Goal: Task Accomplishment & Management: Use online tool/utility

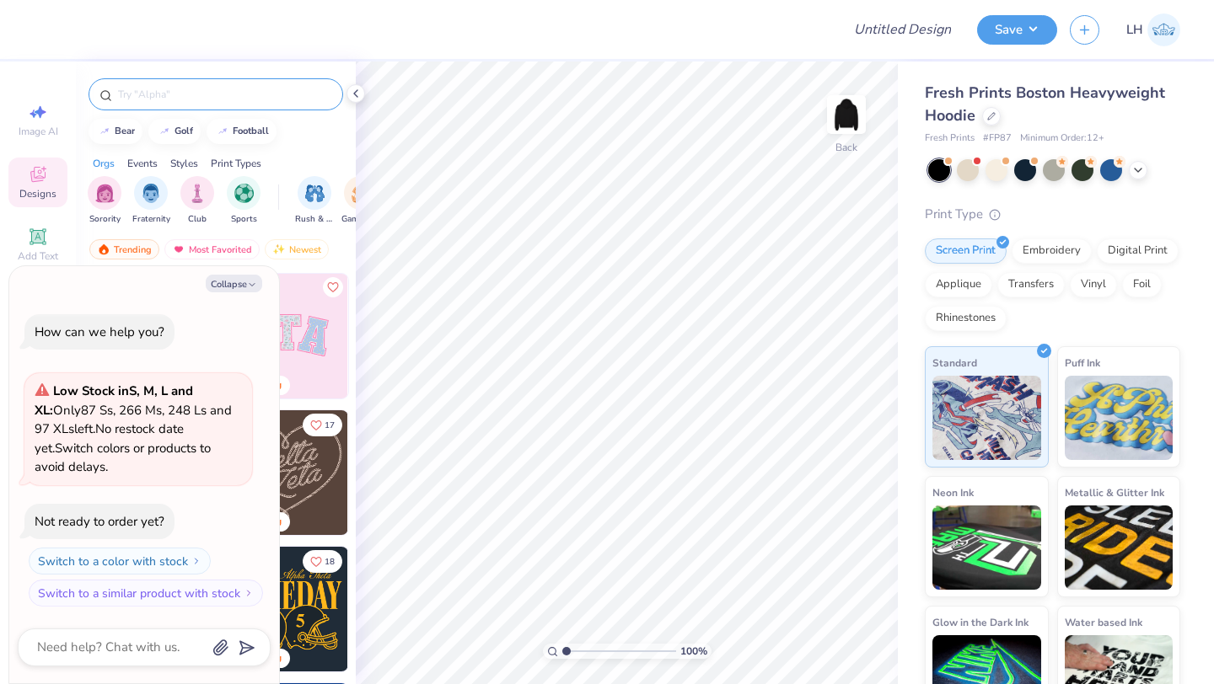
type textarea "x"
click at [142, 96] on input "text" at bounding box center [224, 94] width 216 height 17
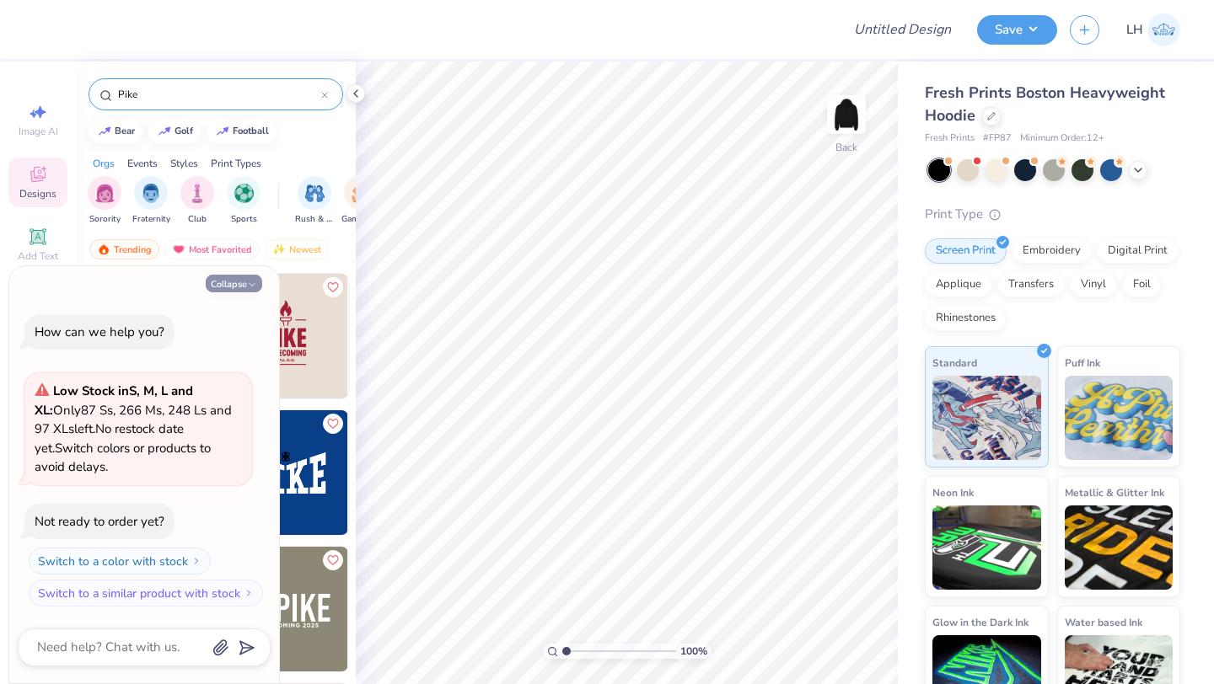
type input "Pike"
click at [235, 285] on button "Collapse" at bounding box center [234, 284] width 56 height 18
type textarea "x"
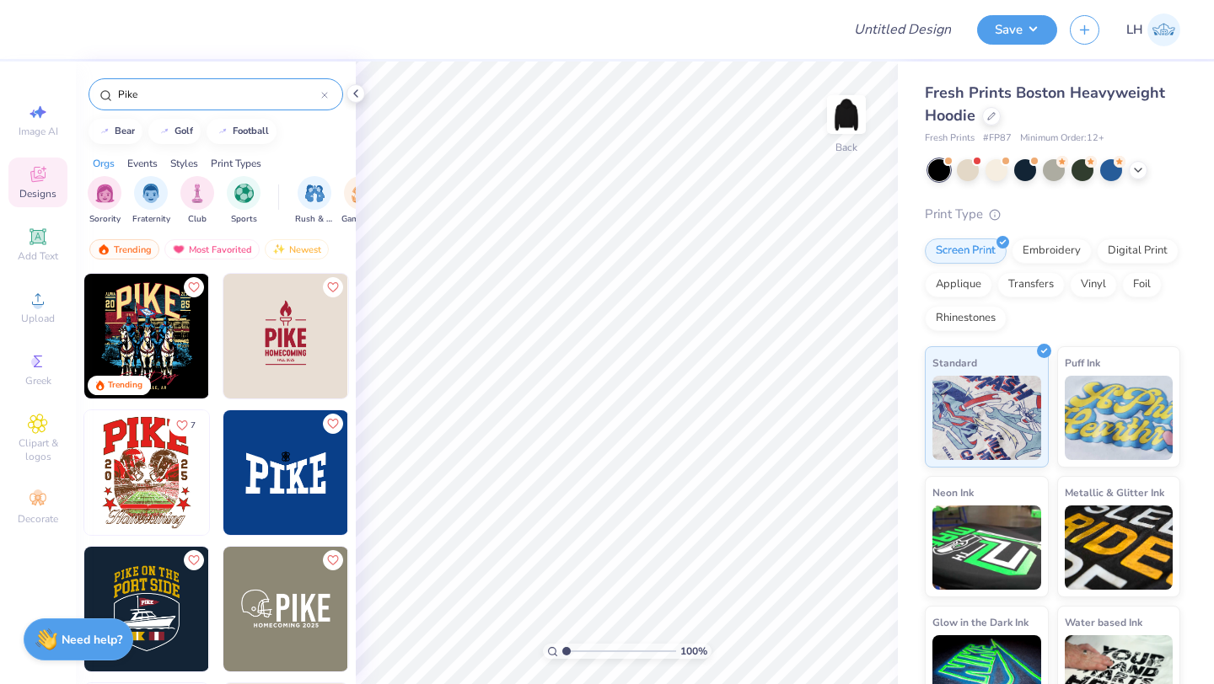
click at [316, 609] on img at bounding box center [285, 609] width 125 height 125
type input "3.95"
click at [965, 169] on div at bounding box center [968, 169] width 22 height 22
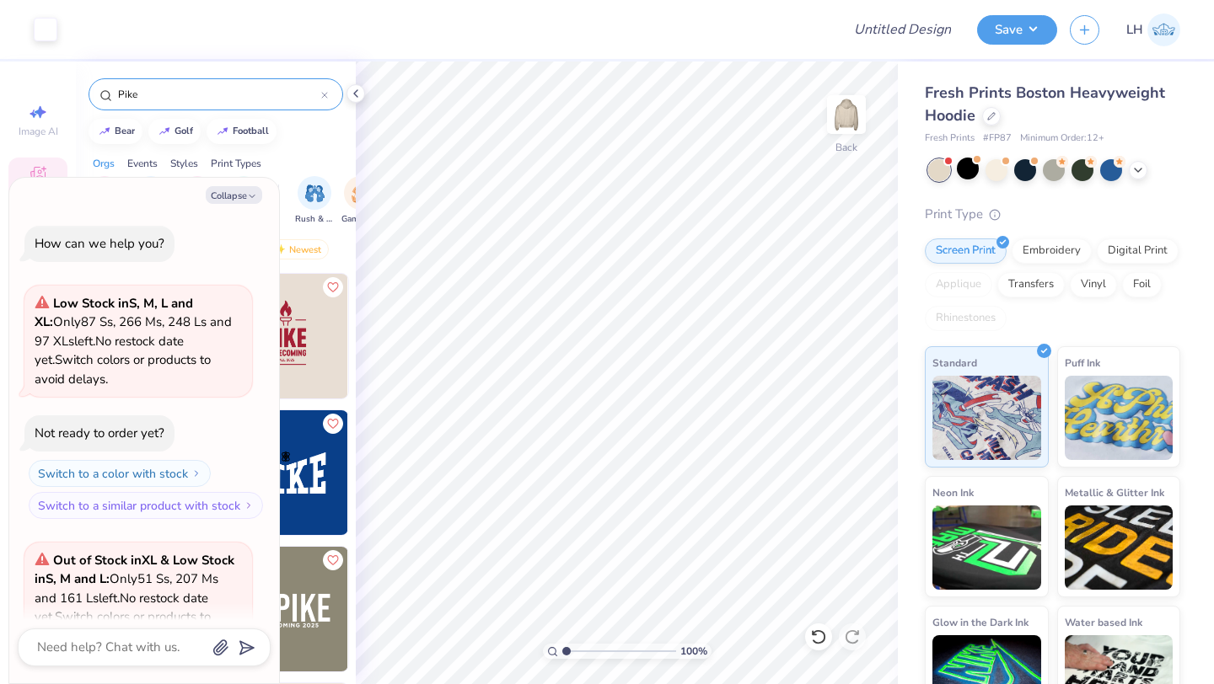
scroll to position [169, 0]
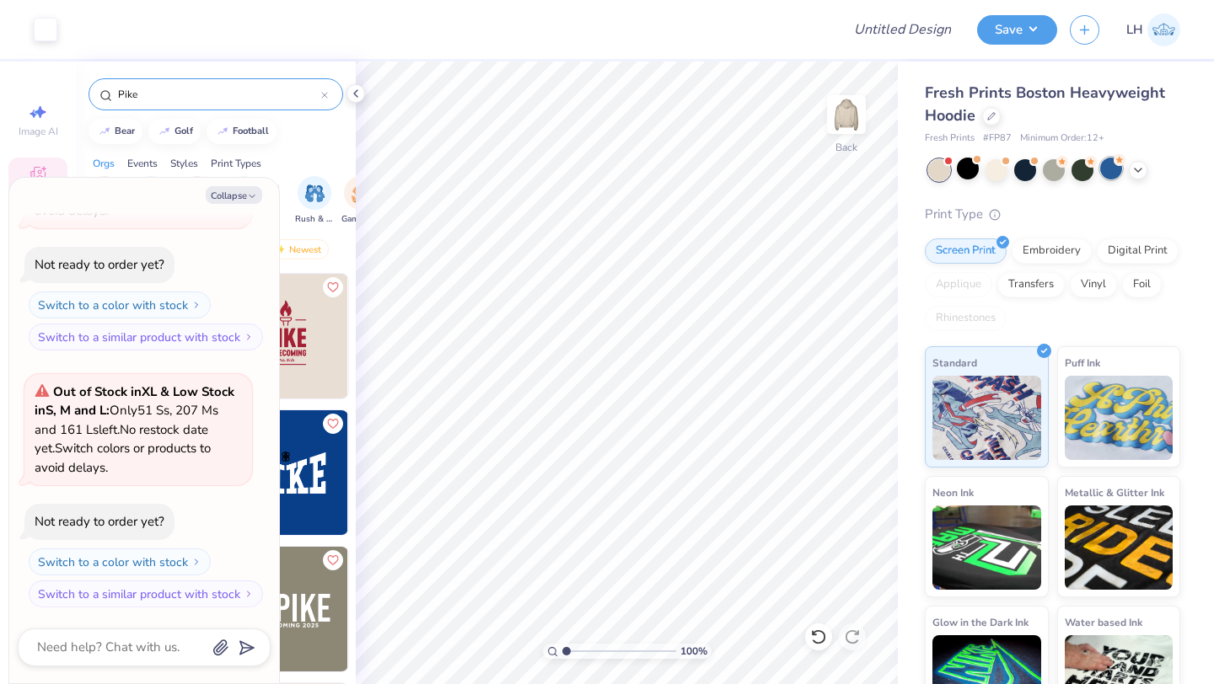
click at [1114, 173] on div at bounding box center [1111, 169] width 22 height 22
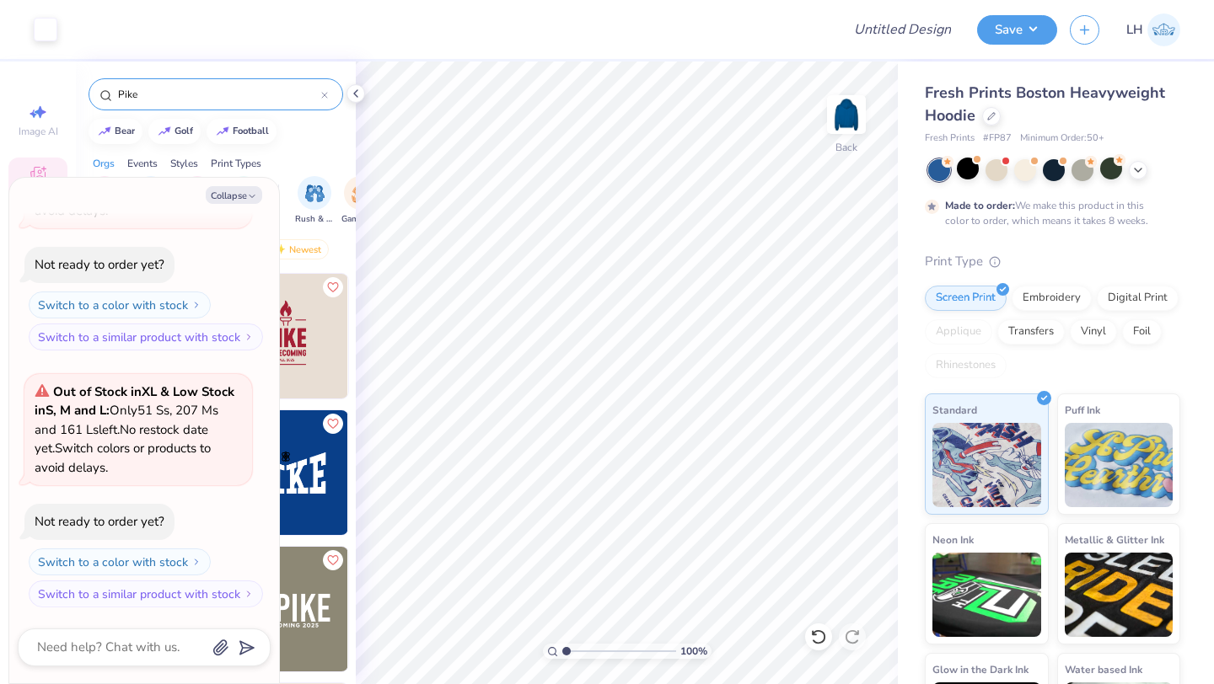
scroll to position [308, 0]
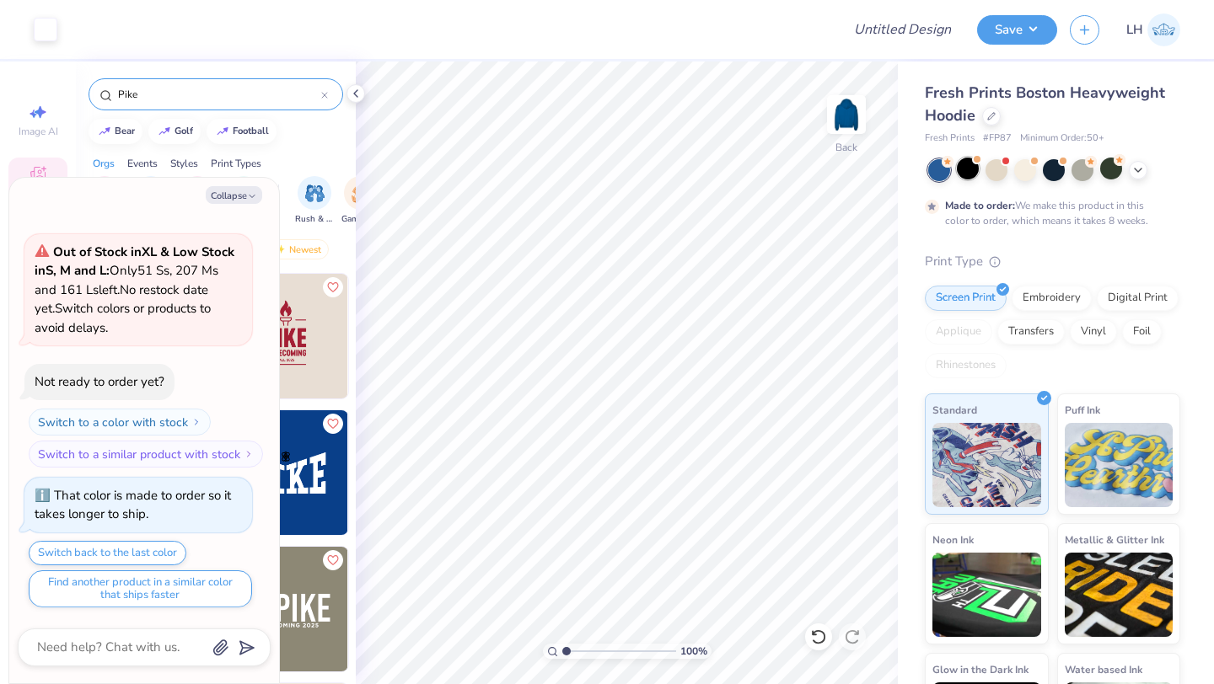
click at [959, 172] on div at bounding box center [968, 169] width 22 height 22
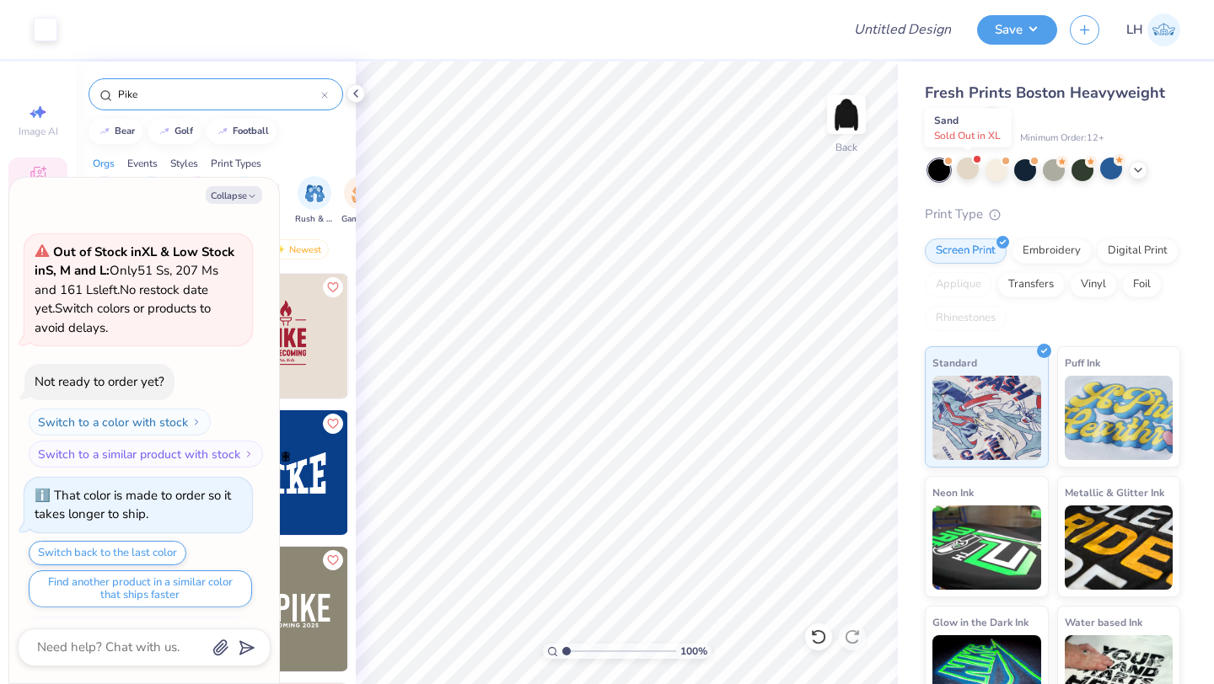
scroll to position [650, 0]
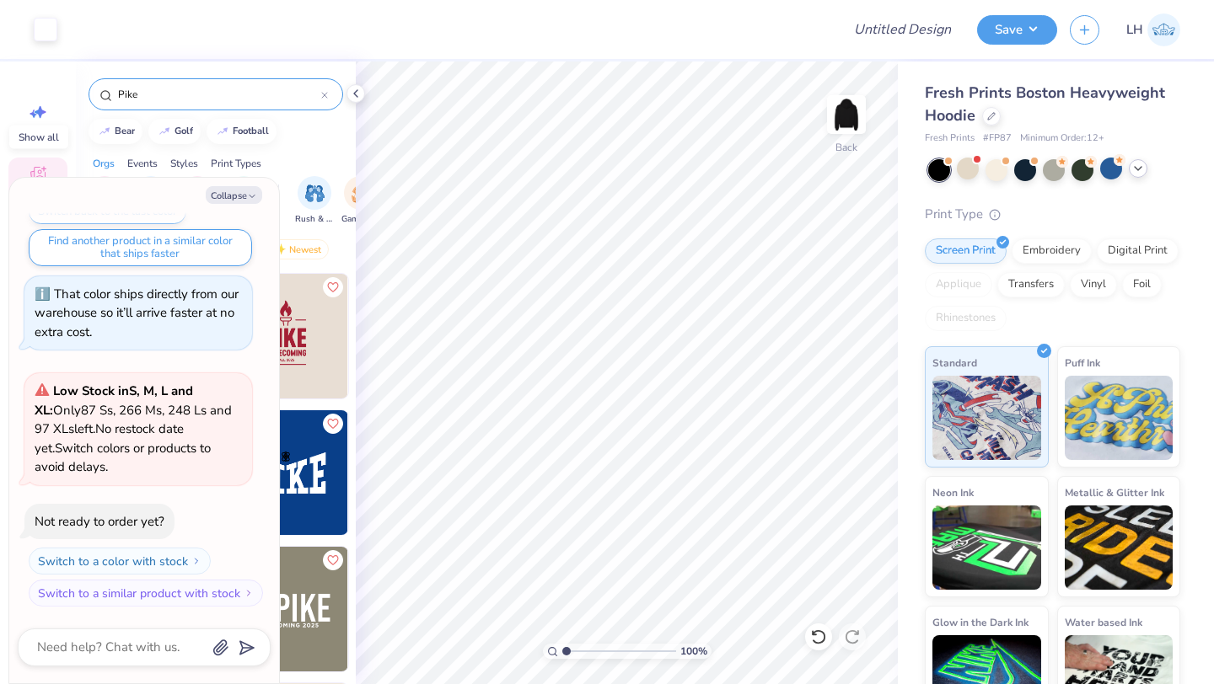
click at [1140, 173] on icon at bounding box center [1137, 168] width 13 height 13
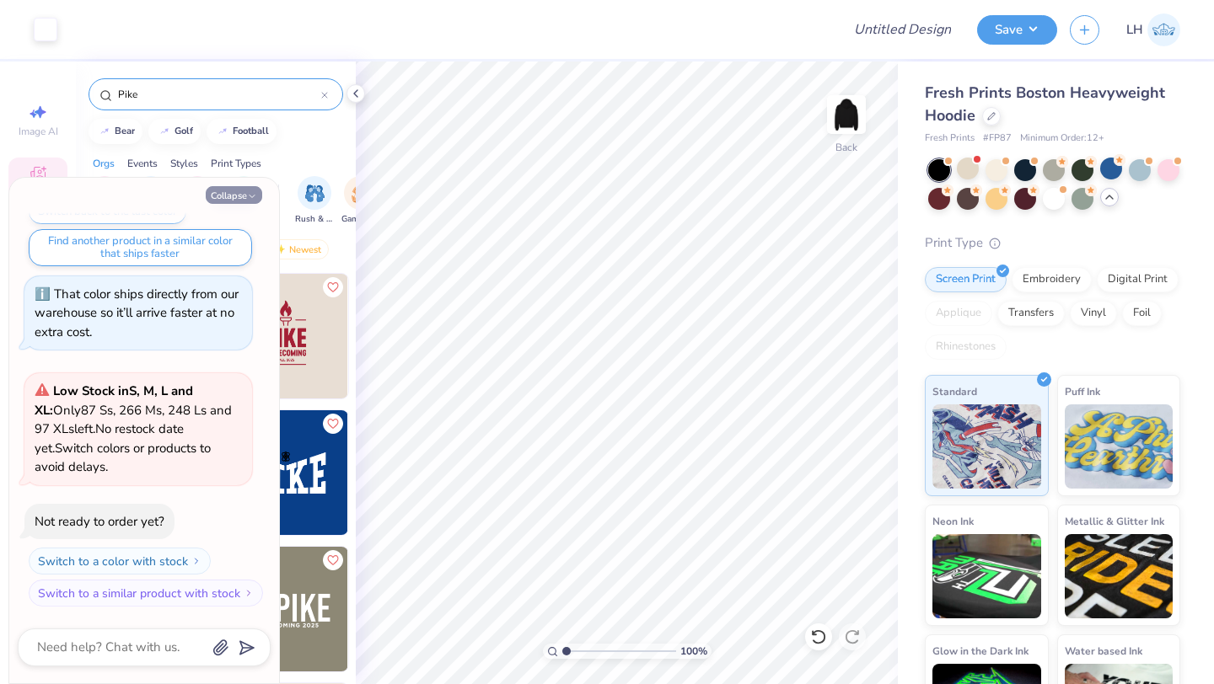
click at [235, 196] on button "Collapse" at bounding box center [234, 195] width 56 height 18
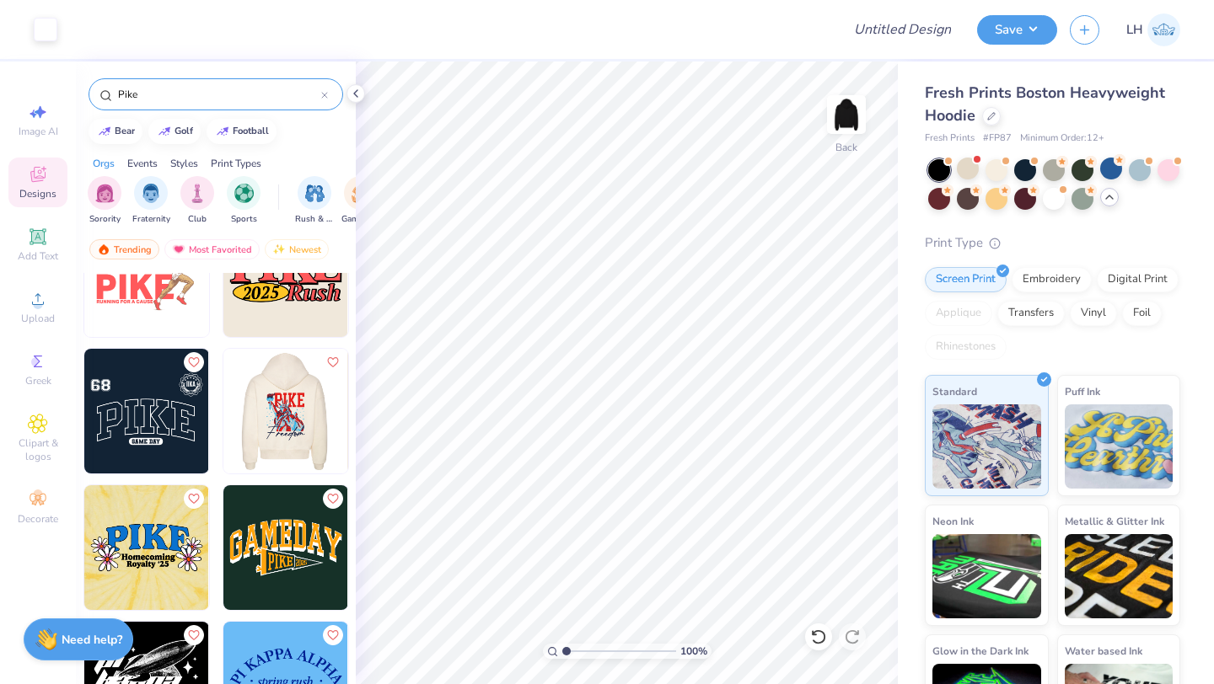
scroll to position [475, 0]
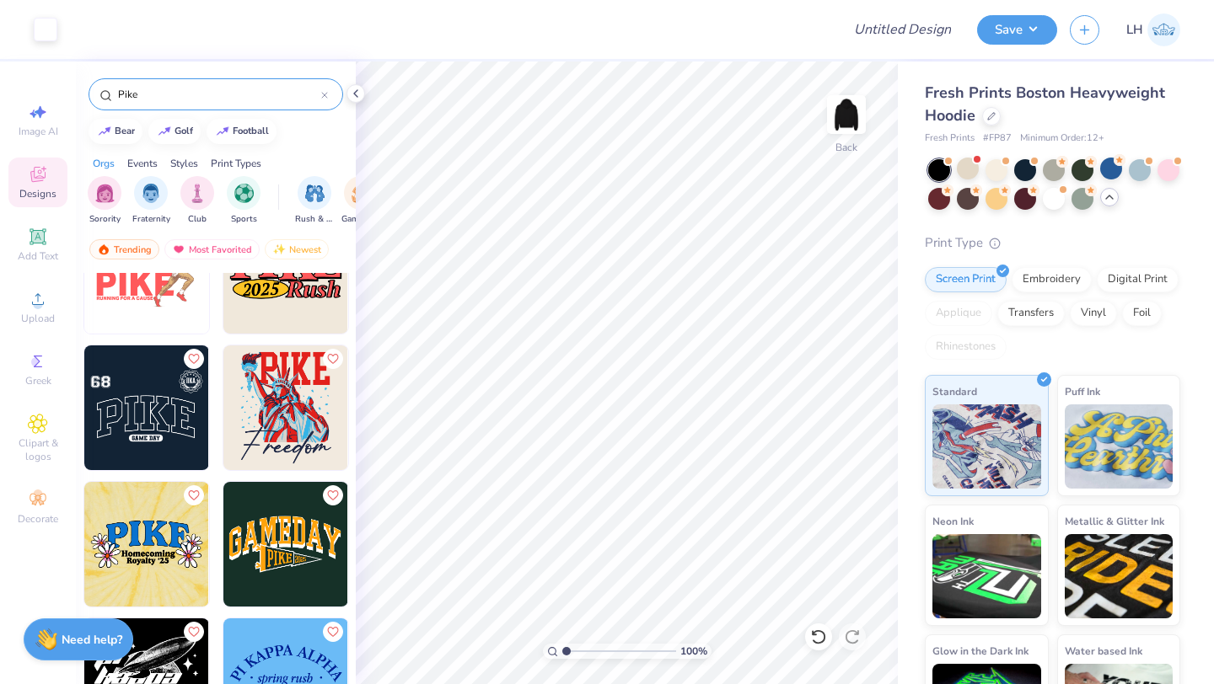
click at [223, 549] on img at bounding box center [160, 544] width 125 height 125
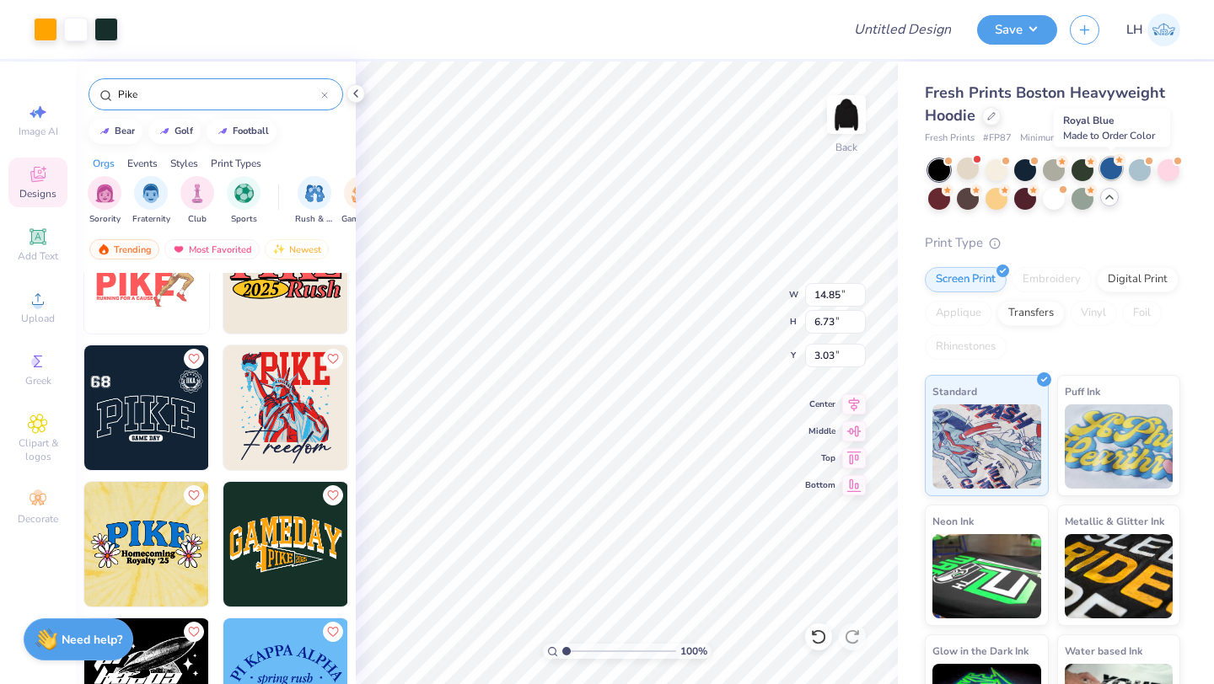
click at [1103, 170] on div at bounding box center [1111, 169] width 22 height 22
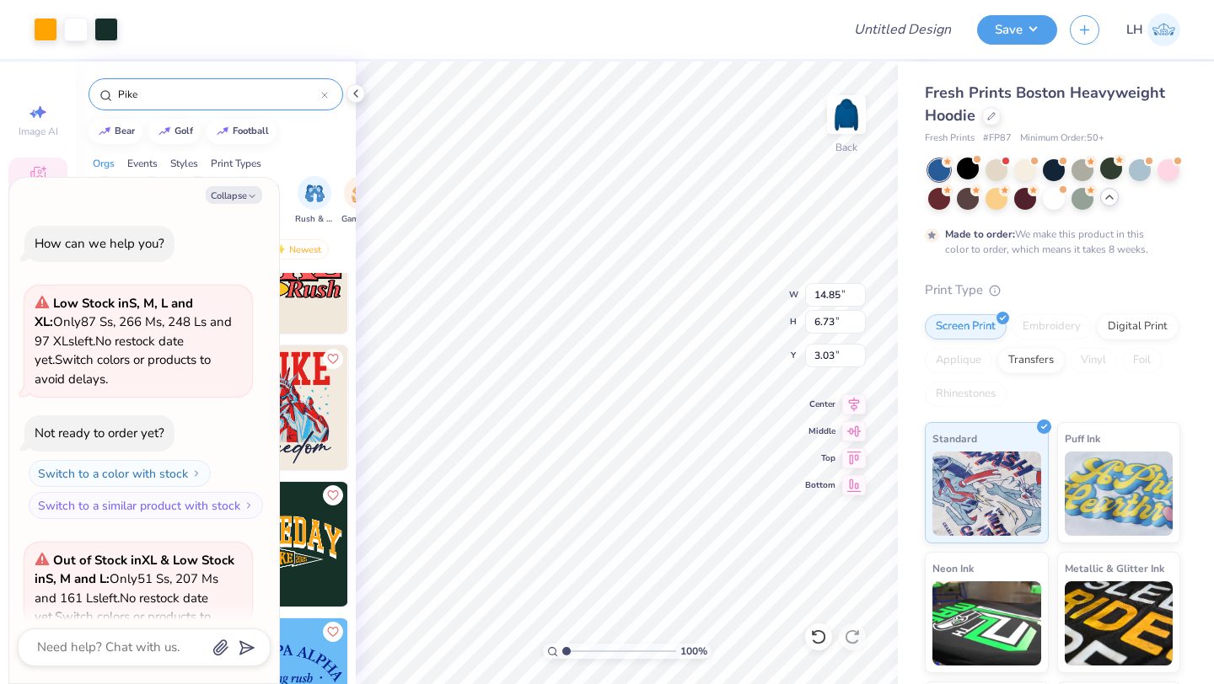
scroll to position [790, 0]
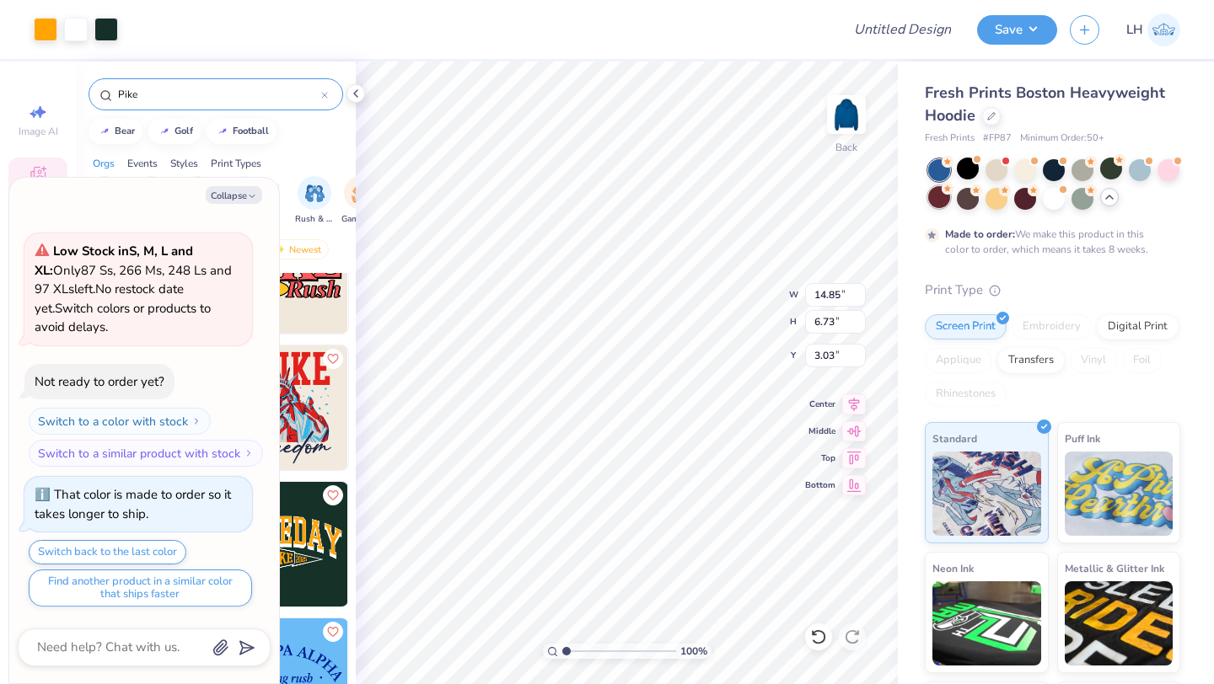
click at [940, 198] on div at bounding box center [939, 197] width 22 height 22
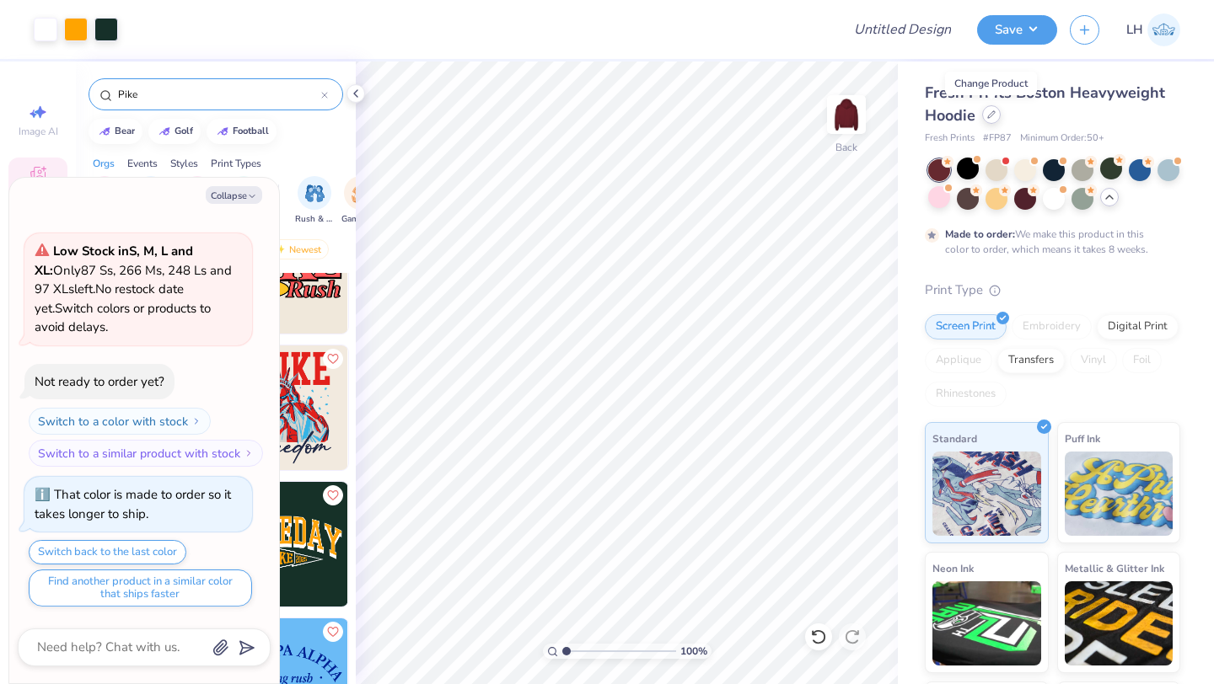
click at [995, 120] on div at bounding box center [991, 114] width 19 height 19
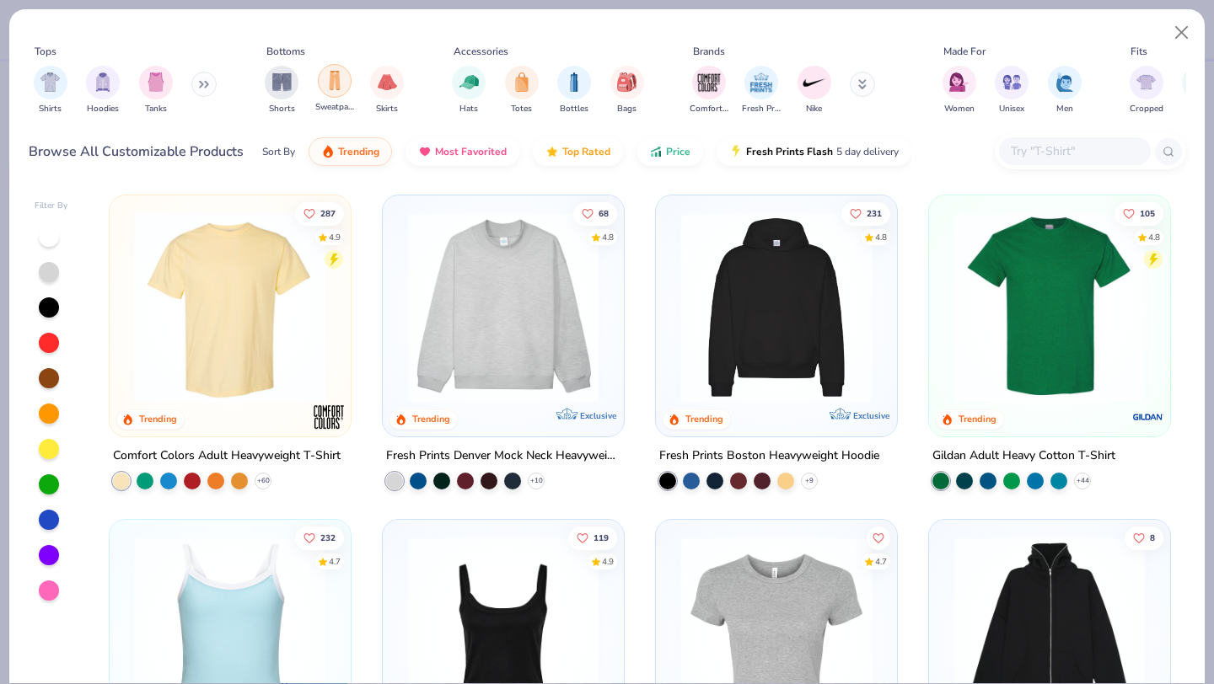
click at [339, 86] on img "filter for Sweatpants" at bounding box center [334, 80] width 19 height 19
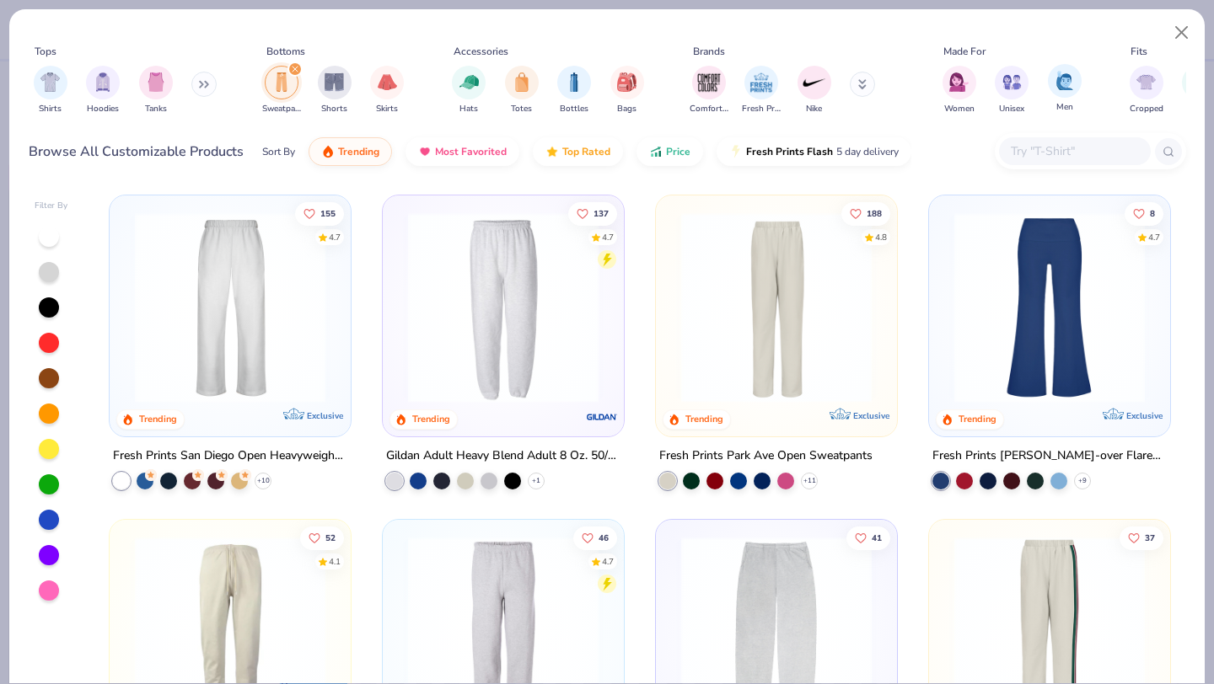
click at [1055, 95] on div "Men" at bounding box center [1065, 89] width 34 height 50
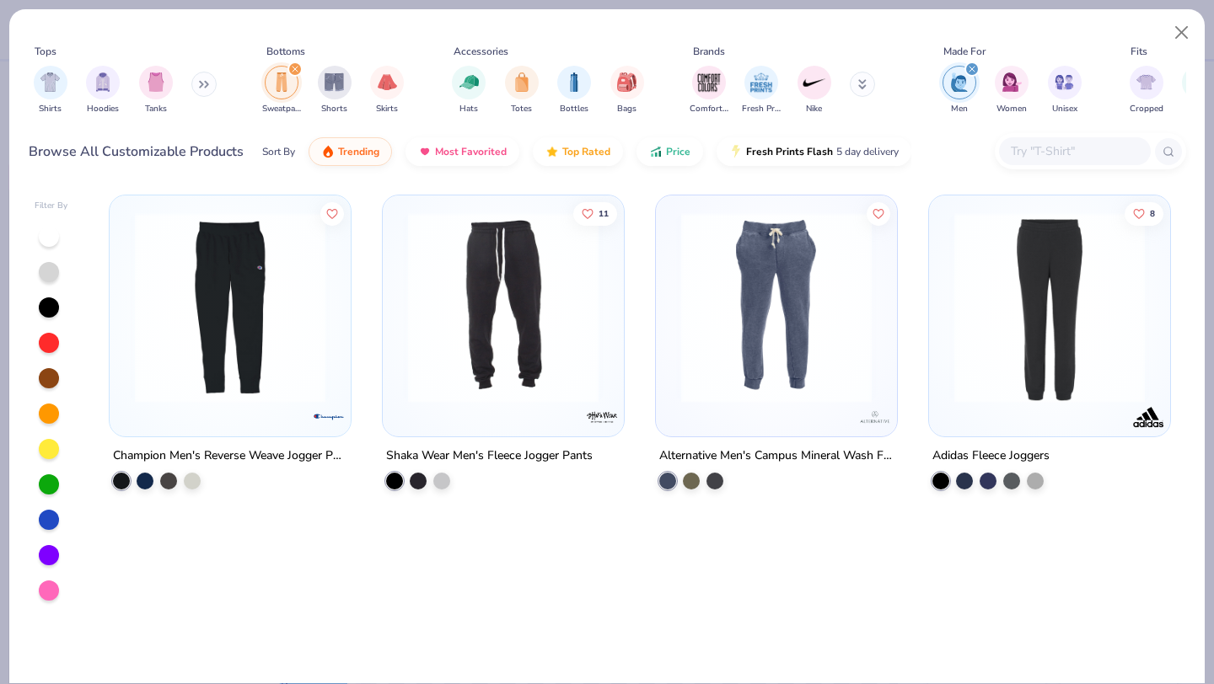
click at [866, 87] on button at bounding box center [862, 84] width 25 height 25
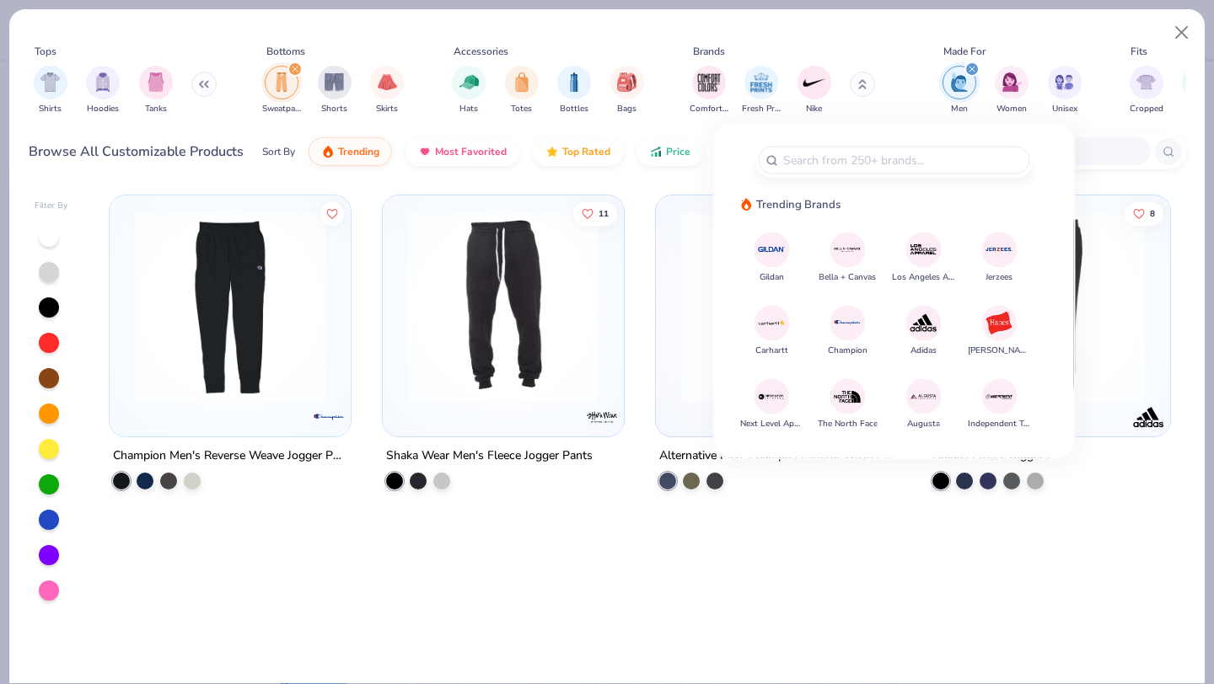
click at [857, 529] on div "Champion Men's Reverse Weave Jogger Pant 11 Shaka Wear Men's Fleece Jogger Pant…" at bounding box center [640, 434] width 1092 height 497
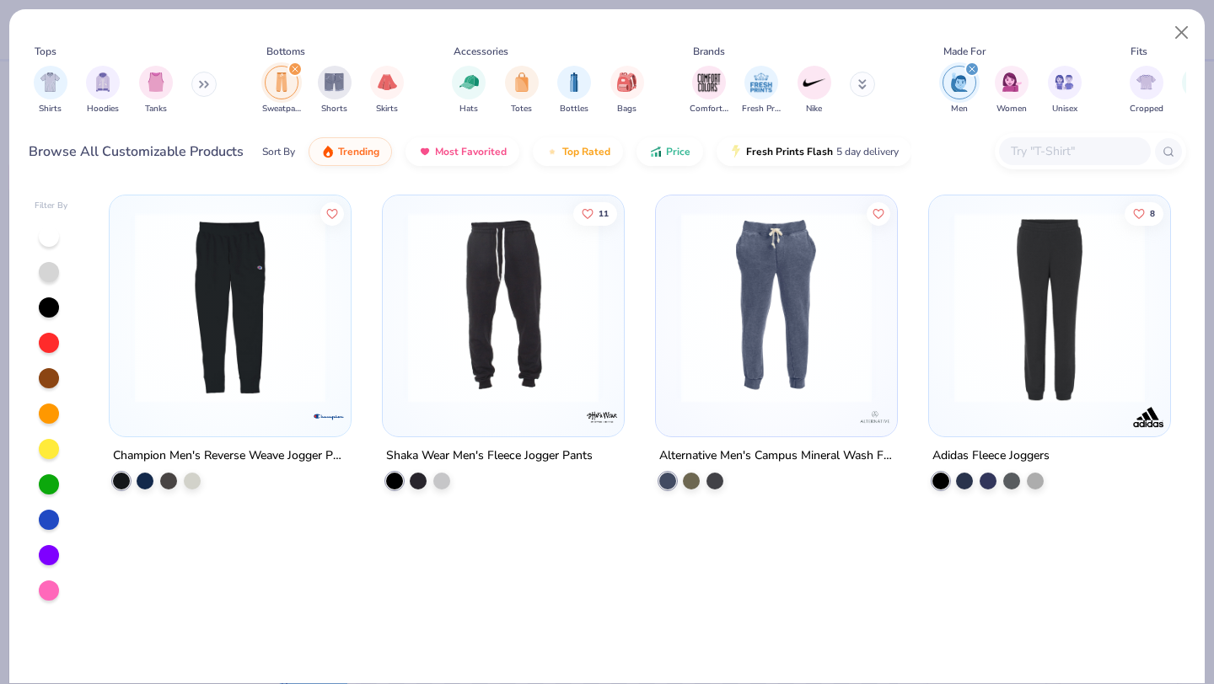
click at [971, 66] on icon "filter for Men" at bounding box center [971, 69] width 7 height 7
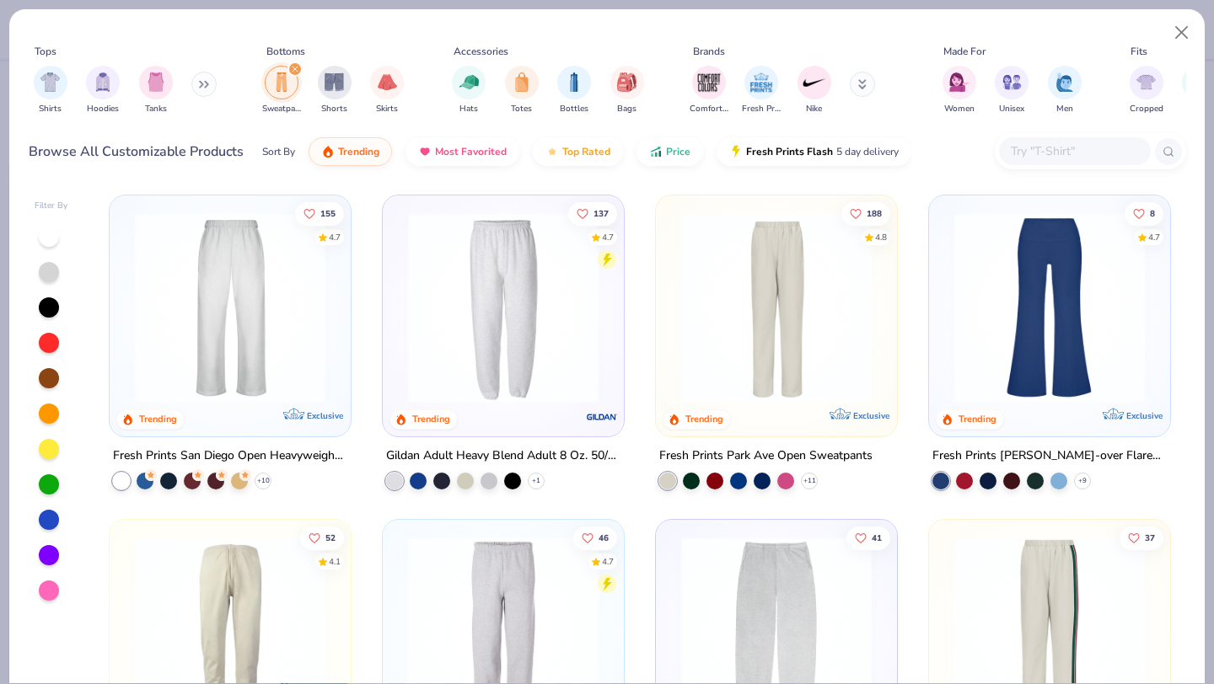
type textarea "x"
click at [1021, 153] on input "text" at bounding box center [1074, 151] width 130 height 19
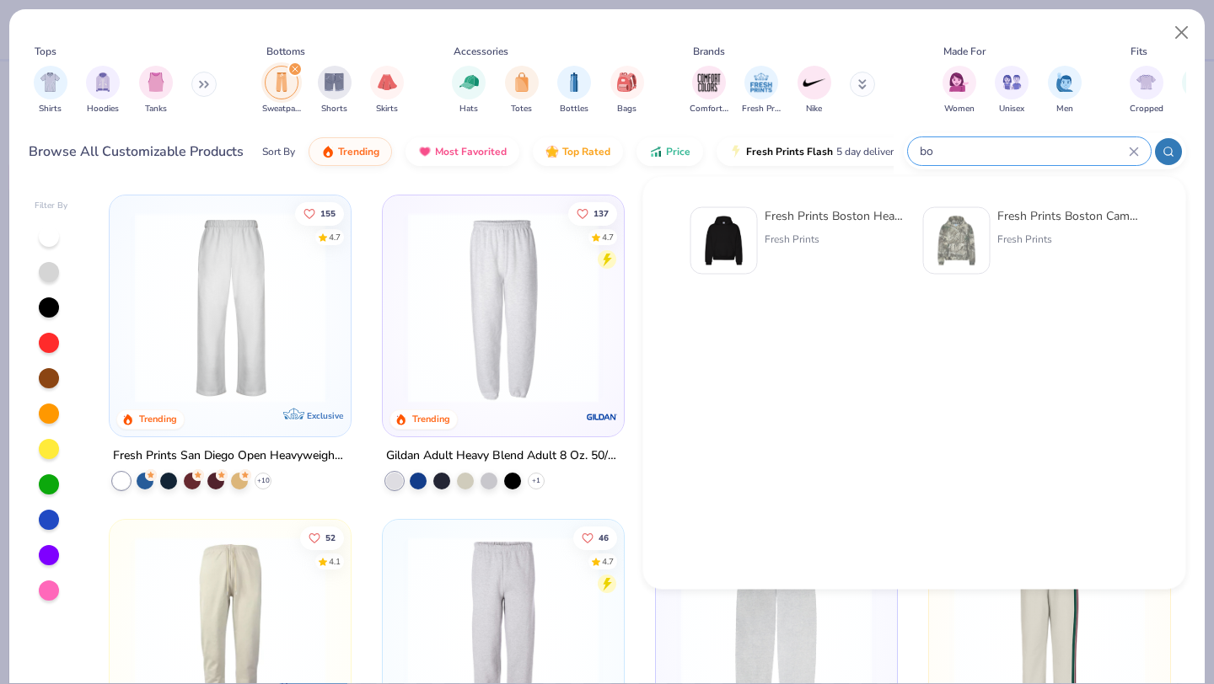
type input "b"
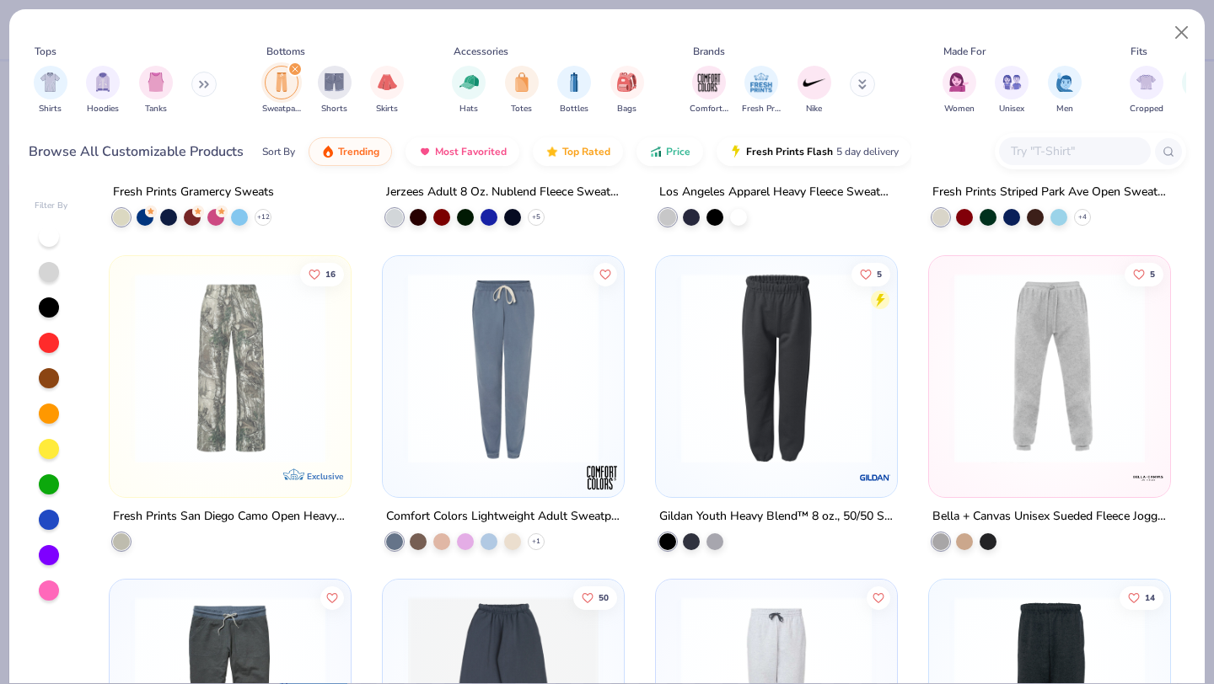
scroll to position [504, 0]
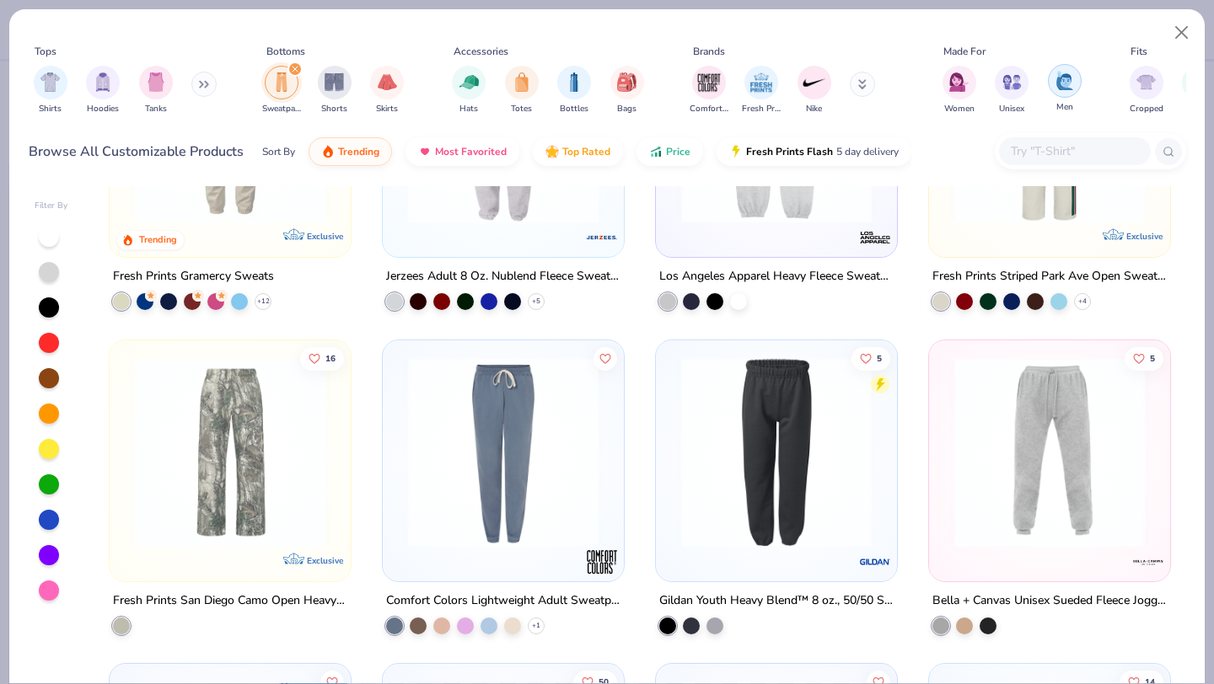
click at [1057, 85] on img "filter for Men" at bounding box center [1064, 80] width 19 height 19
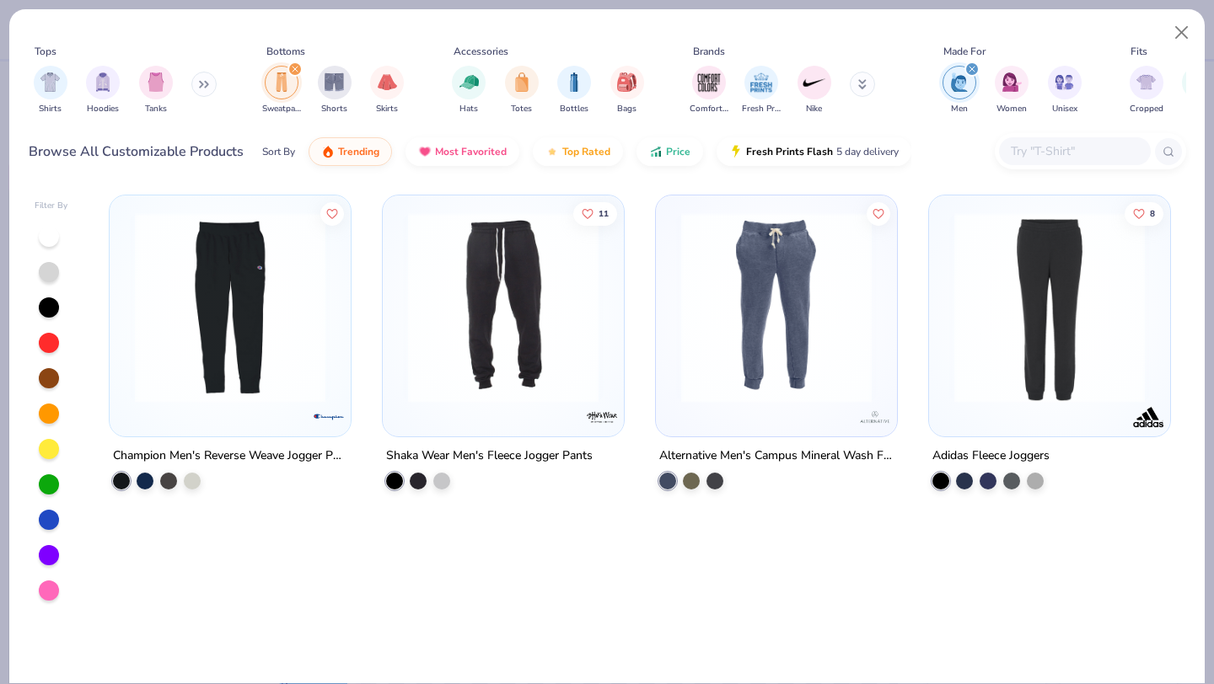
click at [576, 367] on img at bounding box center [502, 307] width 207 height 190
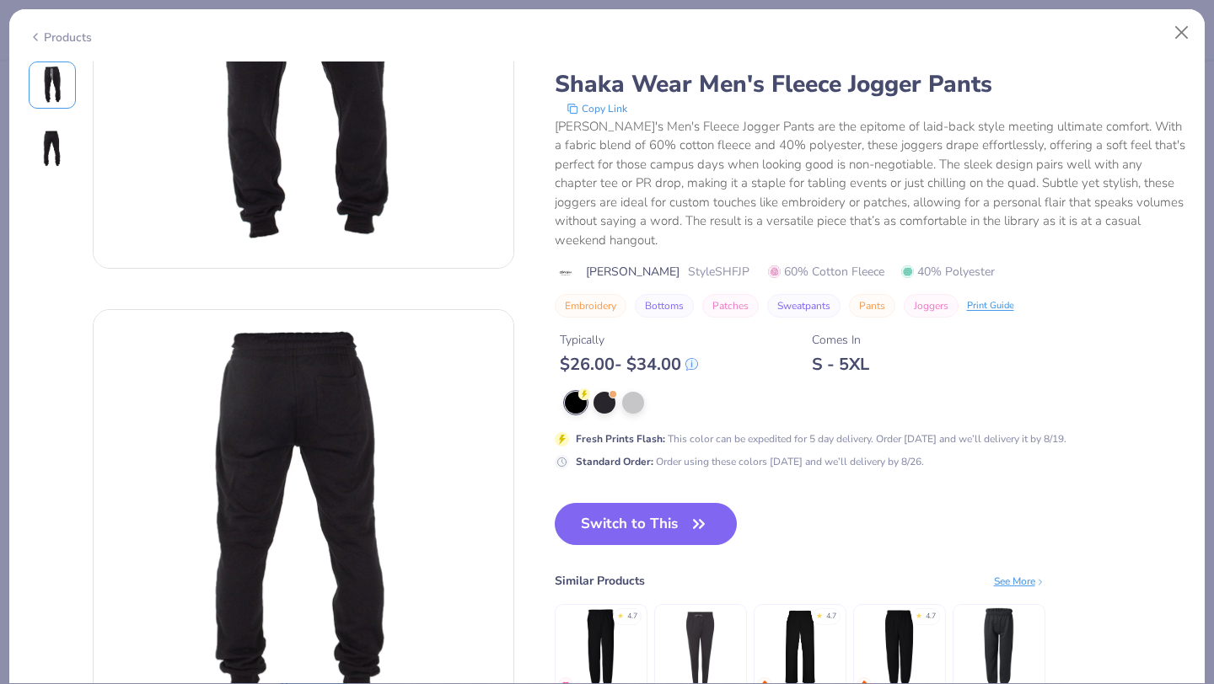
scroll to position [211, 0]
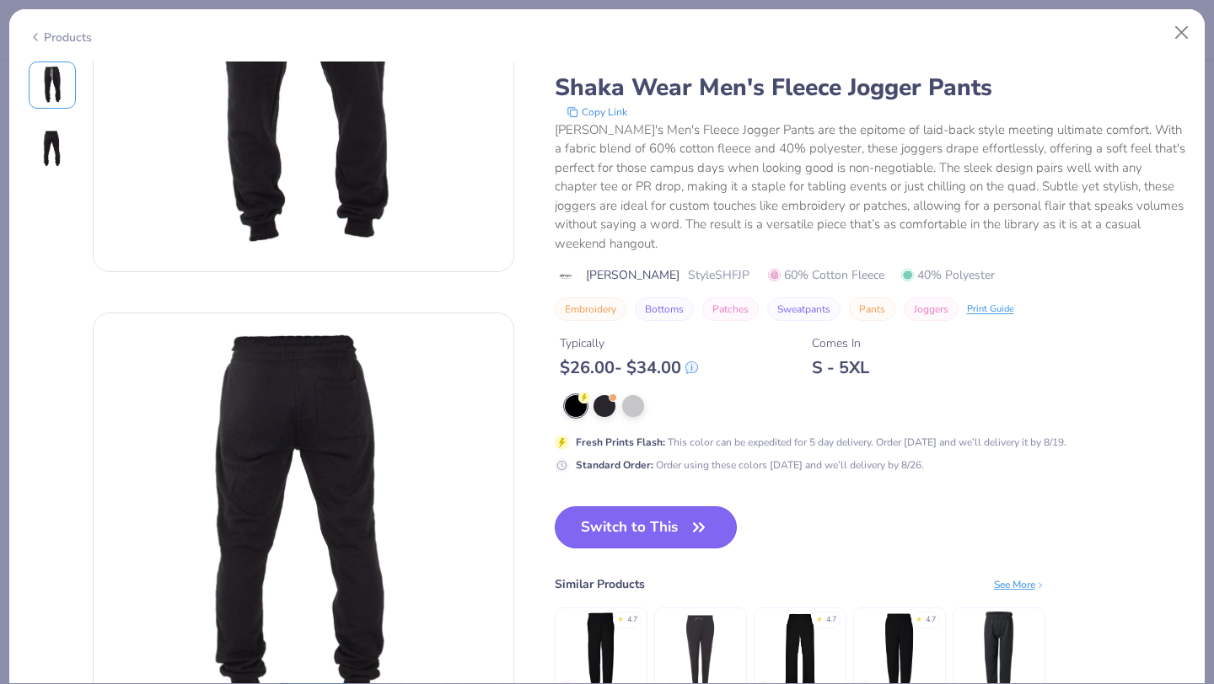
click at [675, 541] on button "Switch to This" at bounding box center [646, 528] width 183 height 42
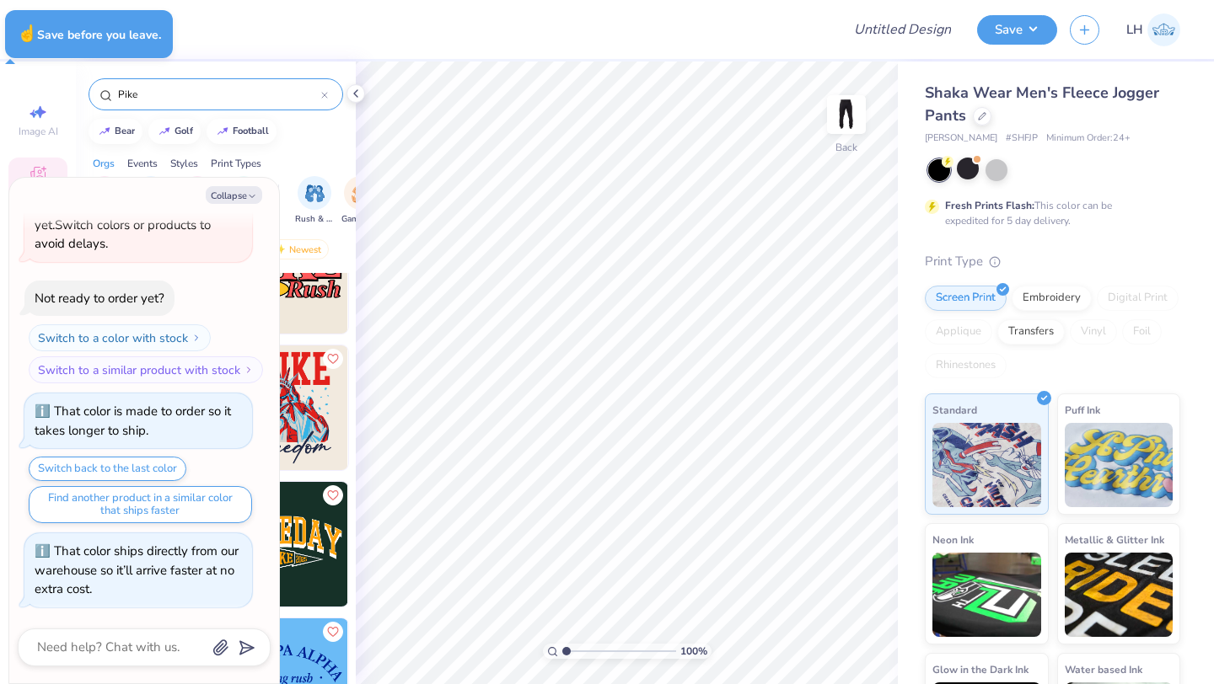
type textarea "x"
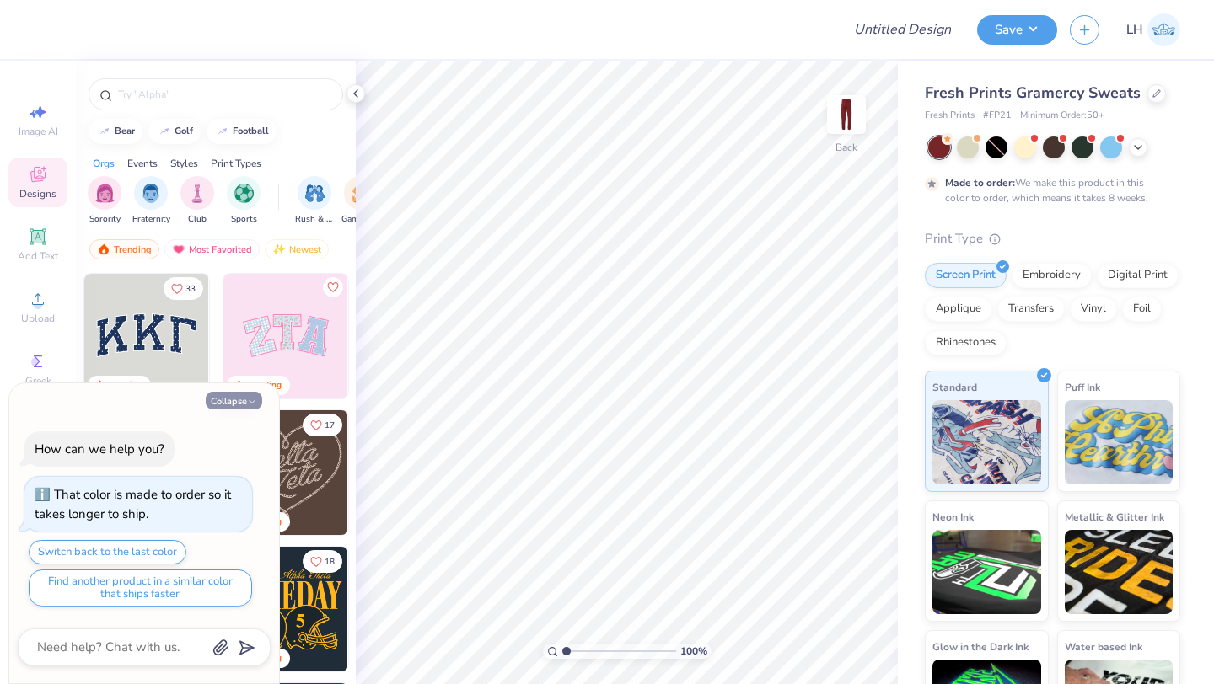
click at [253, 399] on icon "button" at bounding box center [252, 402] width 10 height 10
type textarea "x"
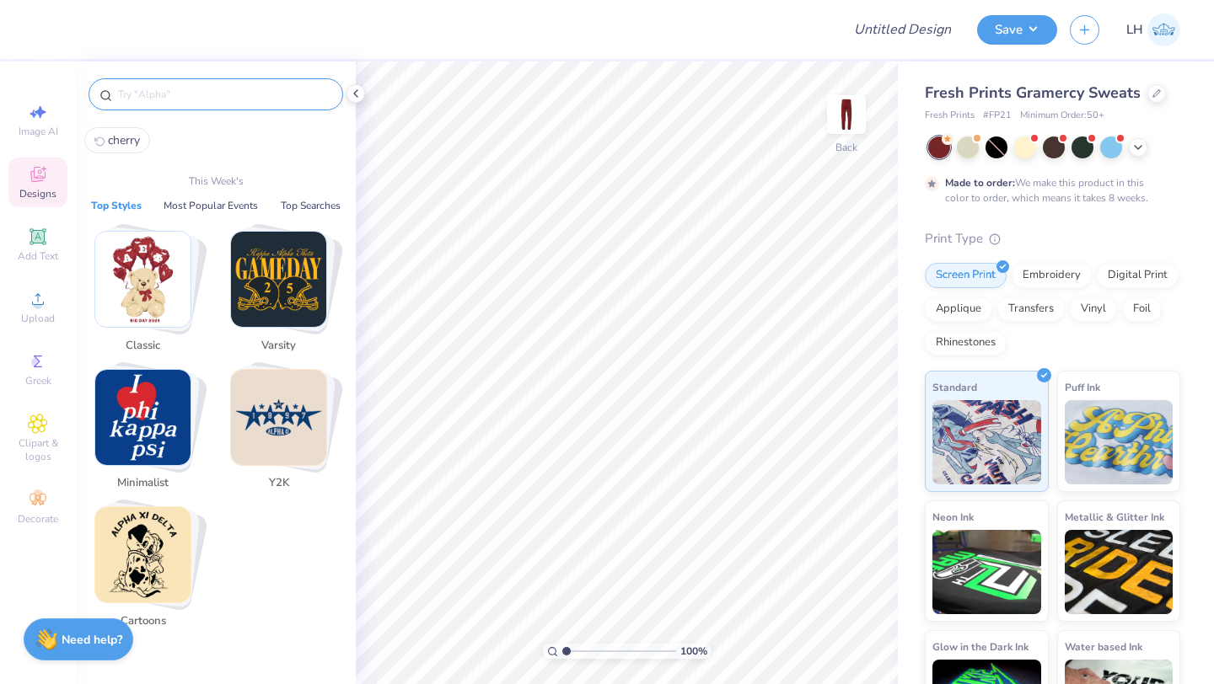
click at [222, 93] on input "text" at bounding box center [224, 94] width 216 height 17
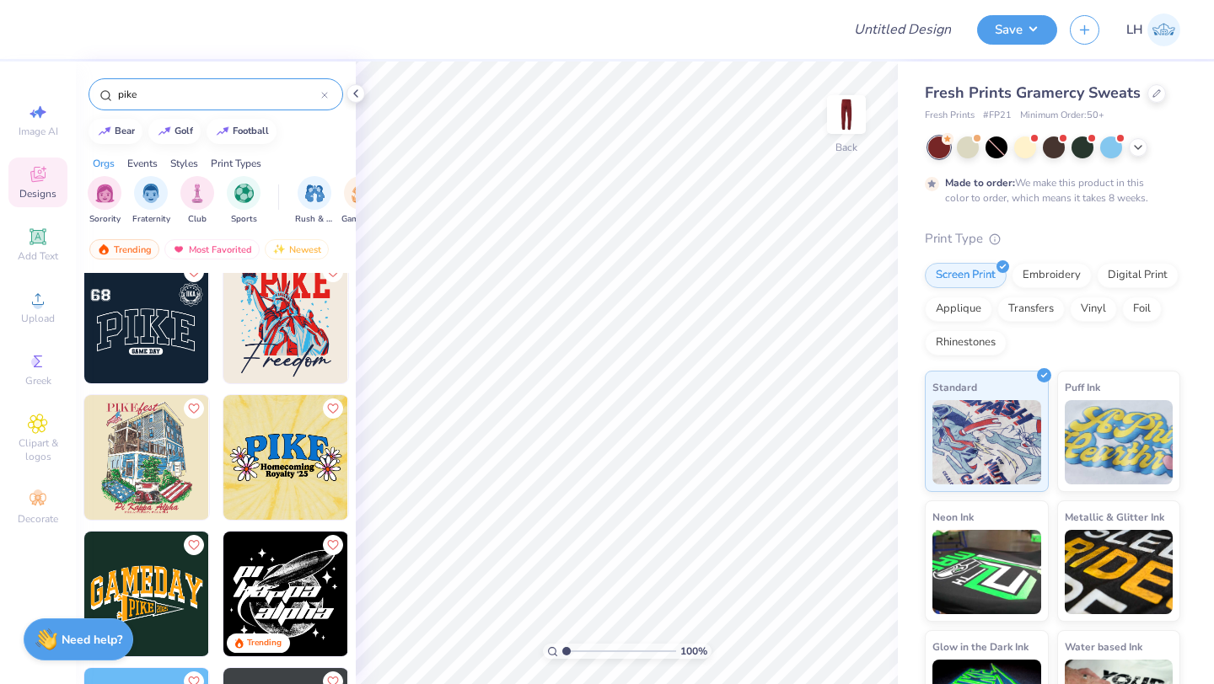
scroll to position [580, 0]
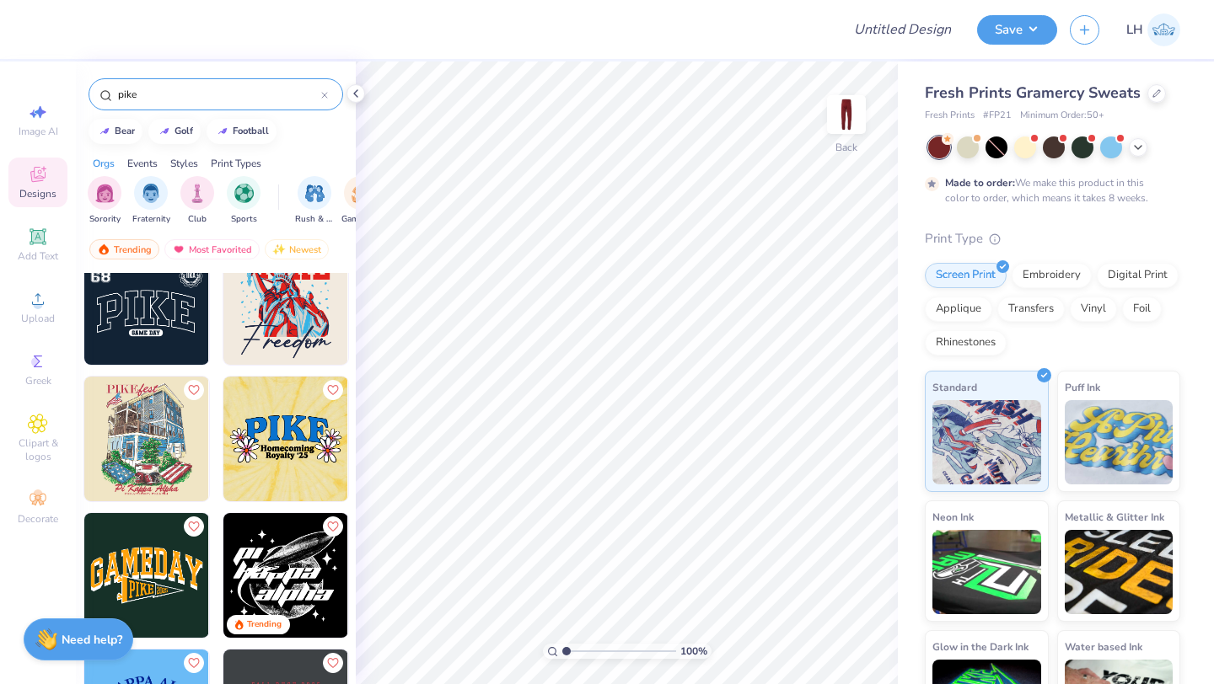
type input "pike"
click at [155, 566] on img at bounding box center [146, 575] width 125 height 125
type input "4.50"
type input "2.04"
type input "4.57"
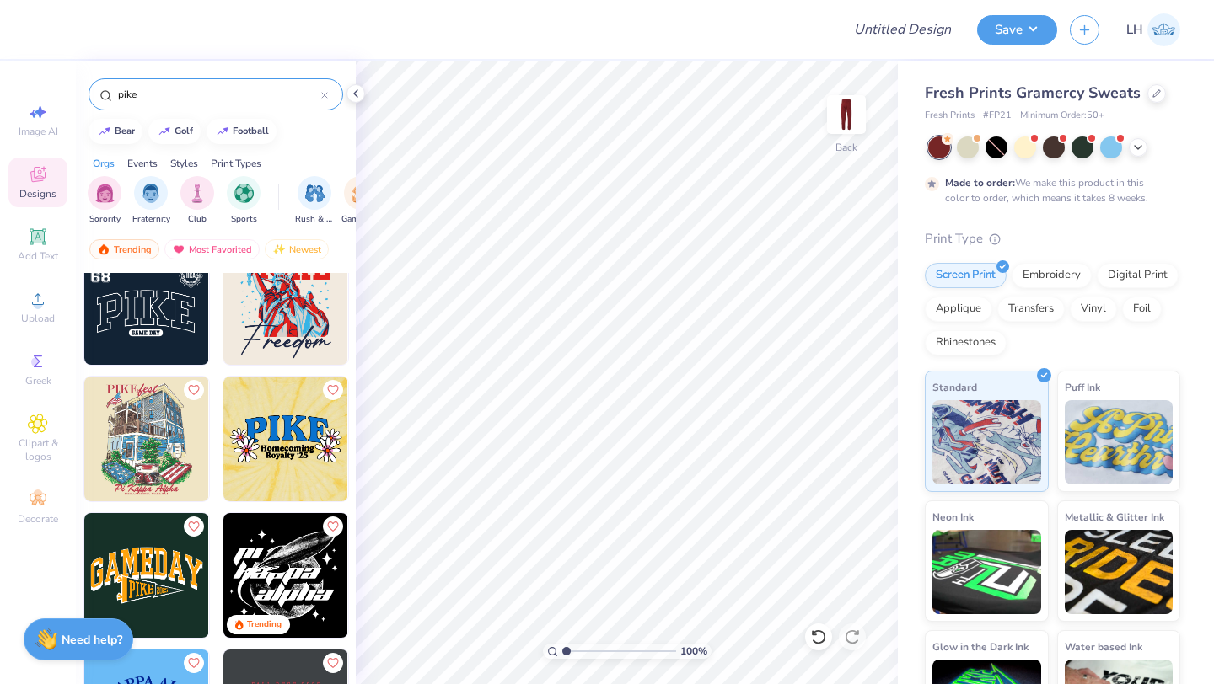
click at [323, 99] on div at bounding box center [324, 94] width 7 height 15
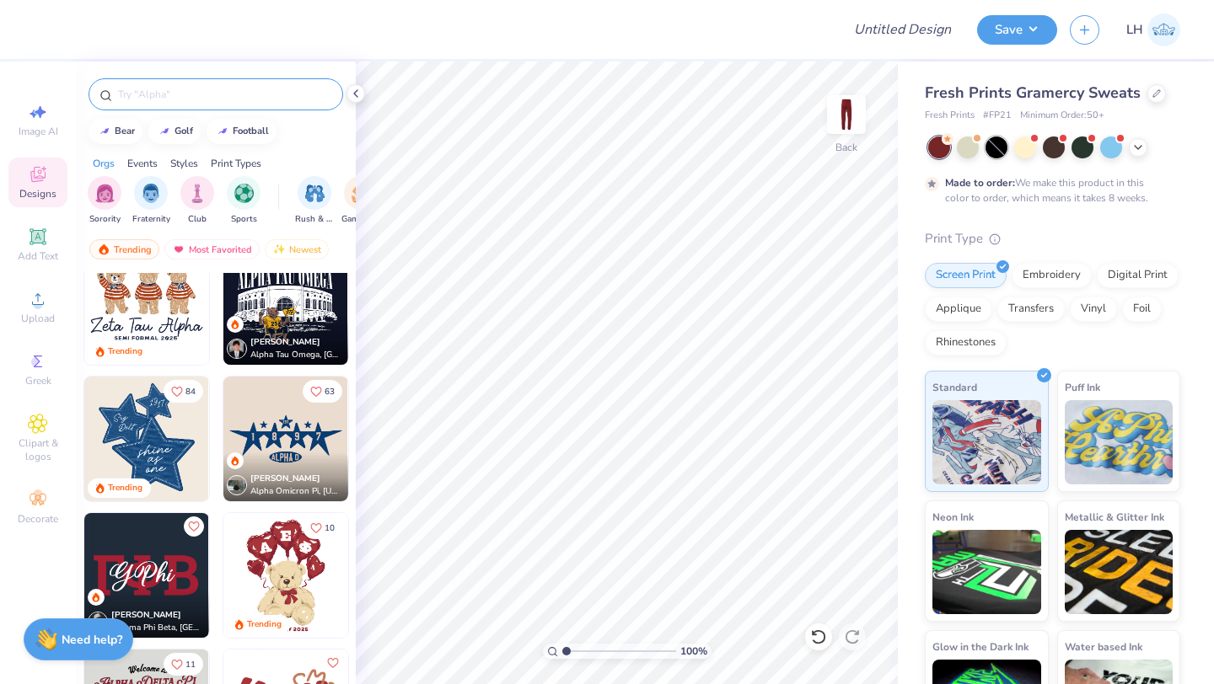
click at [996, 151] on div at bounding box center [996, 148] width 22 height 22
click at [1057, 146] on div at bounding box center [1054, 146] width 22 height 22
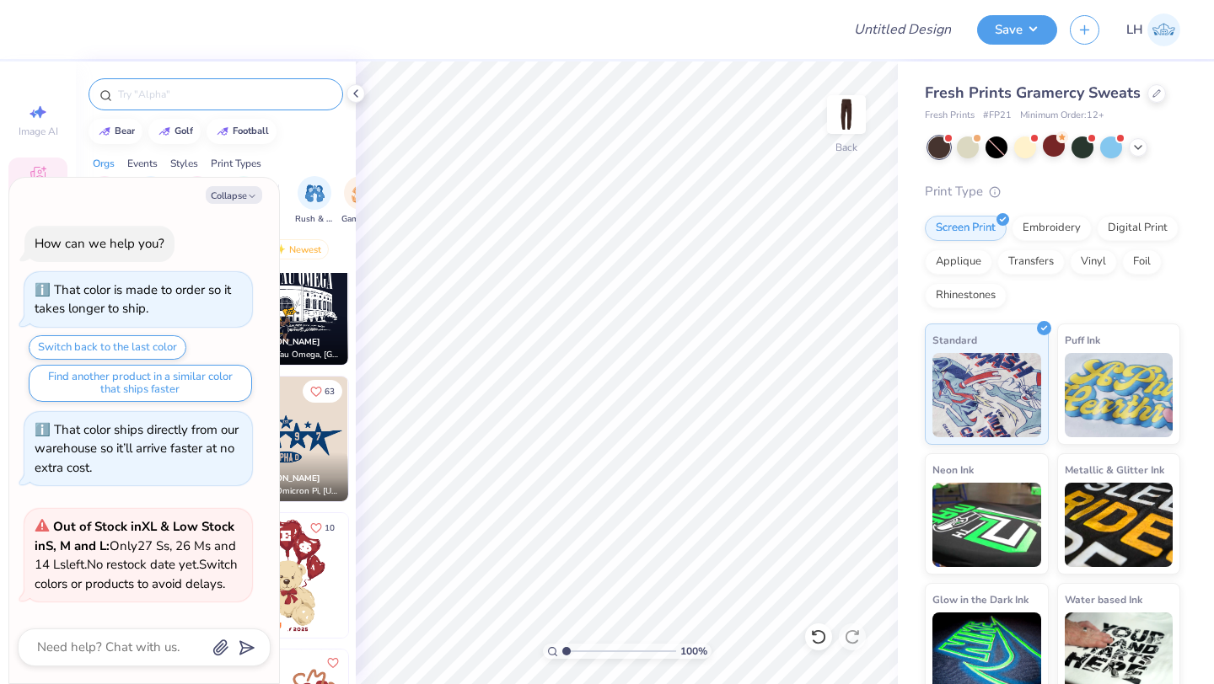
scroll to position [393, 0]
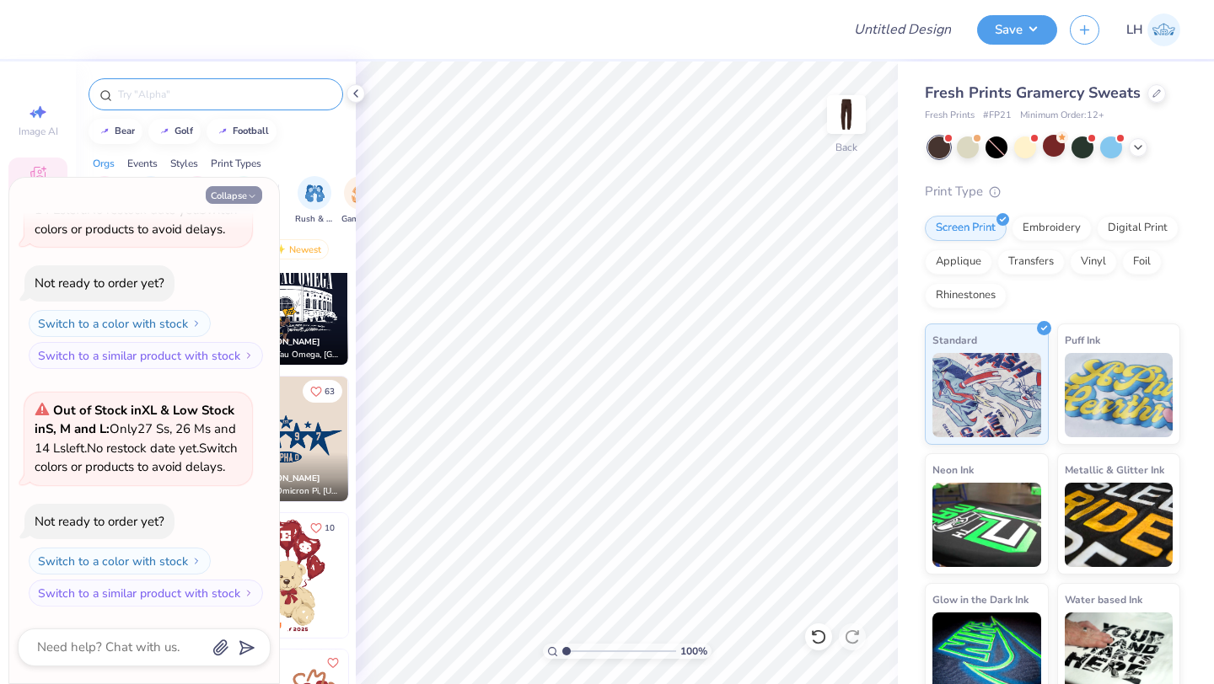
click at [244, 198] on button "Collapse" at bounding box center [234, 195] width 56 height 18
type textarea "x"
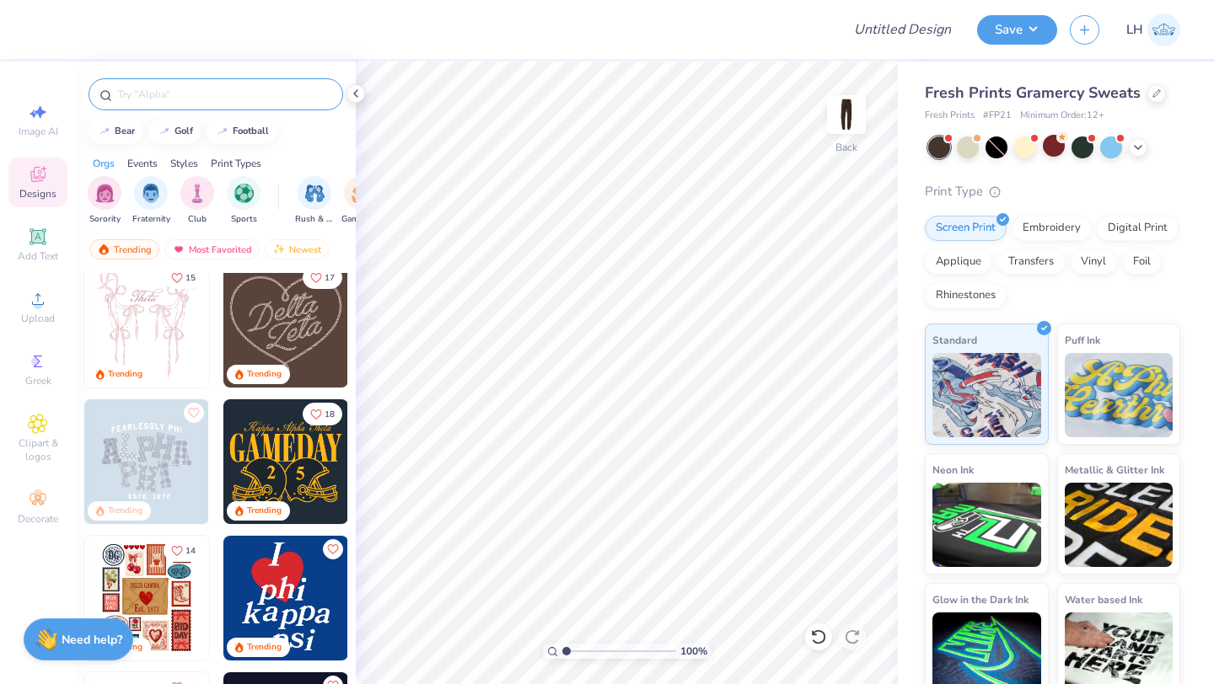
scroll to position [143, 0]
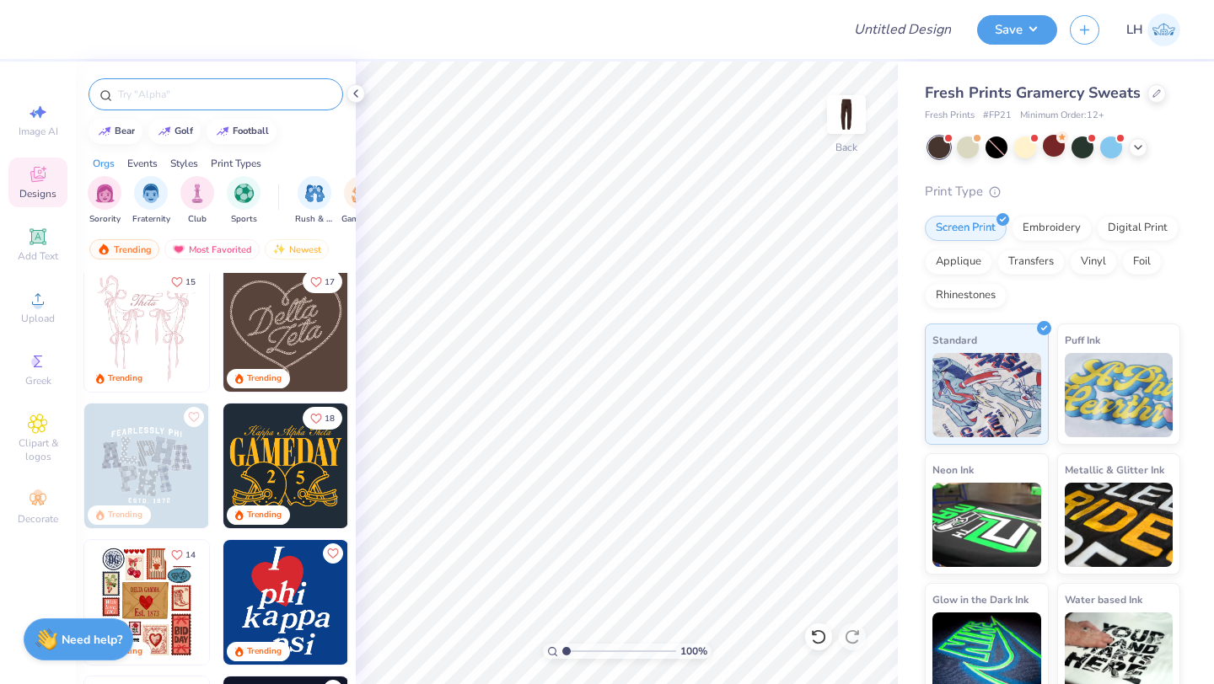
click at [171, 78] on div at bounding box center [215, 94] width 255 height 32
click at [164, 86] on input "text" at bounding box center [224, 94] width 216 height 17
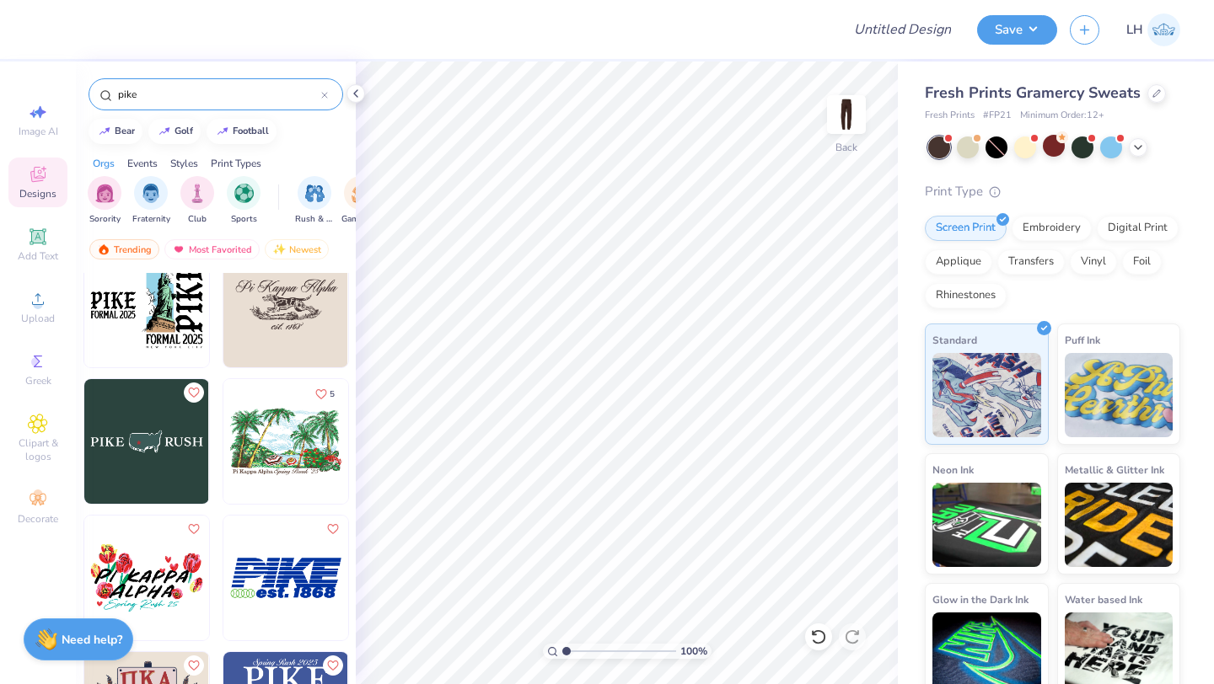
scroll to position [1806, 0]
type input "pike"
click at [153, 442] on img at bounding box center [146, 441] width 125 height 125
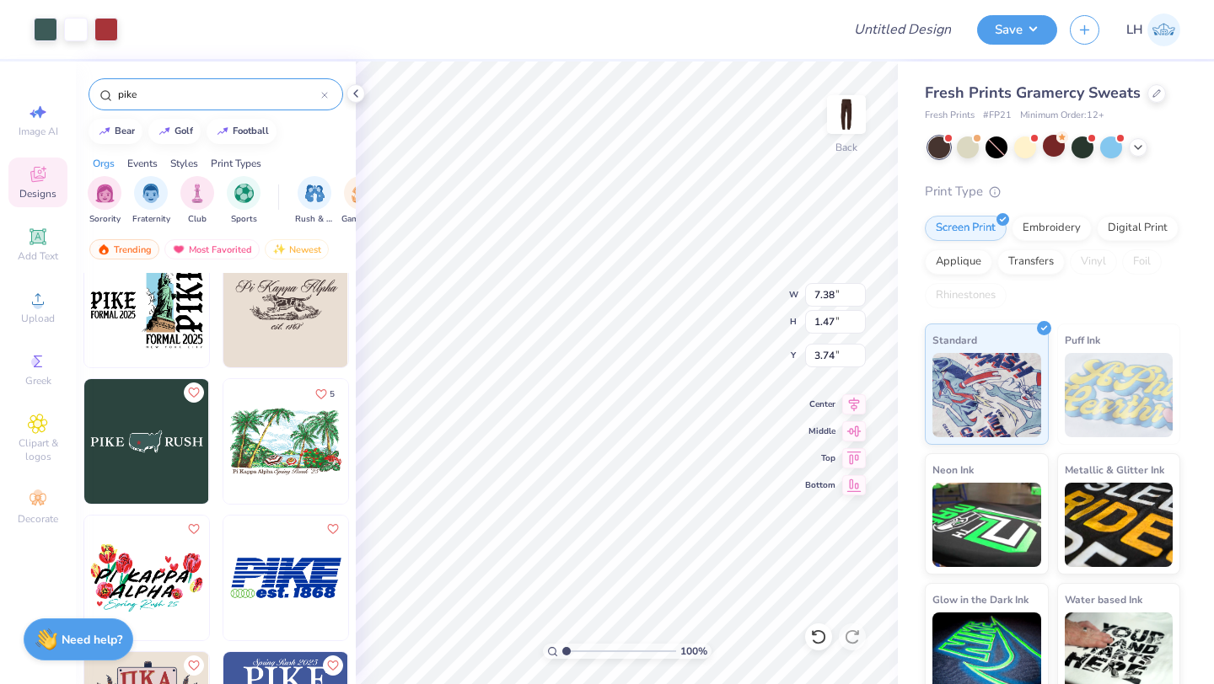
type input "3.74"
type input "6.17"
type input "1.23"
type input "6.55"
click at [319, 548] on img at bounding box center [285, 578] width 125 height 125
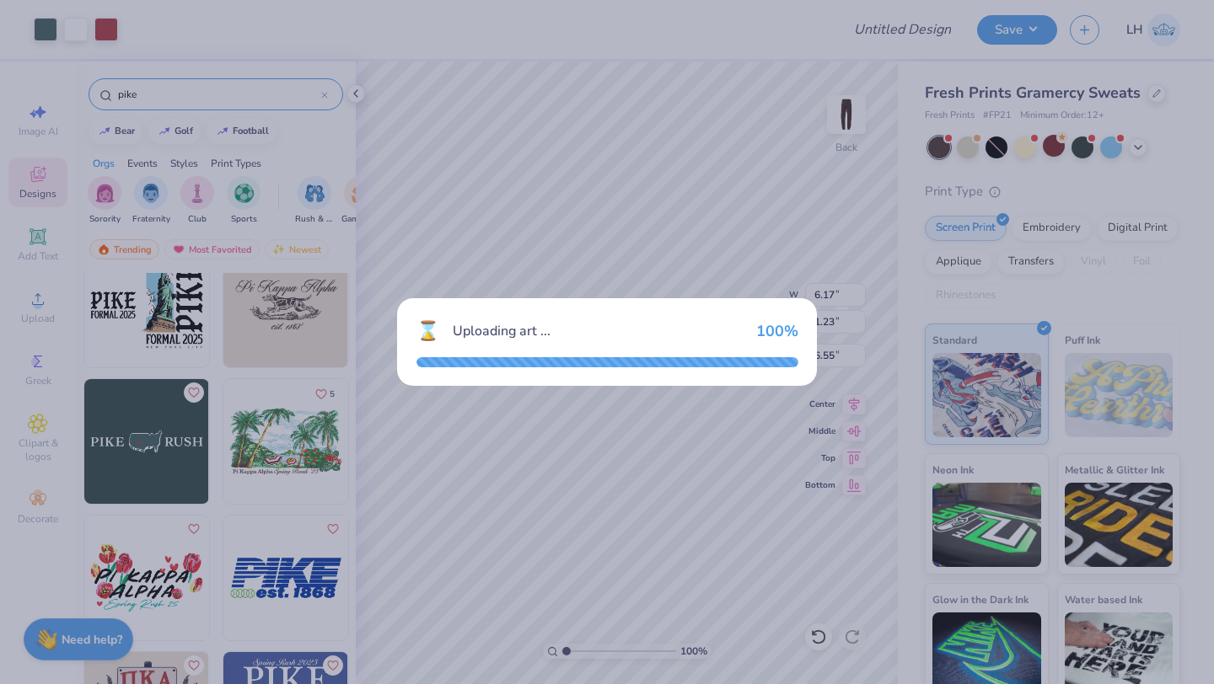
type input "7.38"
type input "2.63"
type input "20.44"
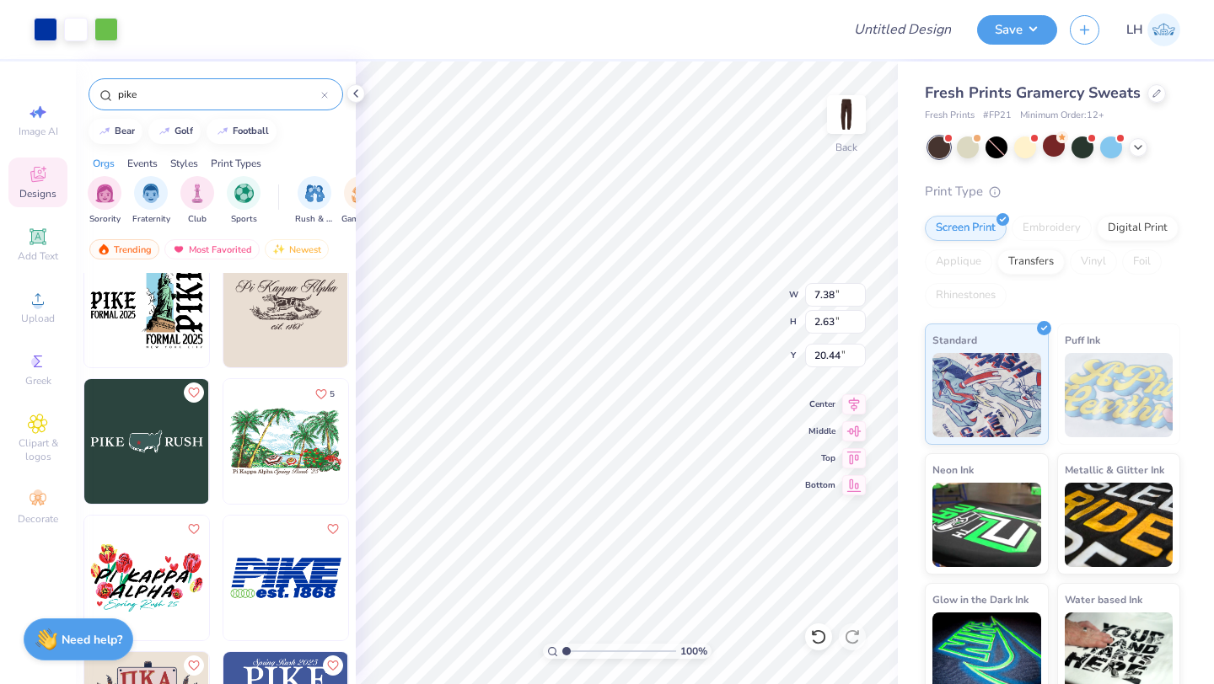
type input "6.17"
type input "1.23"
type input "6.56"
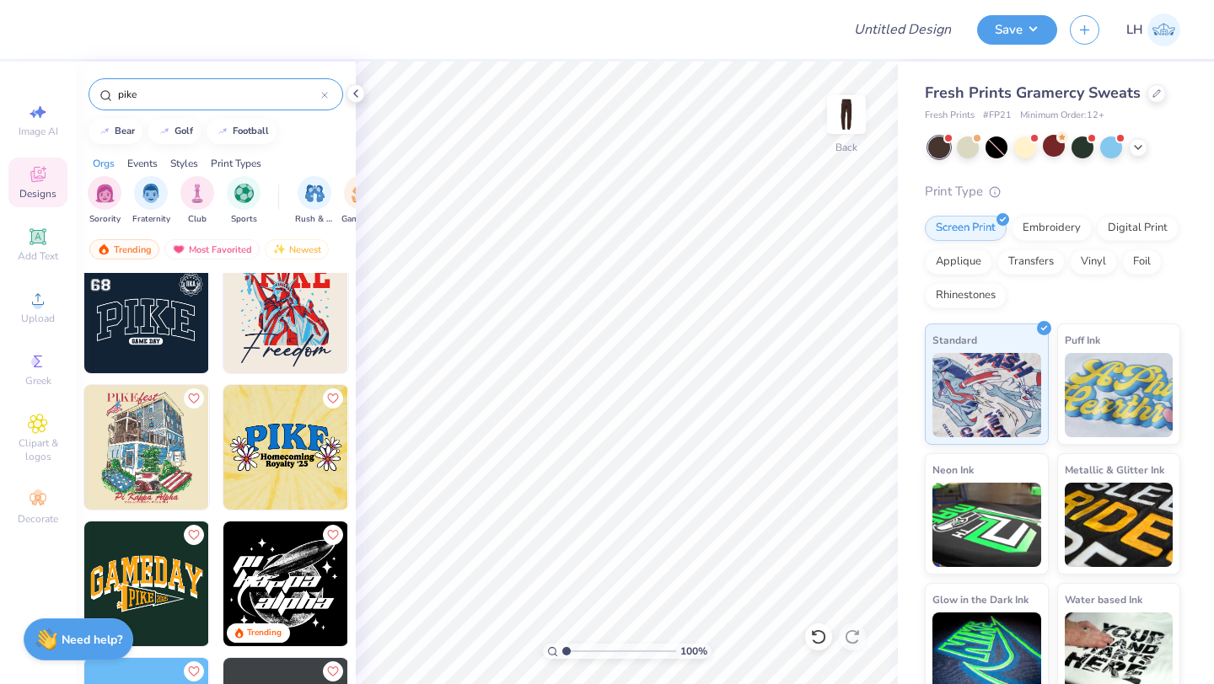
scroll to position [566, 0]
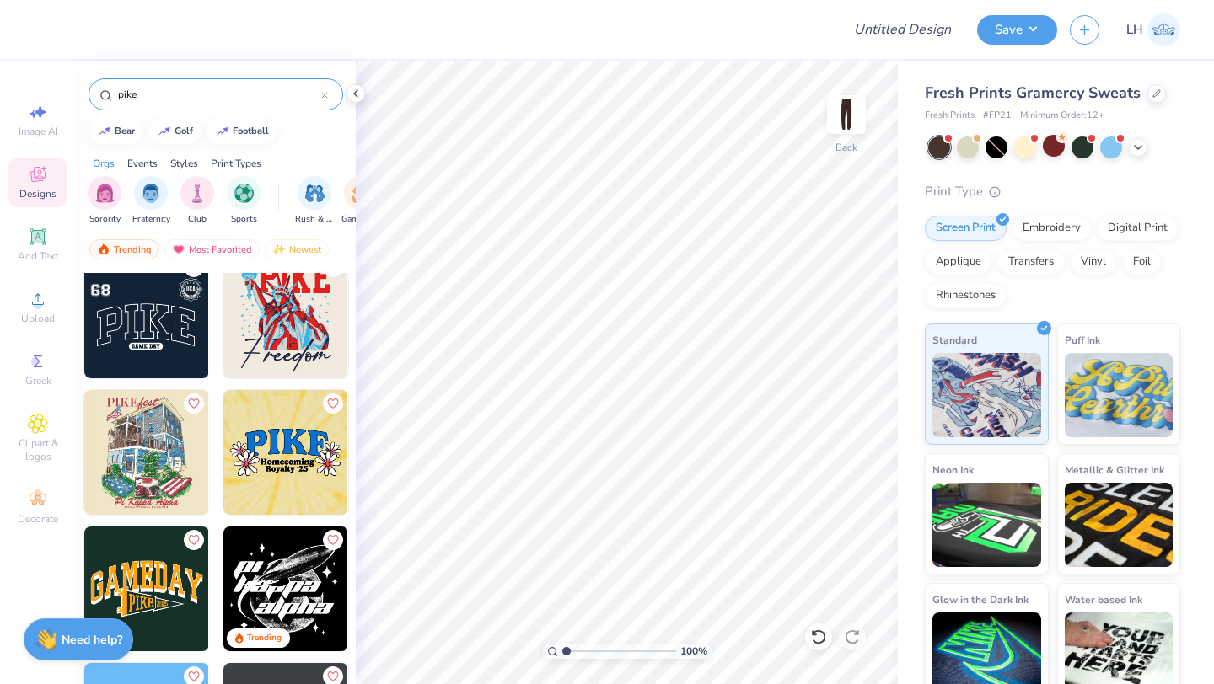
click at [159, 343] on img at bounding box center [146, 316] width 125 height 125
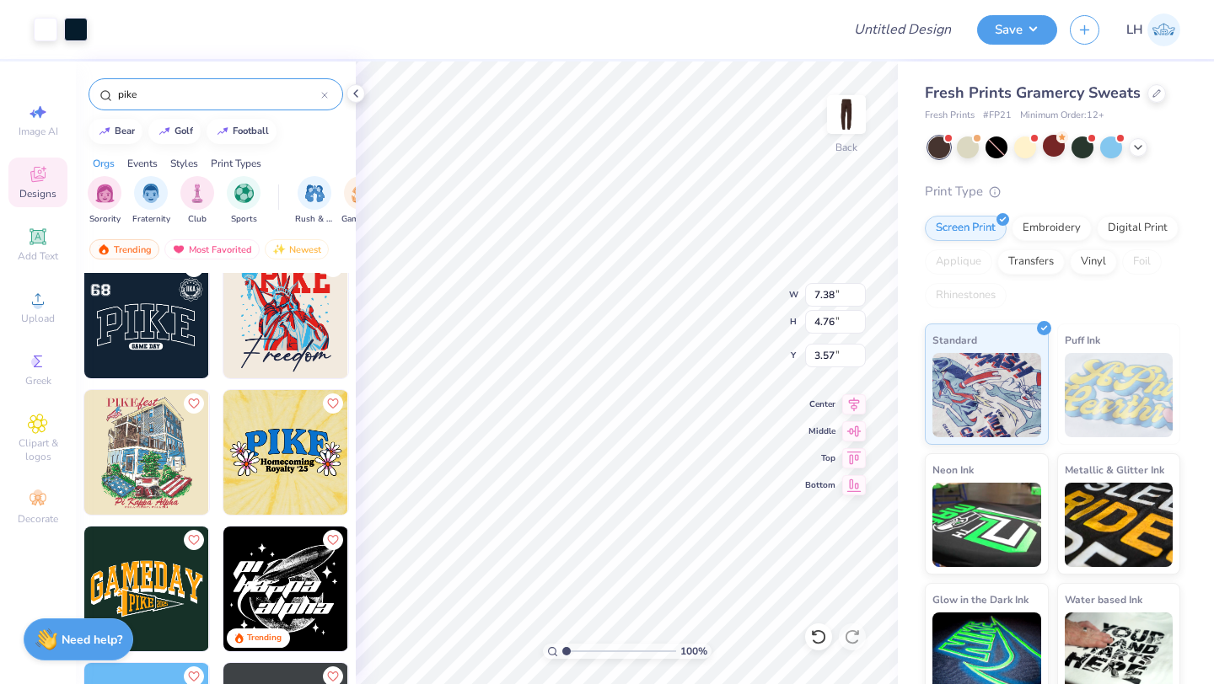
type input "3.57"
type input "6.67"
type input "4.31"
type input "3.85"
click at [1210, 578] on div "Fresh Prints Gramercy Sweats Fresh Prints # FP21 Minimum Order: 12 + Print Type…" at bounding box center [1056, 383] width 316 height 643
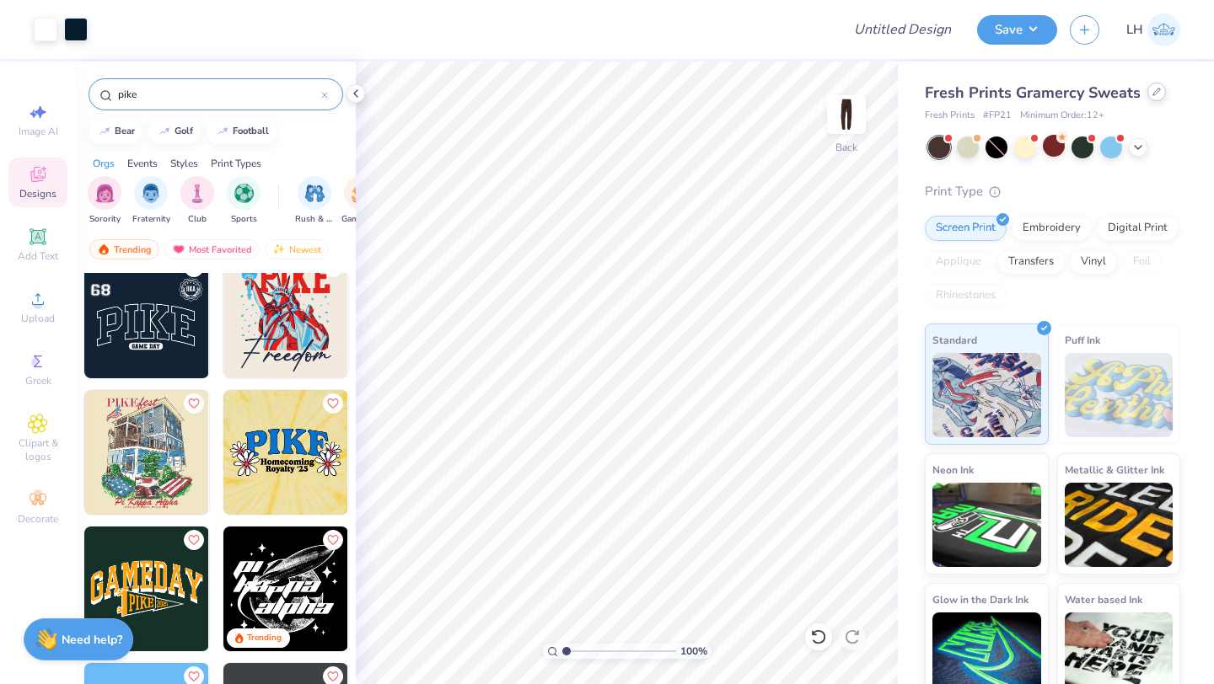
click at [1152, 94] on icon at bounding box center [1156, 92] width 8 height 8
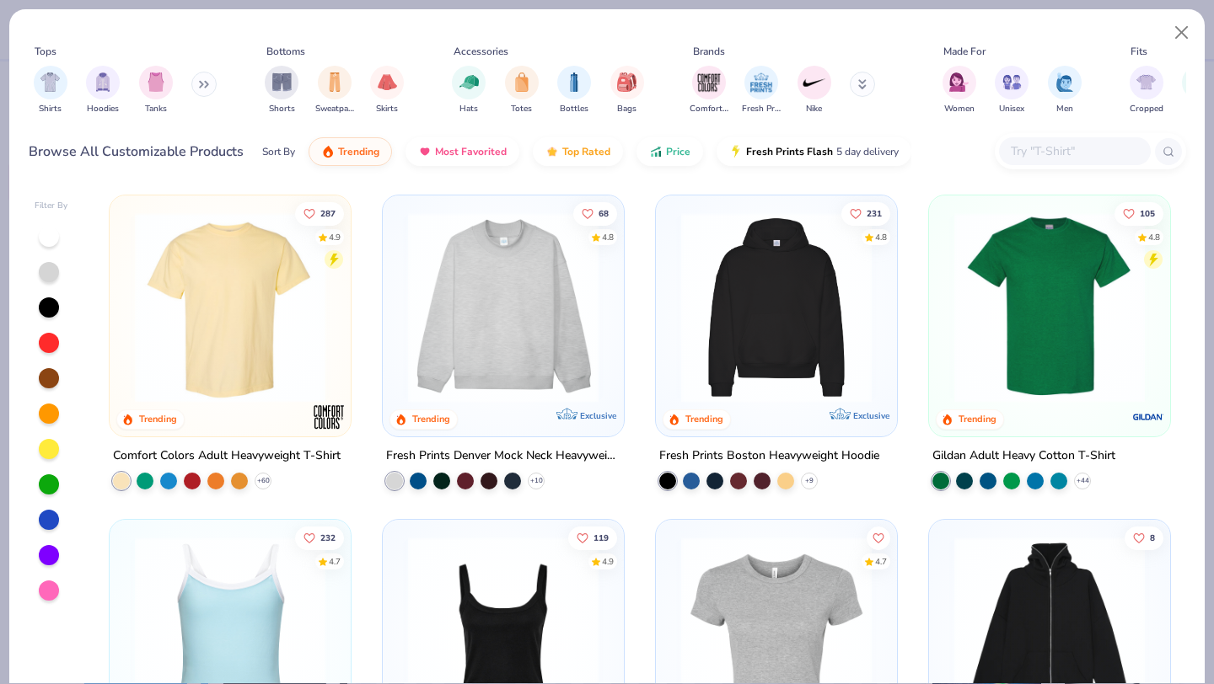
click at [528, 299] on img at bounding box center [502, 307] width 207 height 190
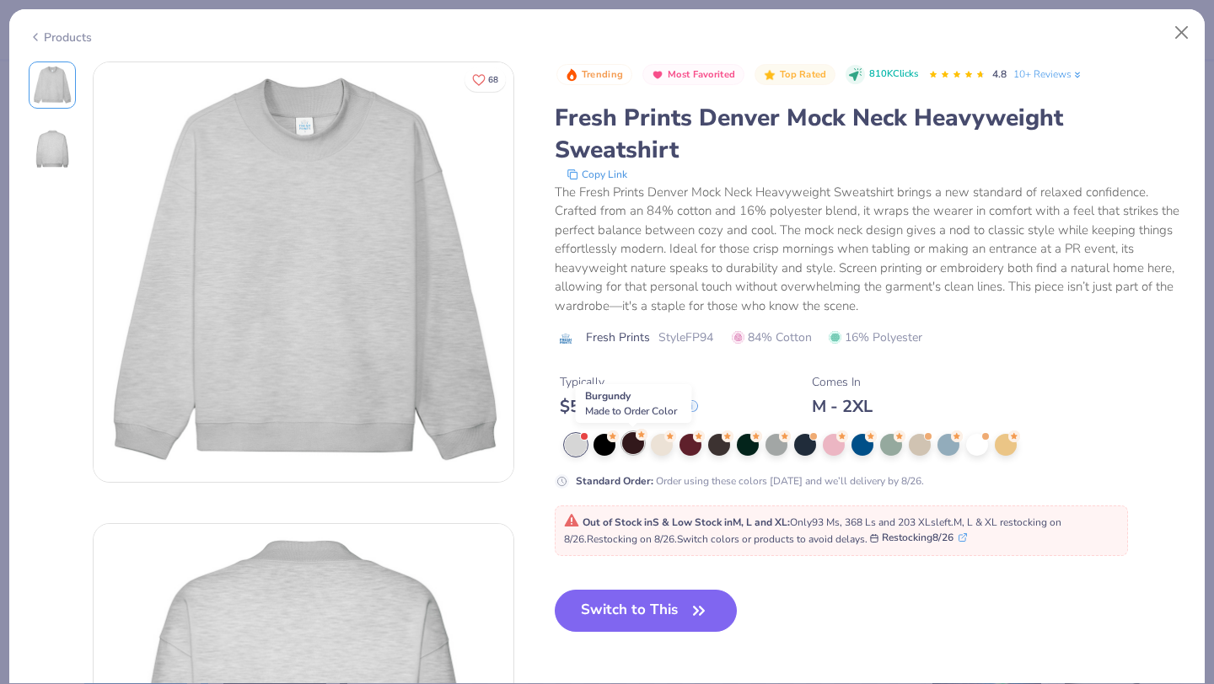
click at [623, 443] on div at bounding box center [633, 443] width 22 height 22
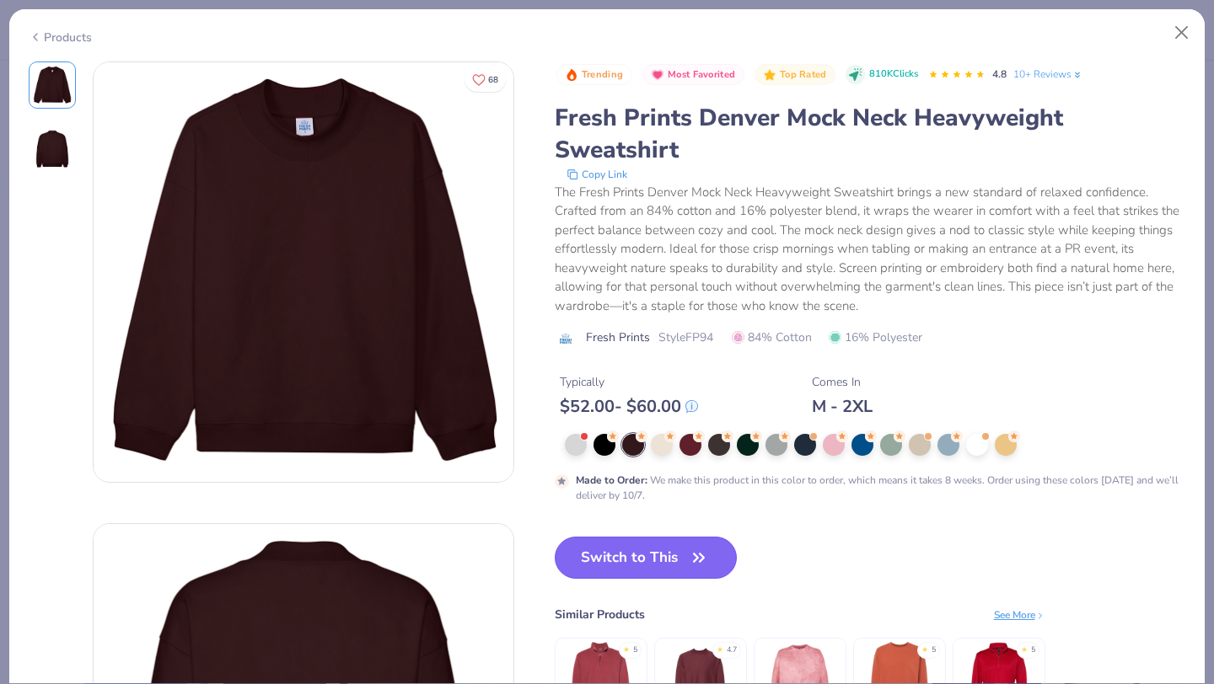
click at [619, 567] on button "Switch to This" at bounding box center [646, 558] width 183 height 42
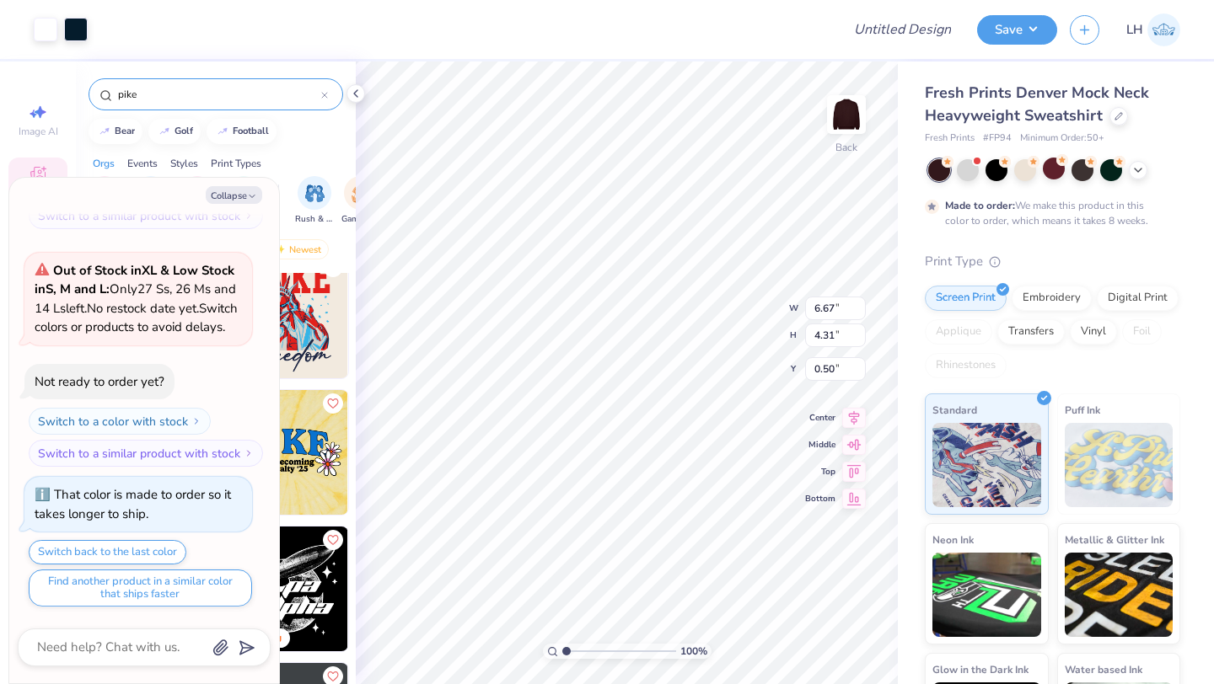
type textarea "x"
type input "1.59"
type textarea "x"
type input "4.92"
type input "3.18"
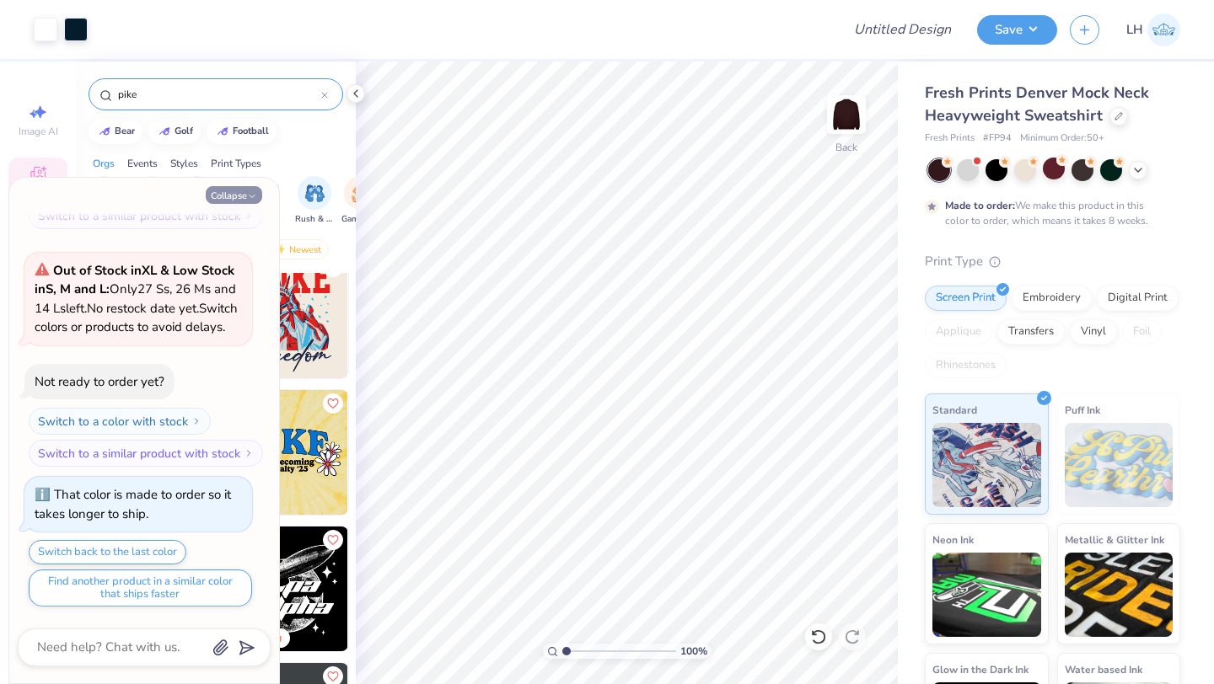
click at [245, 201] on button "Collapse" at bounding box center [234, 195] width 56 height 18
type textarea "x"
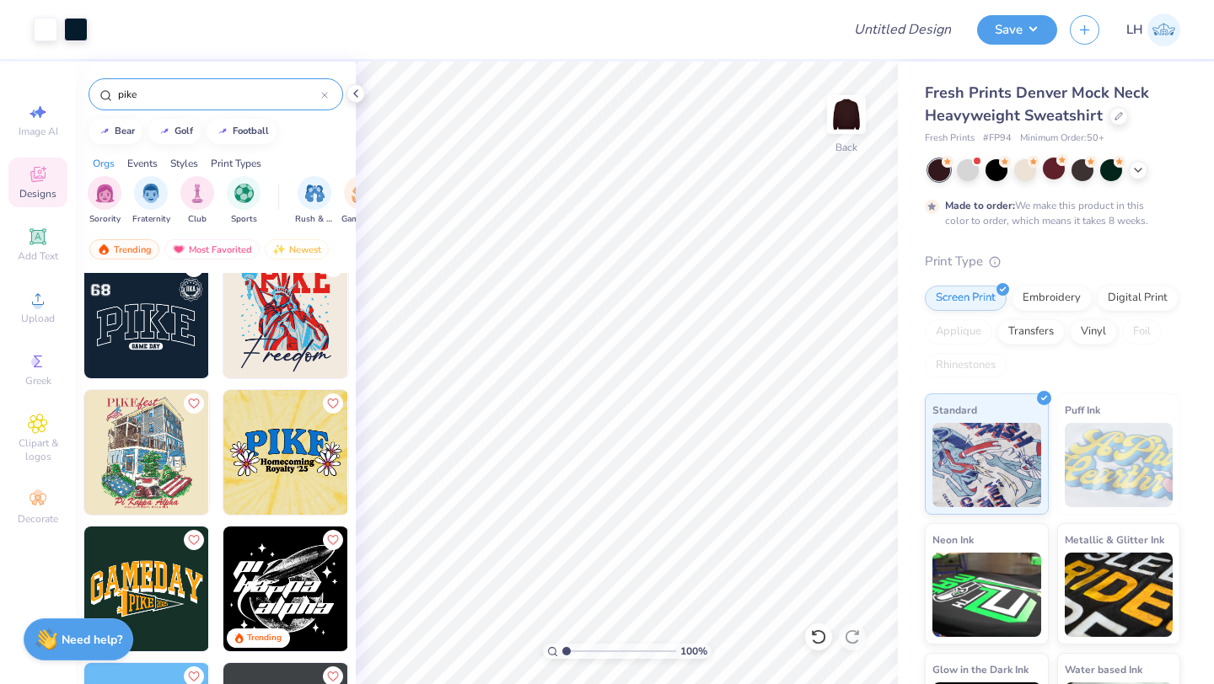
click at [1134, 35] on span "LH" at bounding box center [1134, 29] width 17 height 19
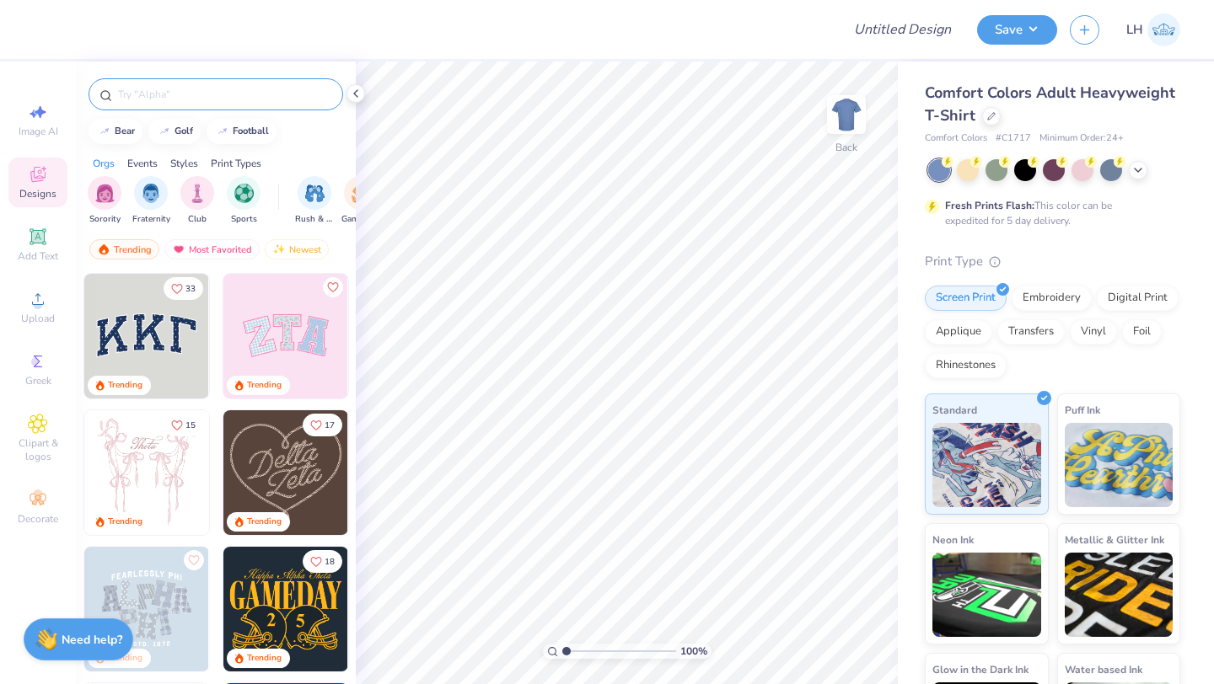
click at [190, 99] on input "text" at bounding box center [224, 94] width 216 height 17
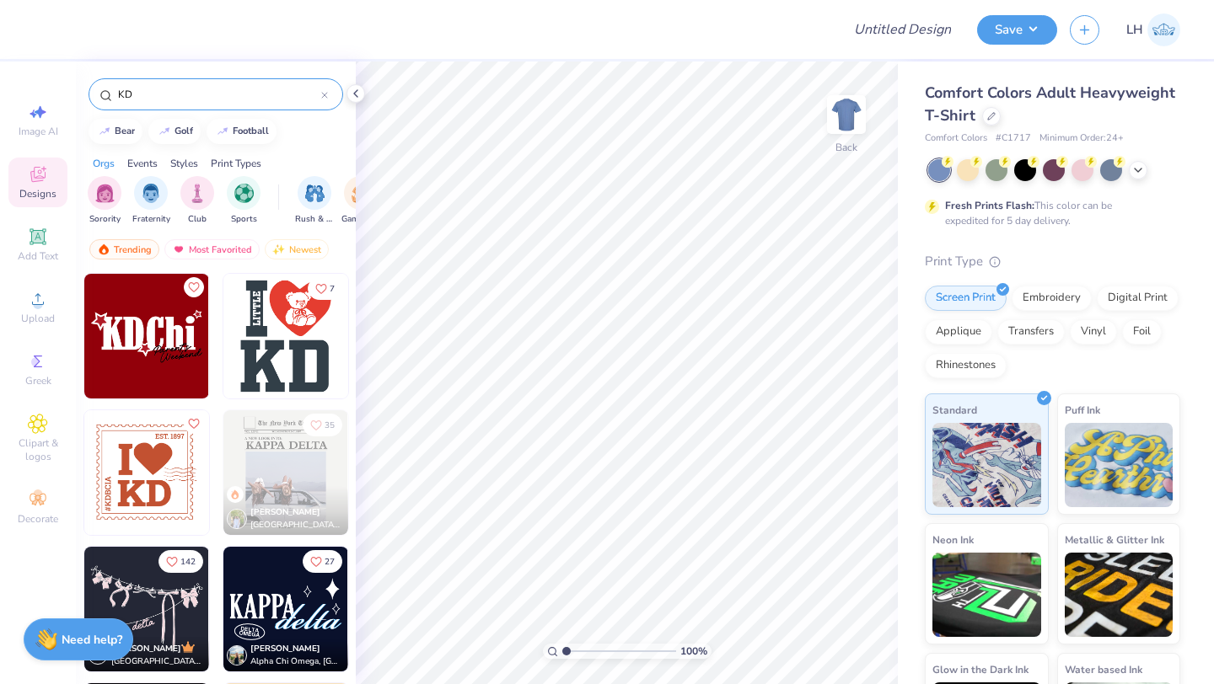
type input "KD"
click at [169, 482] on img at bounding box center [146, 472] width 125 height 125
click at [983, 121] on div at bounding box center [991, 114] width 19 height 19
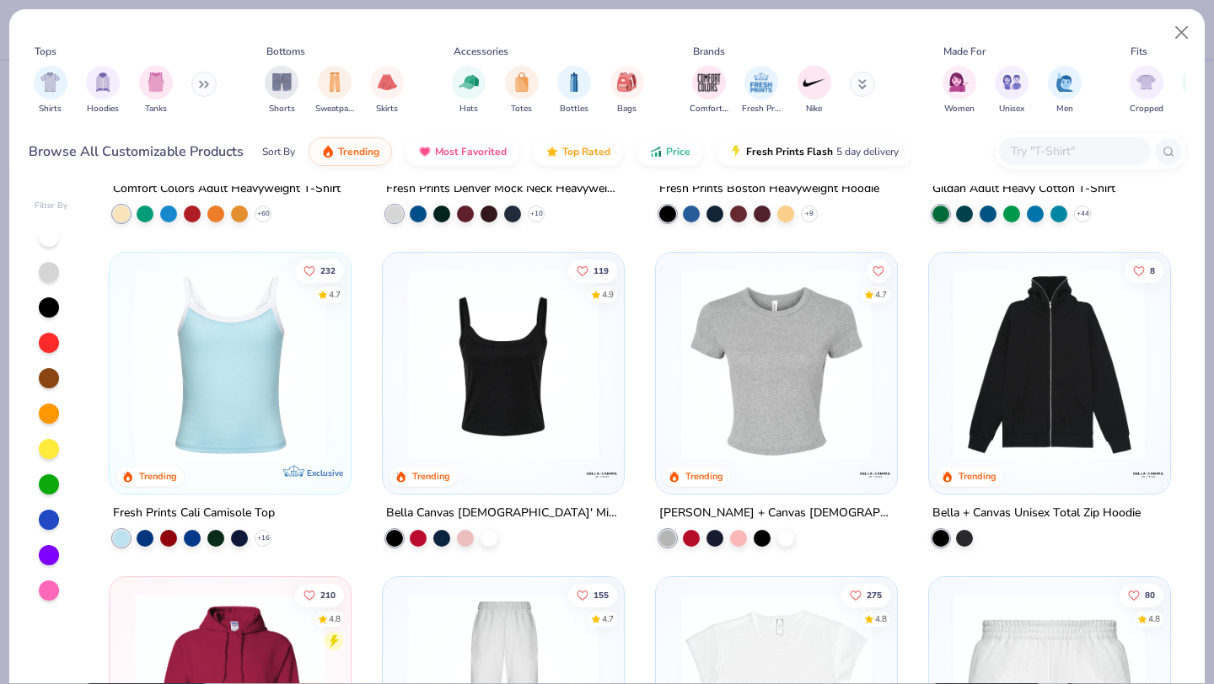
scroll to position [270, 0]
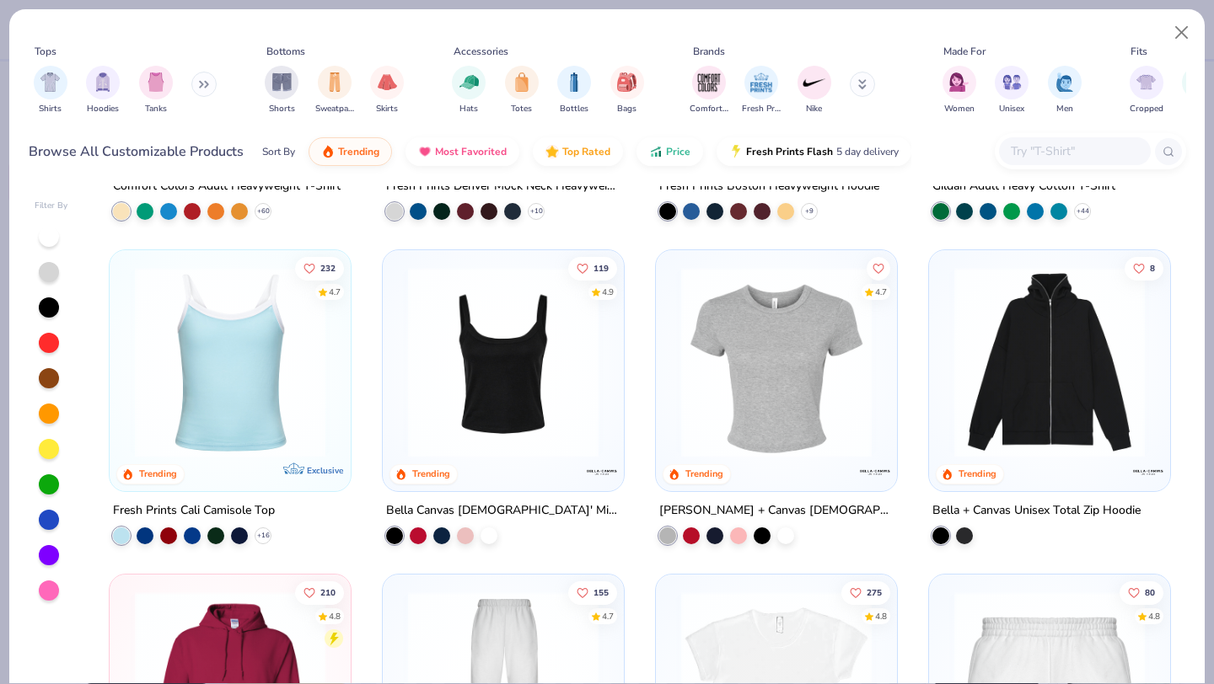
click at [268, 377] on img at bounding box center [229, 362] width 207 height 190
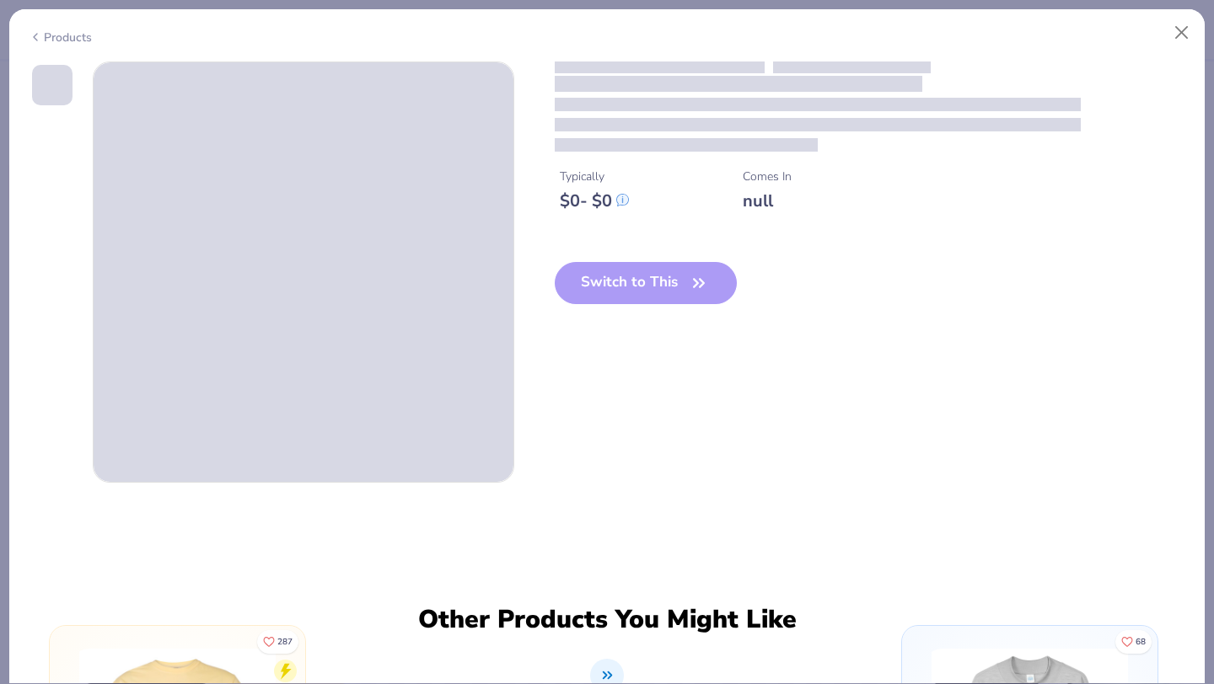
click at [613, 288] on div "Switch to This" at bounding box center [646, 296] width 183 height 69
click at [684, 287] on div "Switch to This" at bounding box center [646, 296] width 183 height 69
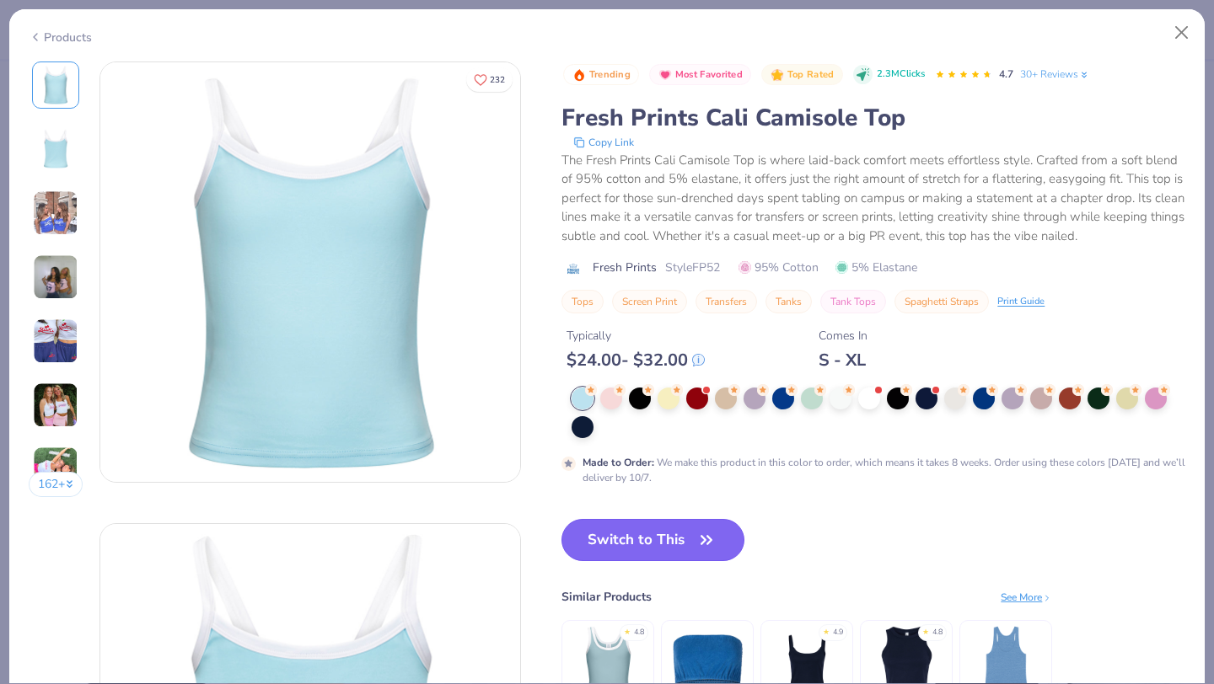
click at [664, 540] on button "Switch to This" at bounding box center [652, 540] width 183 height 42
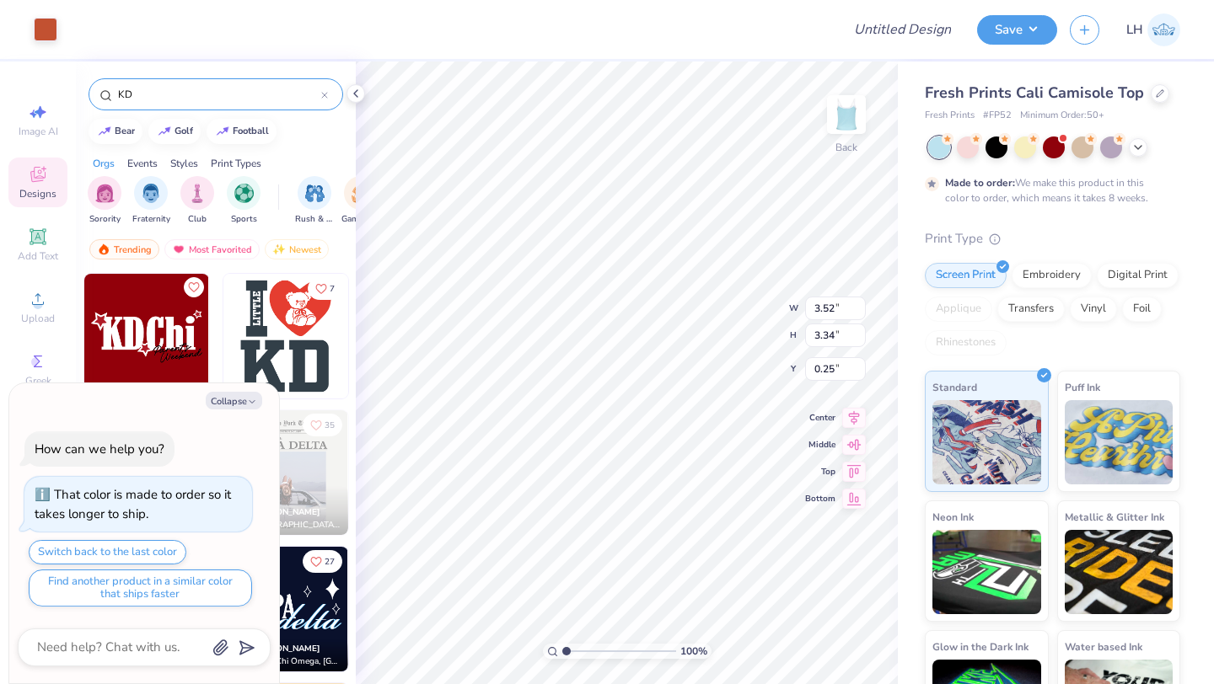
type textarea "x"
type input "1.66"
type textarea "x"
click at [166, 99] on input "KD" at bounding box center [218, 94] width 205 height 17
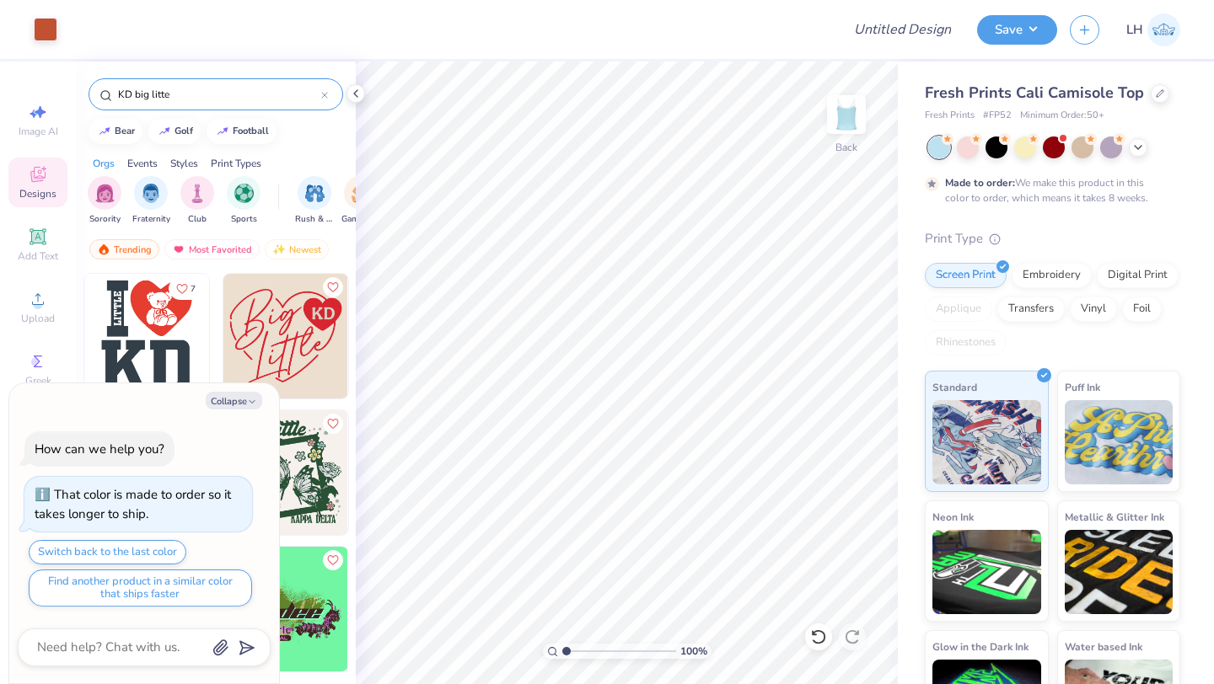
type input "KD big litte"
click at [219, 394] on button "Collapse" at bounding box center [234, 401] width 56 height 18
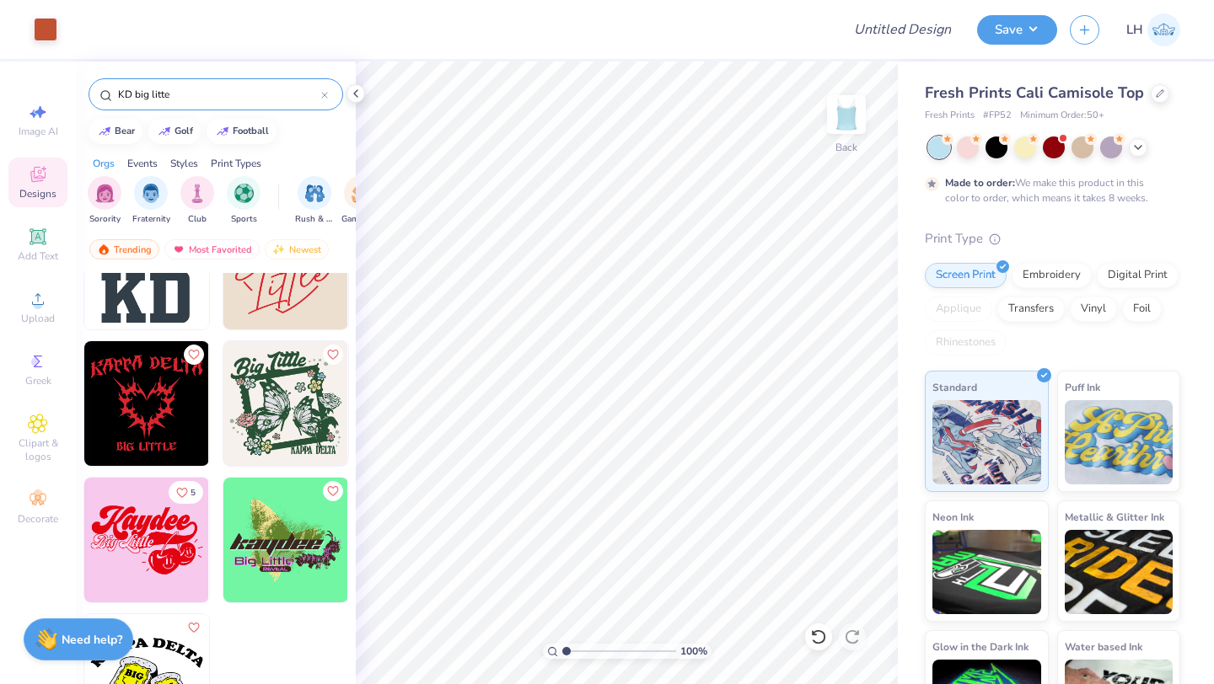
scroll to position [72, 0]
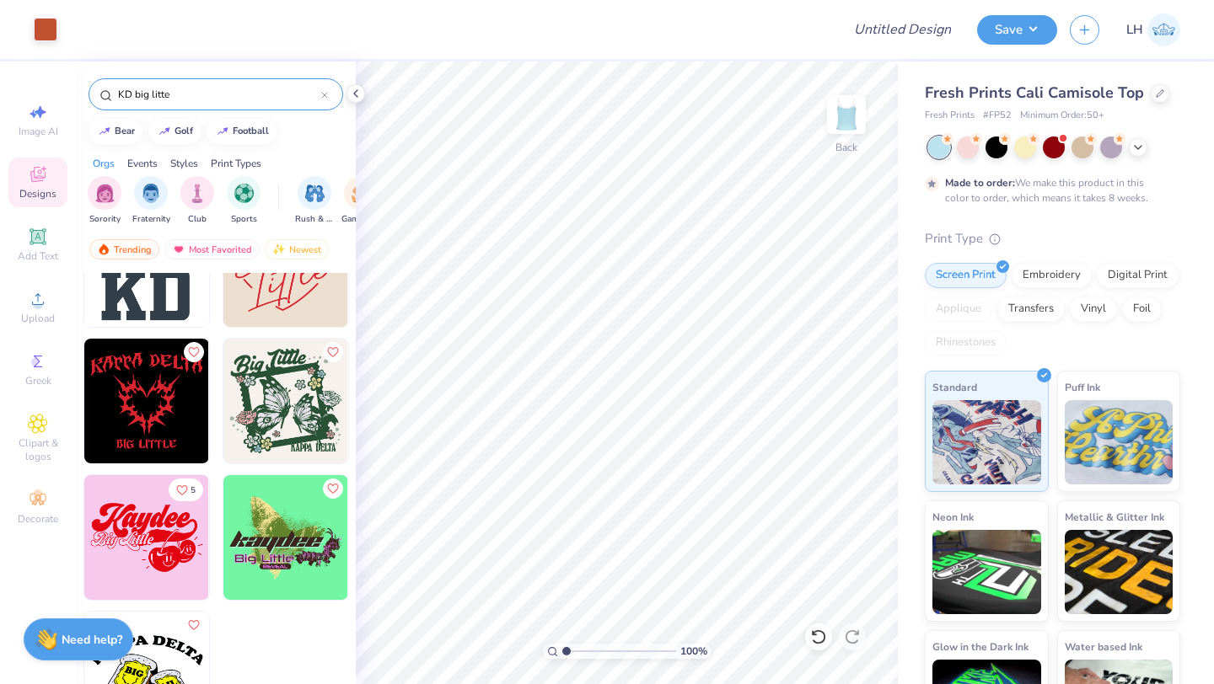
click at [158, 528] on img at bounding box center [146, 537] width 125 height 125
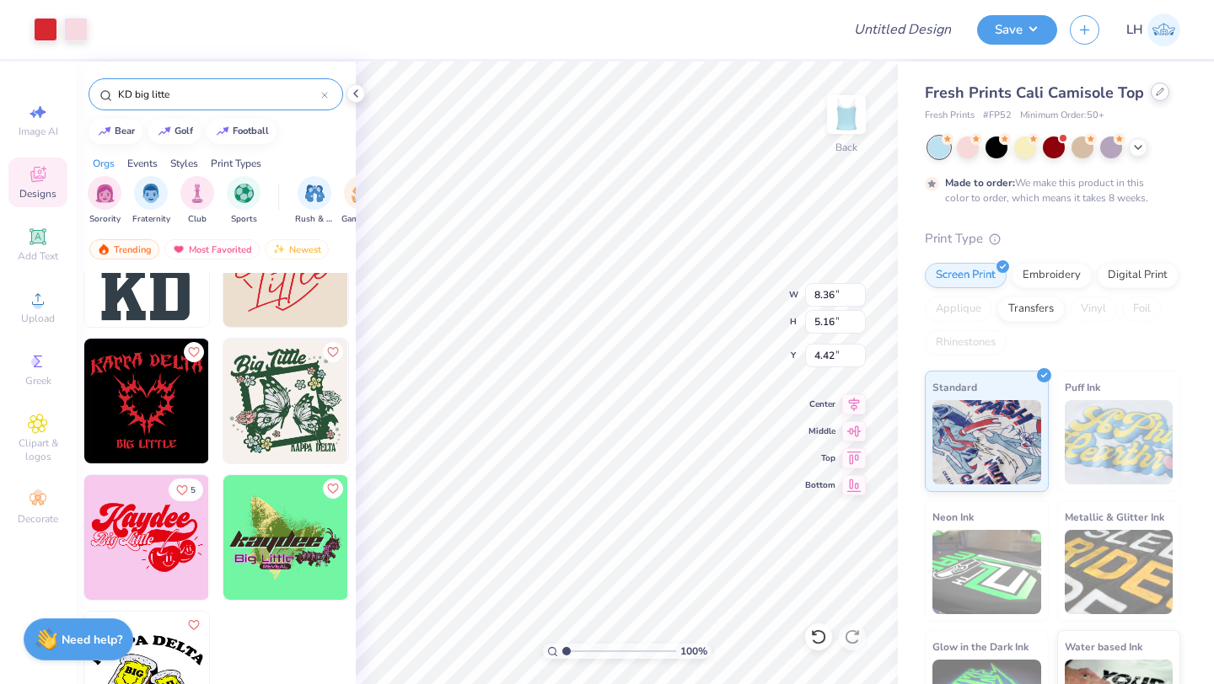
click at [1156, 94] on icon at bounding box center [1159, 91] width 7 height 7
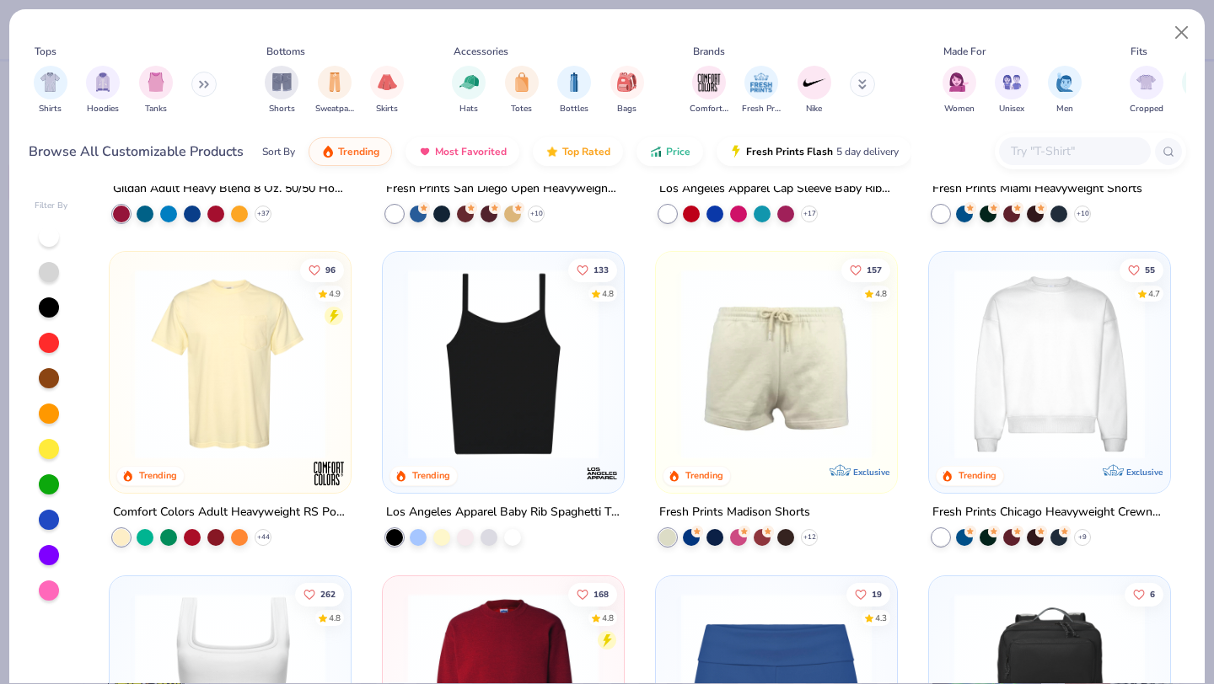
scroll to position [941, 0]
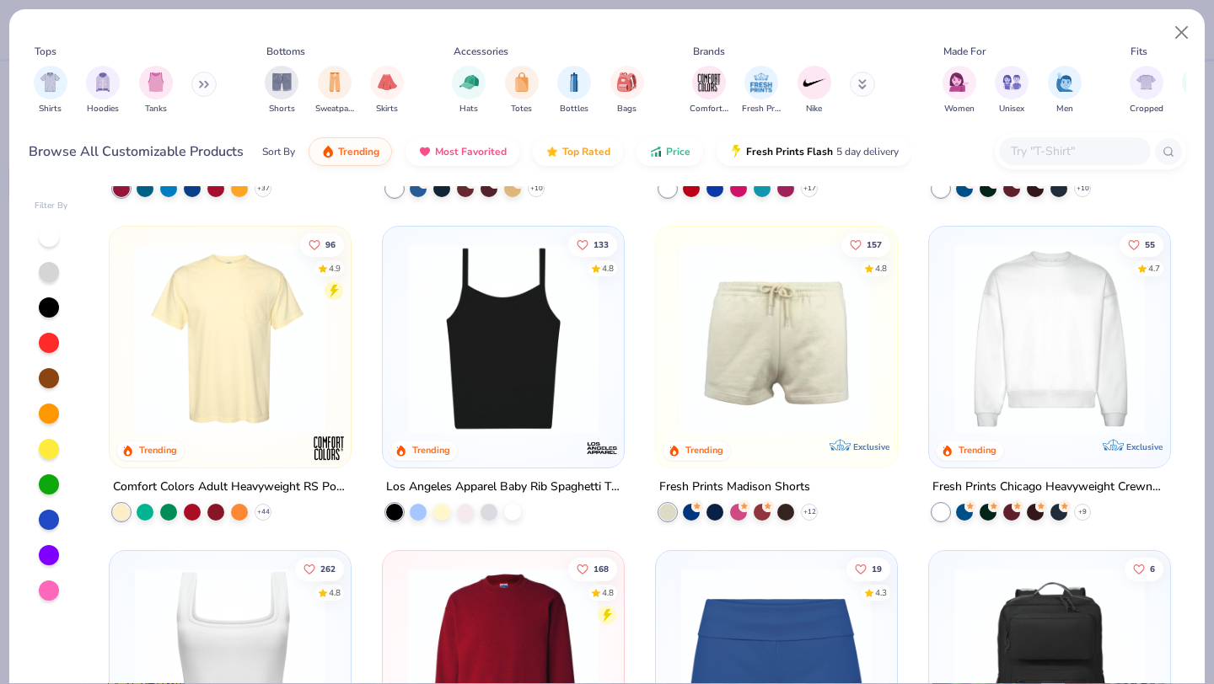
click at [537, 376] on img at bounding box center [502, 339] width 207 height 190
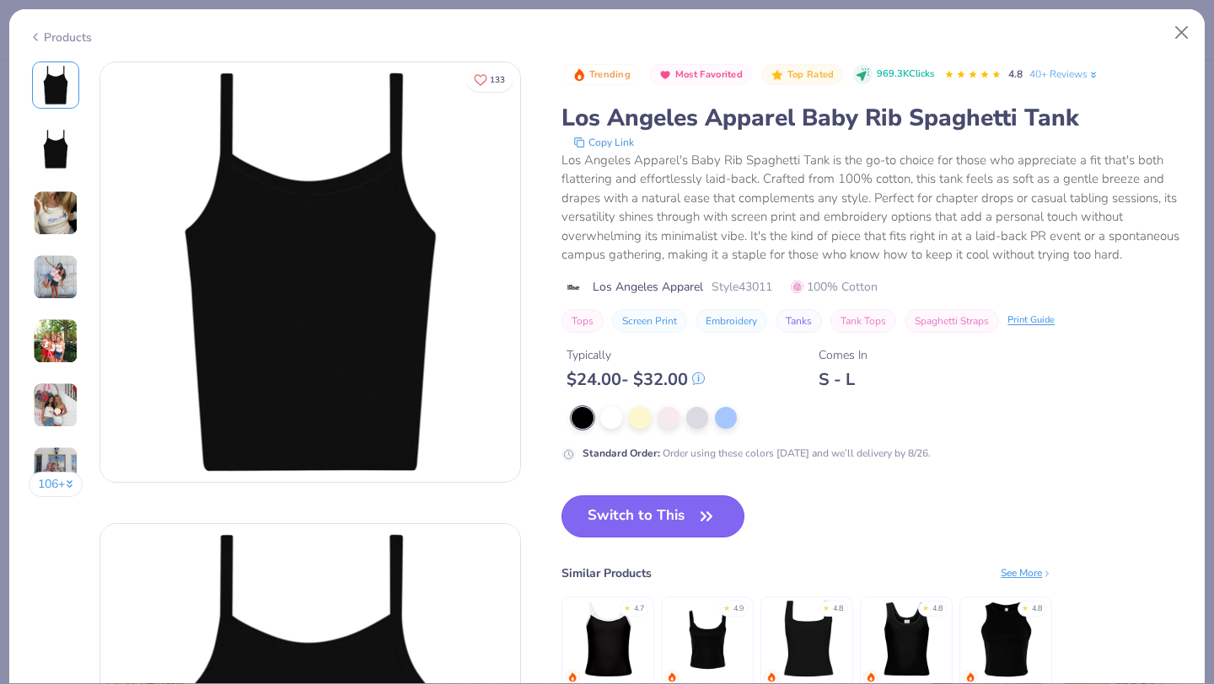
click at [628, 513] on button "Switch to This" at bounding box center [652, 517] width 183 height 42
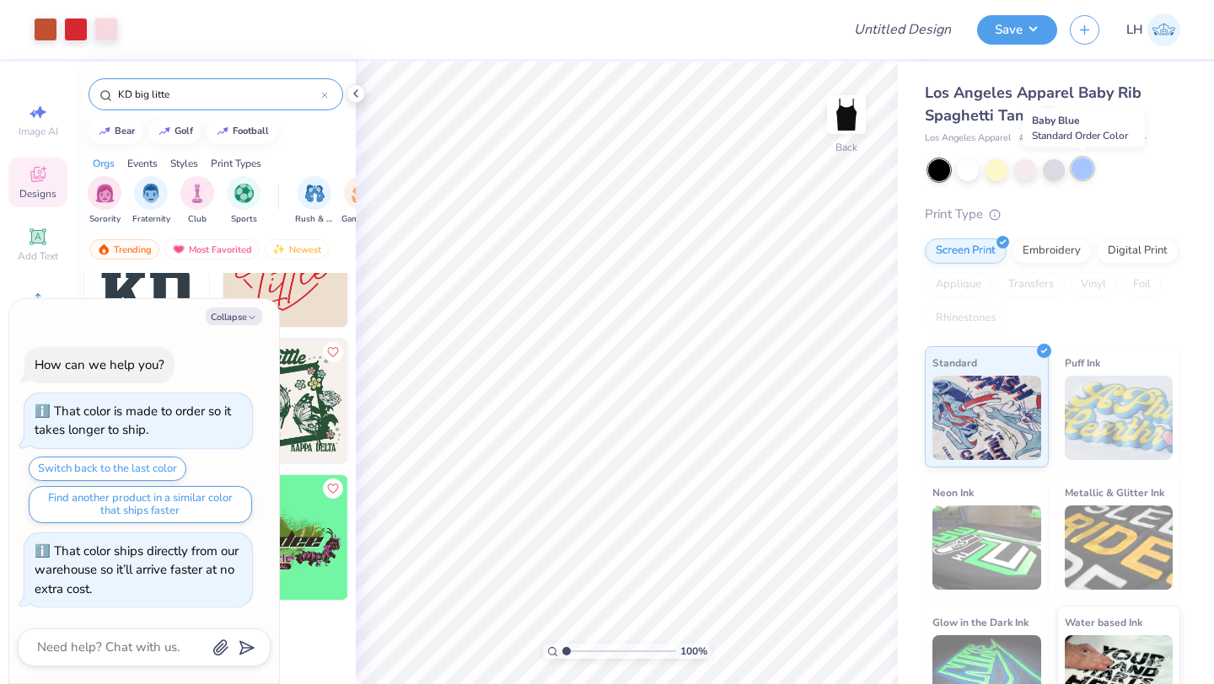
click at [1086, 161] on div at bounding box center [1082, 169] width 22 height 22
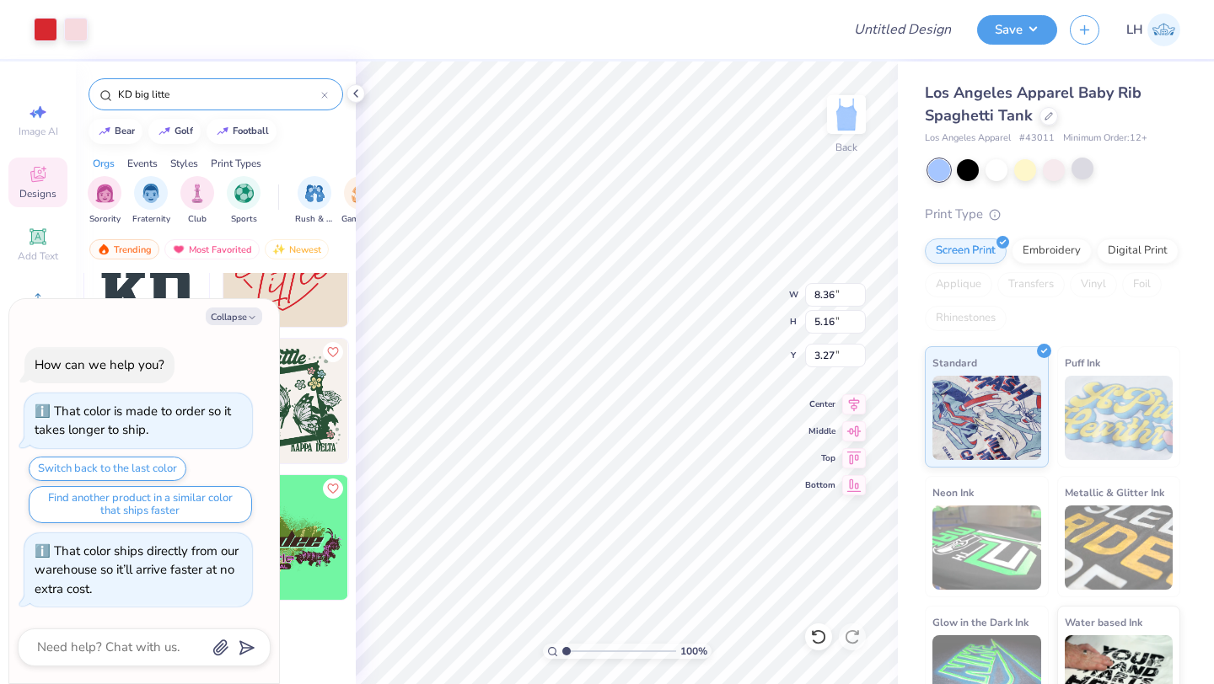
type textarea "x"
type input "6.83"
type input "4.21"
type textarea "x"
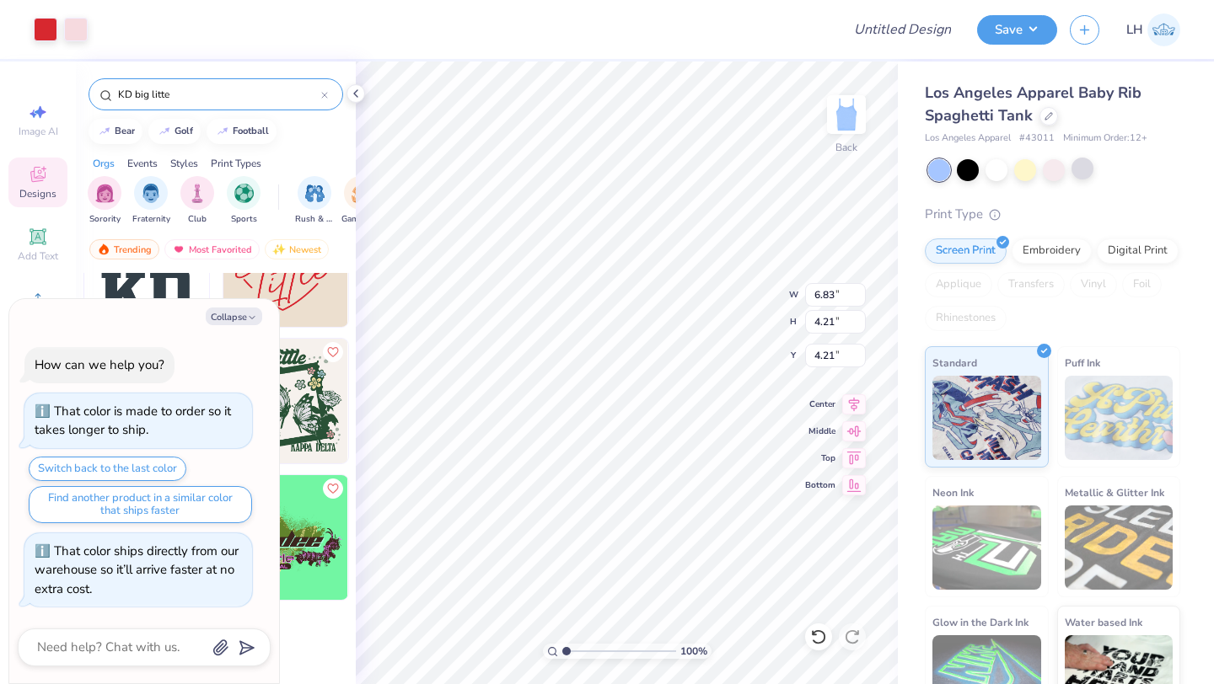
type input "2.12"
type textarea "x"
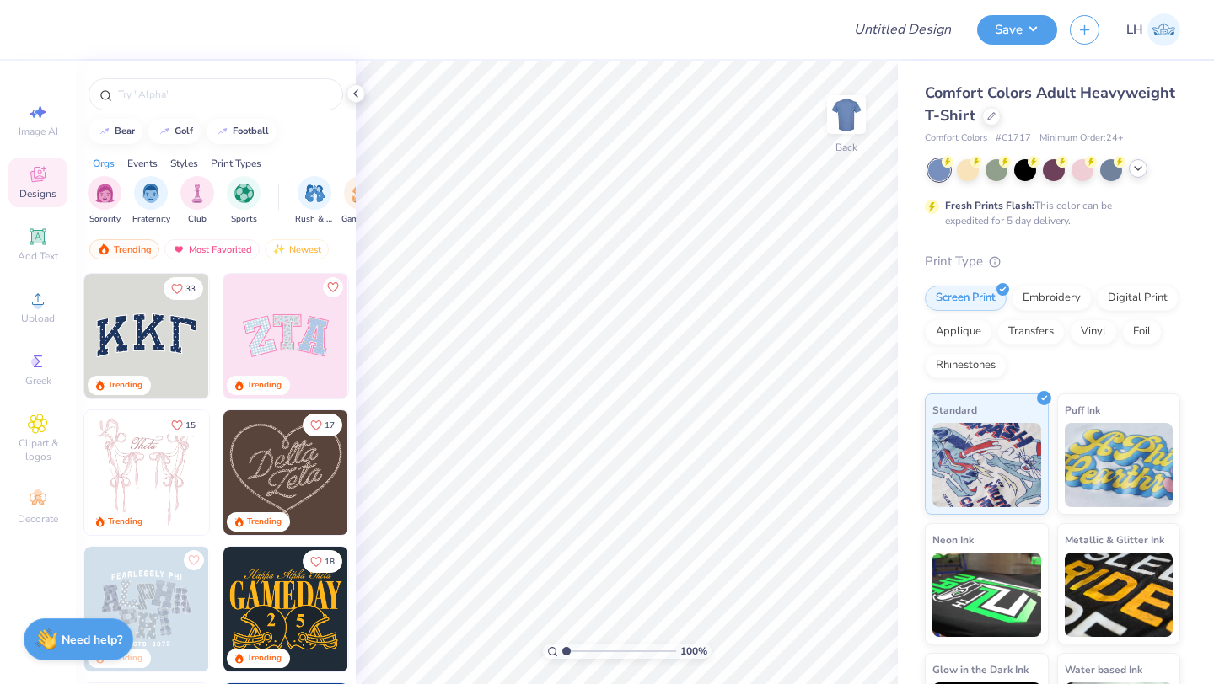
click at [1129, 170] on div at bounding box center [1138, 168] width 19 height 19
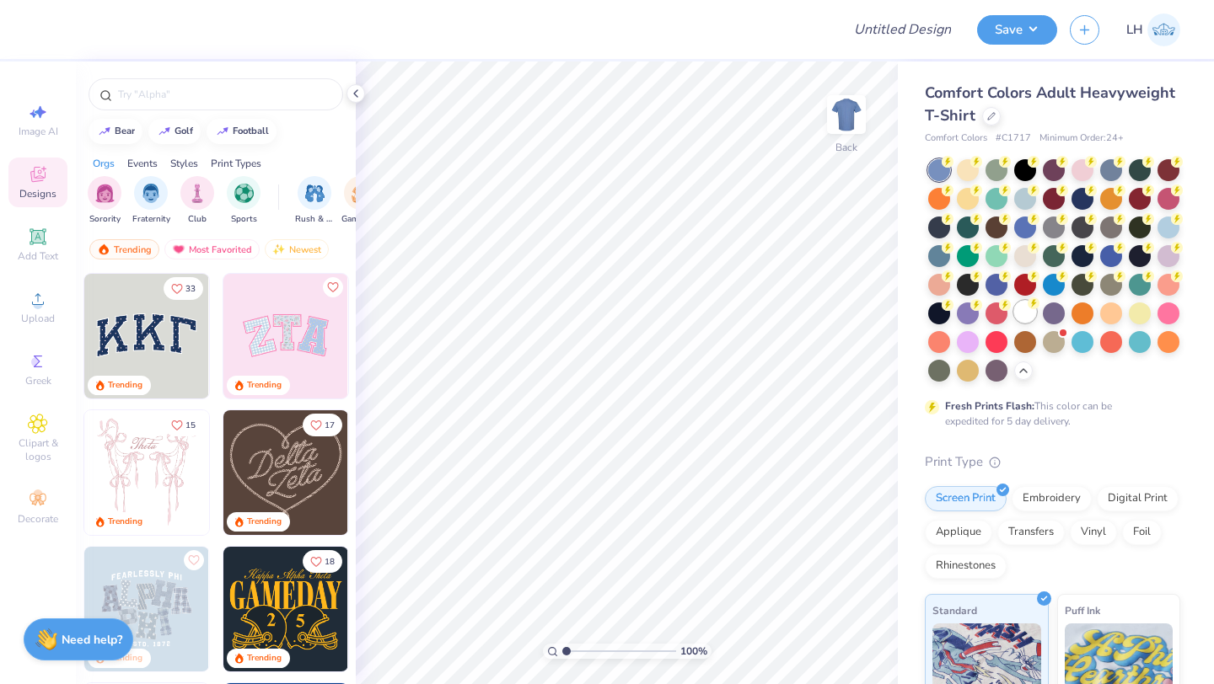
click at [1017, 312] on div at bounding box center [1025, 312] width 22 height 22
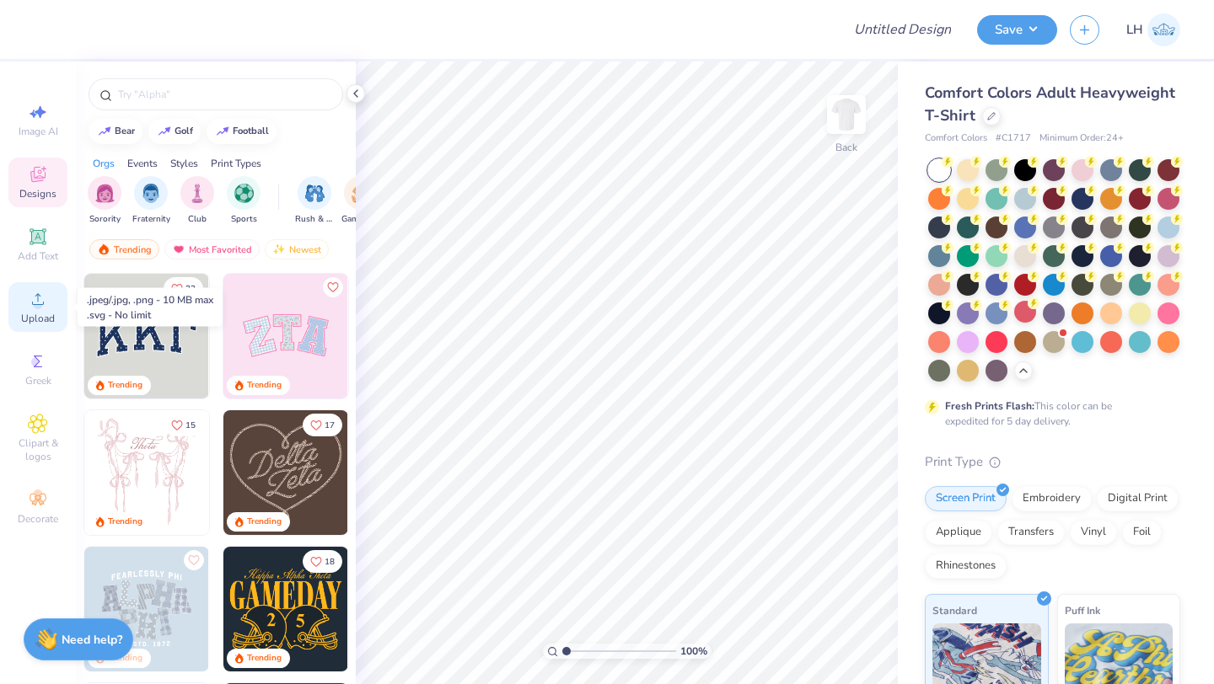
click at [41, 303] on circle at bounding box center [37, 304] width 9 height 9
click at [36, 365] on circle at bounding box center [35, 361] width 9 height 9
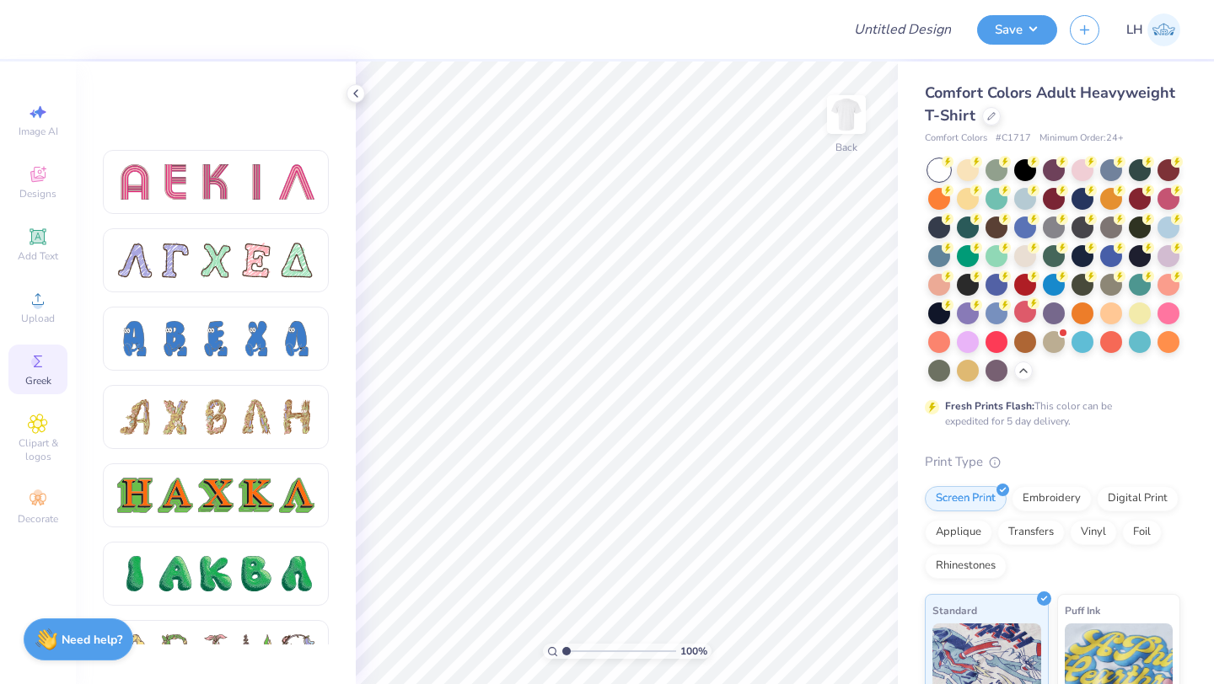
scroll to position [1673, 0]
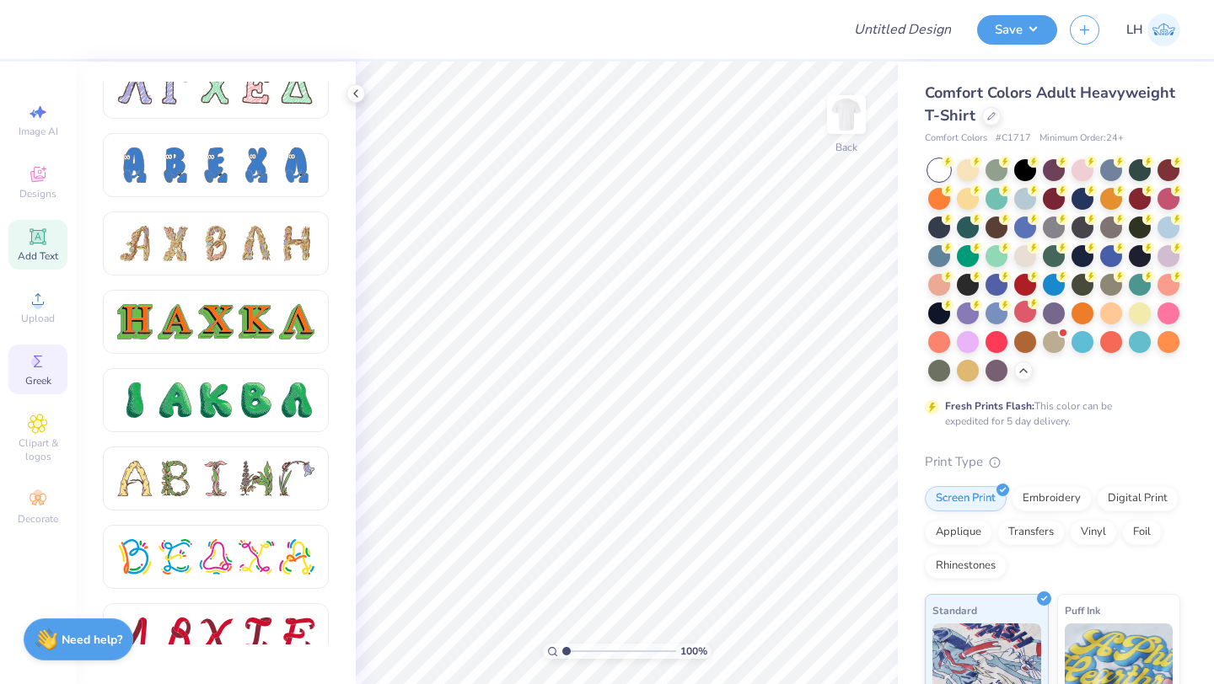
click at [36, 246] on icon at bounding box center [38, 237] width 20 height 20
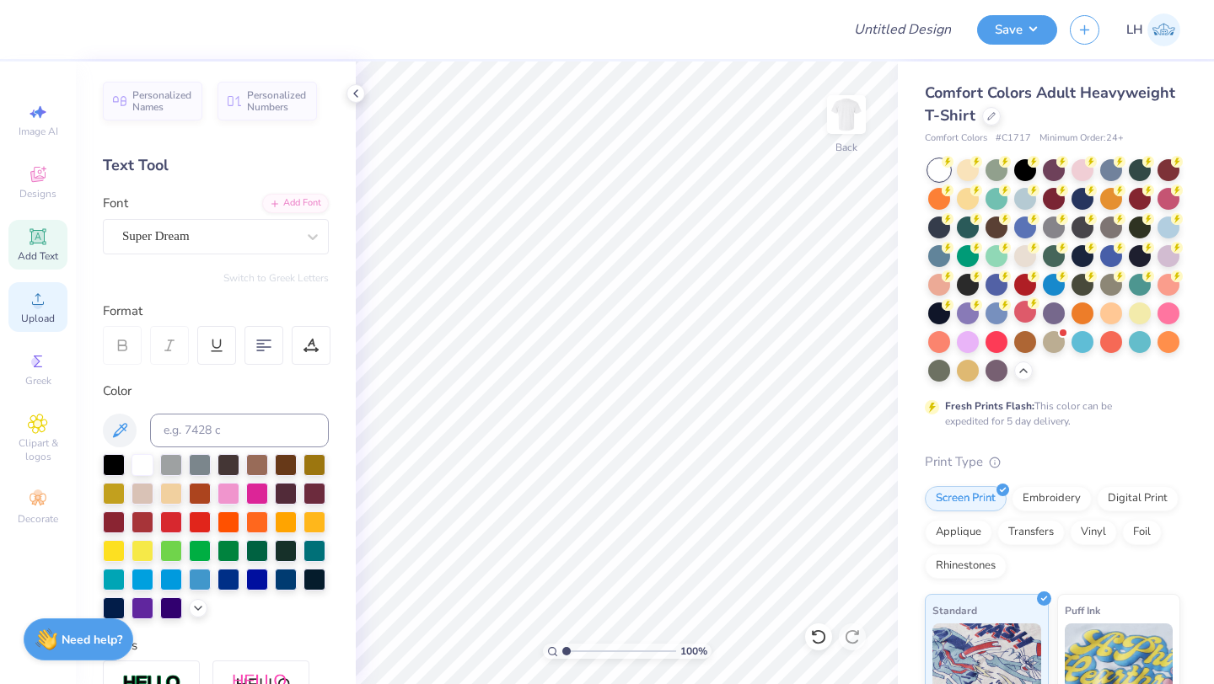
click at [46, 319] on span "Upload" at bounding box center [38, 318] width 34 height 13
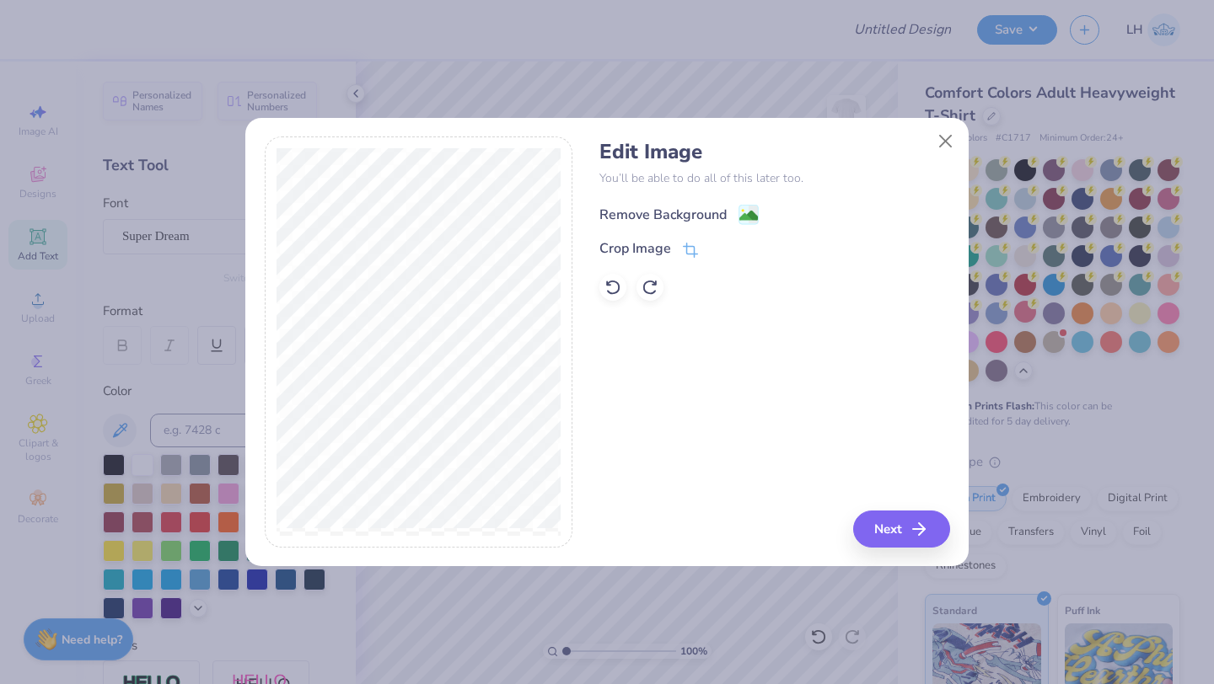
click at [694, 212] on div "Remove Background" at bounding box center [662, 215] width 127 height 20
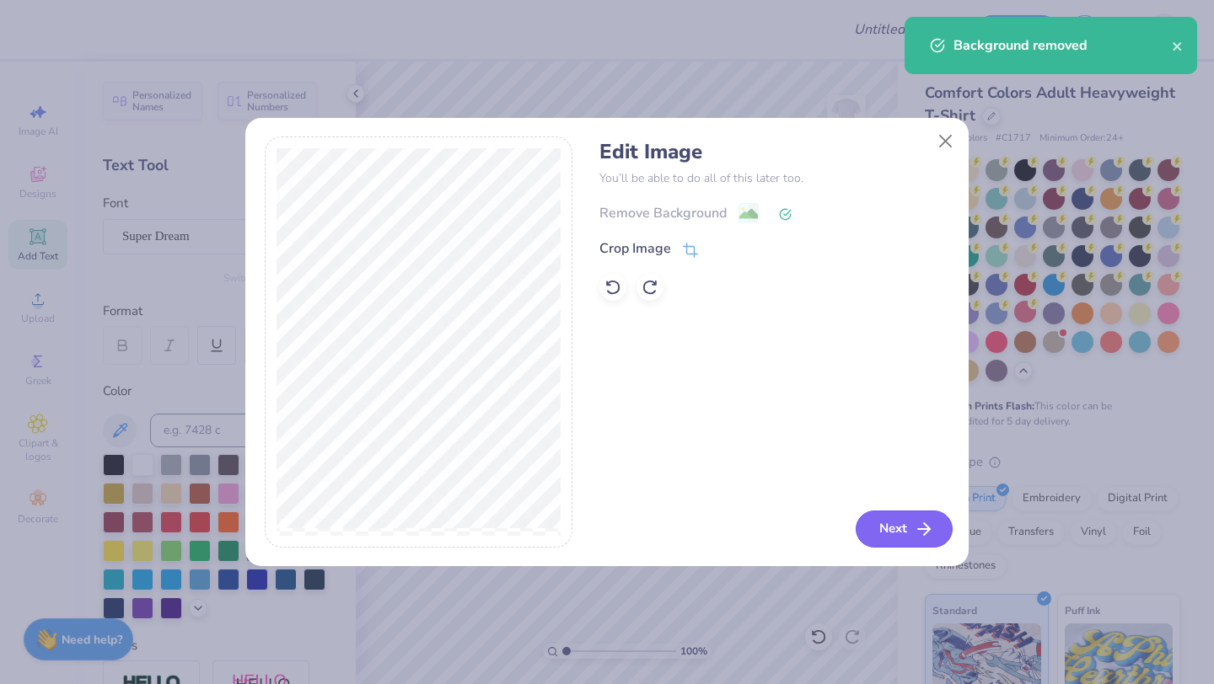
click at [911, 535] on button "Next" at bounding box center [903, 529] width 97 height 37
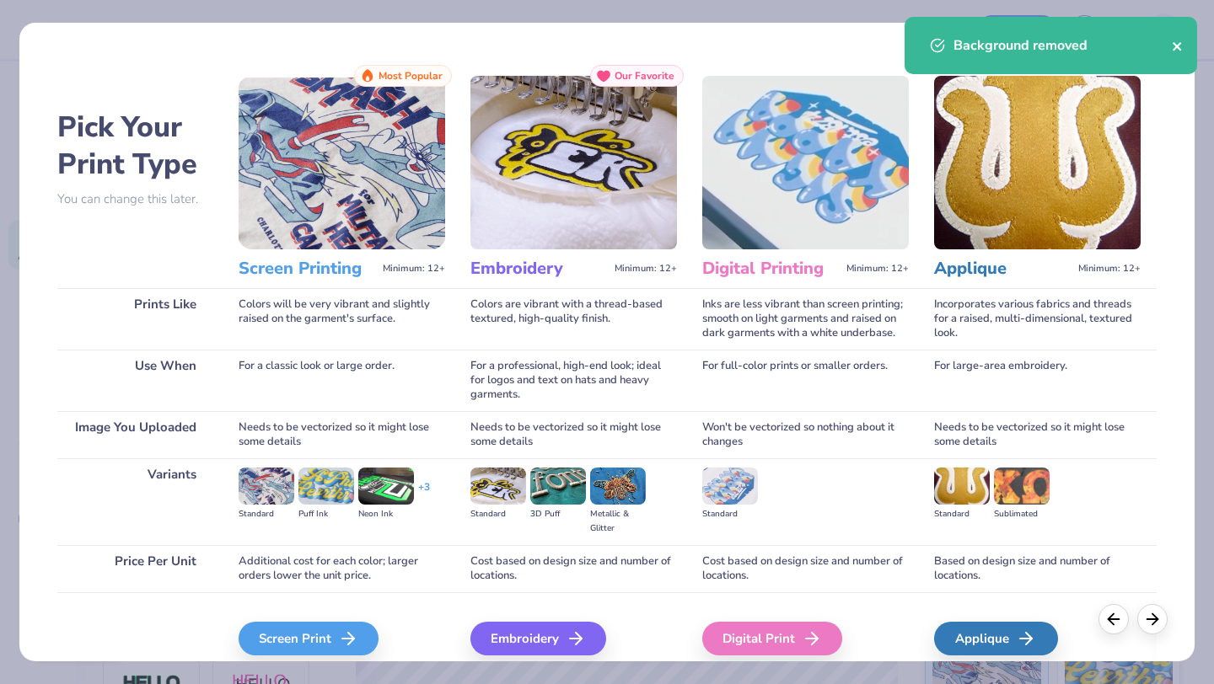
click at [1182, 43] on icon "close" at bounding box center [1178, 46] width 12 height 13
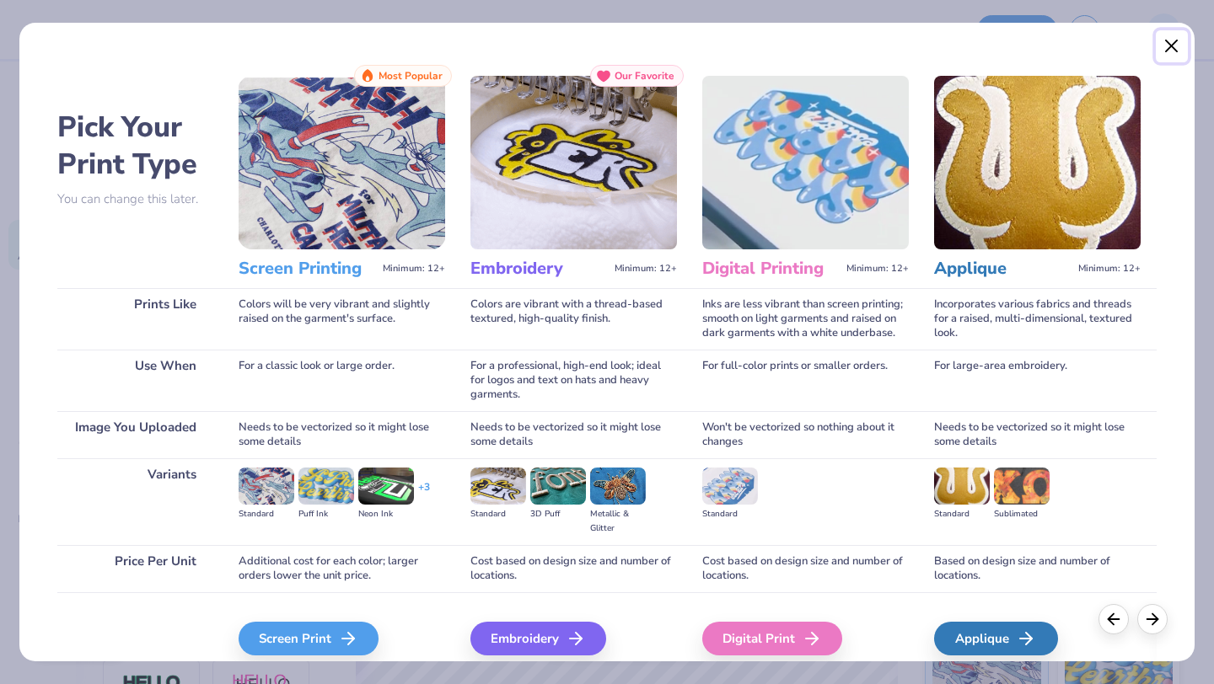
click at [1180, 44] on button "Close" at bounding box center [1172, 46] width 32 height 32
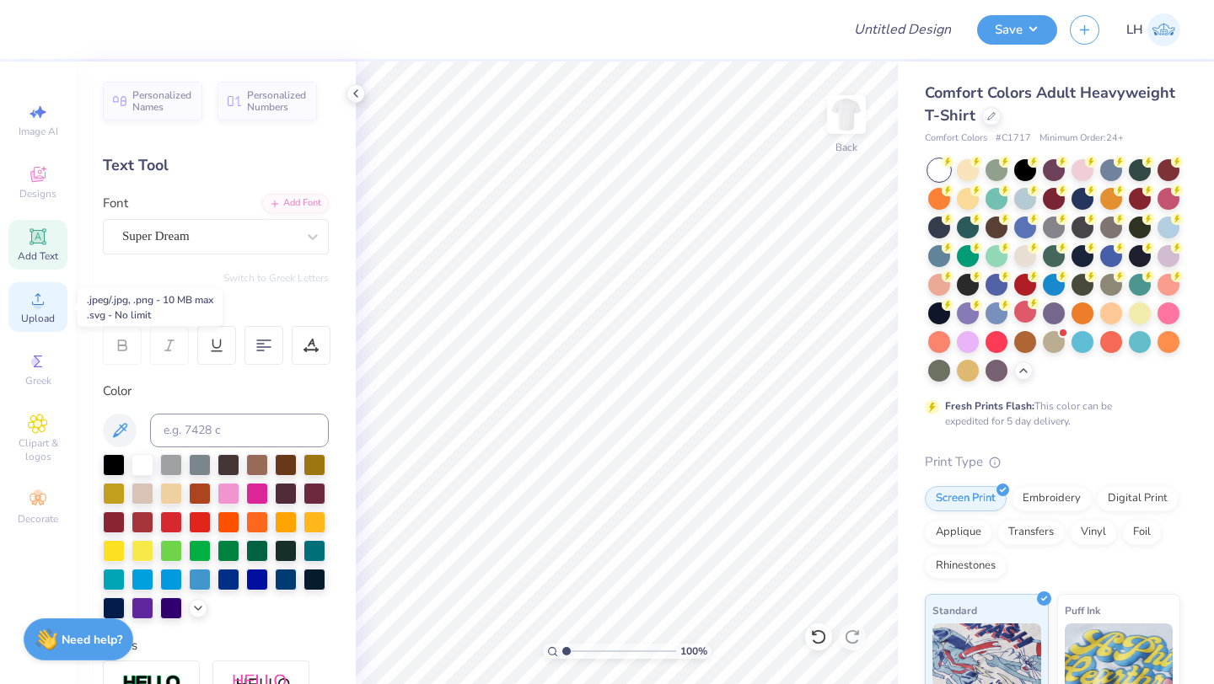
click at [40, 306] on circle at bounding box center [37, 304] width 9 height 9
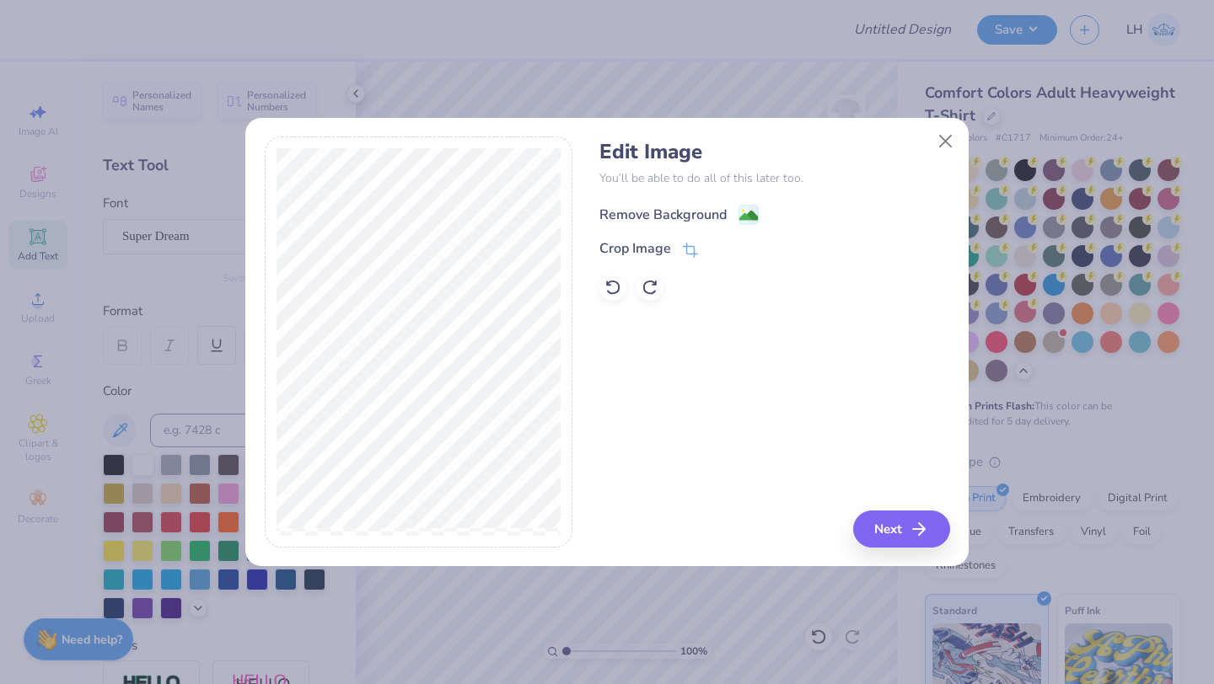
click at [699, 213] on div "Remove Background" at bounding box center [662, 215] width 127 height 20
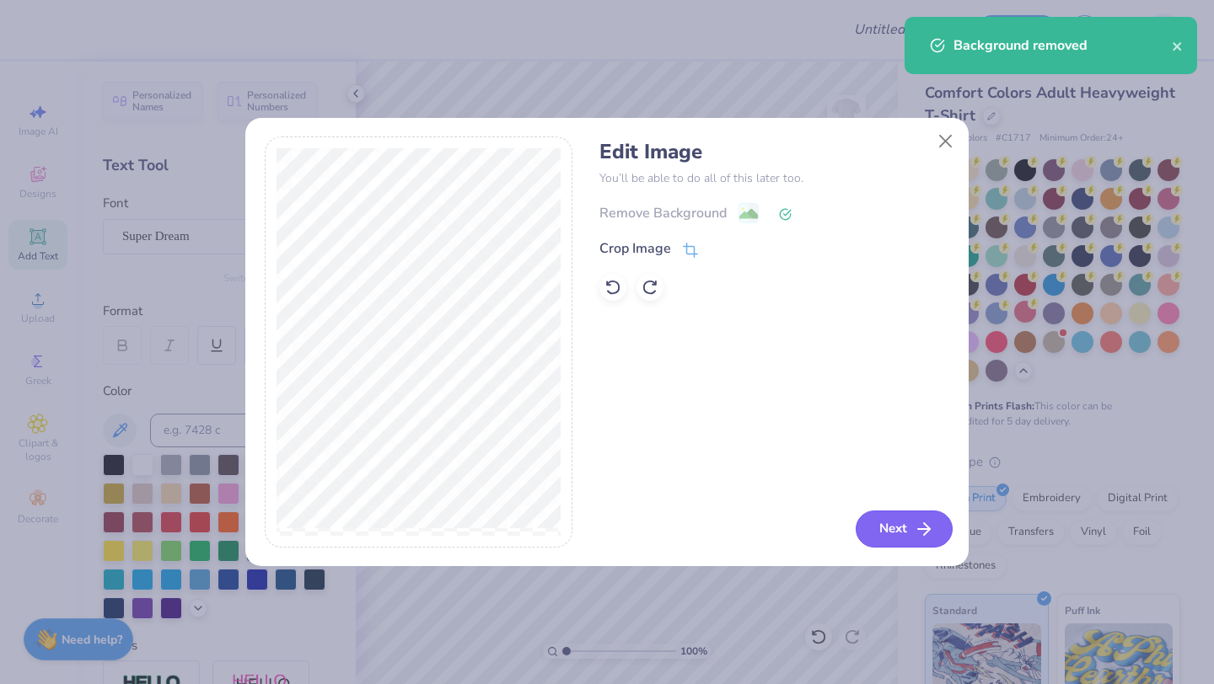
click at [876, 519] on button "Next" at bounding box center [903, 529] width 97 height 37
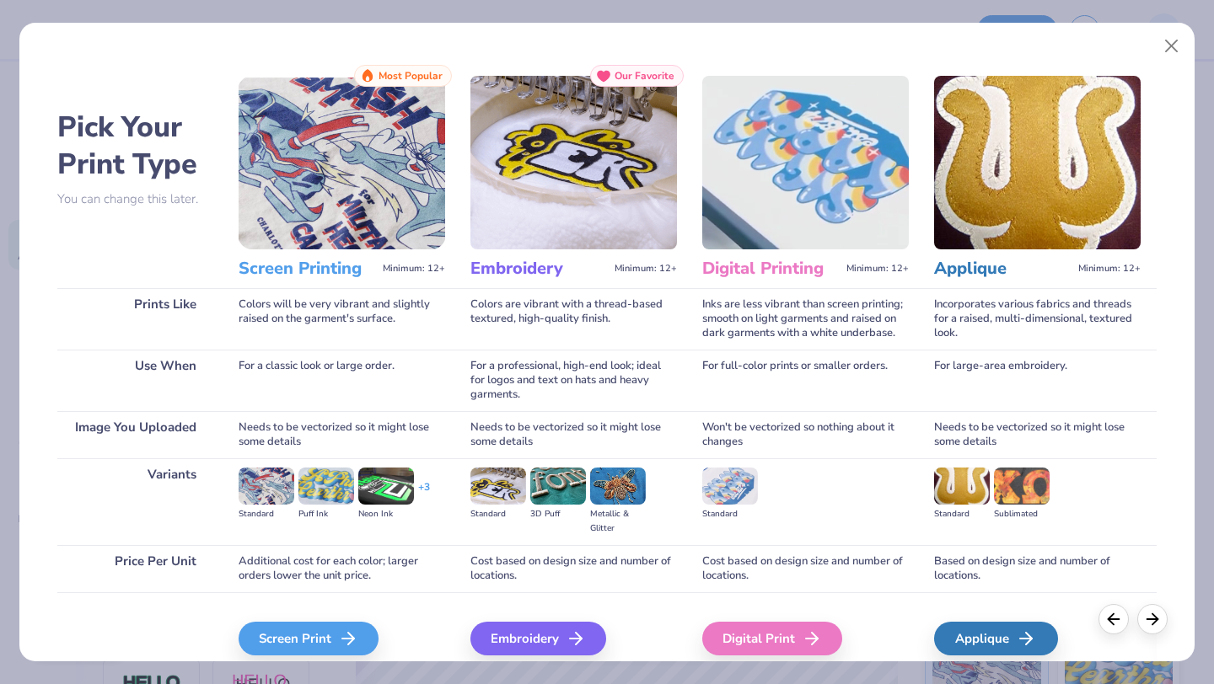
click at [260, 494] on img at bounding box center [267, 486] width 56 height 37
click at [276, 638] on div "Screen Print" at bounding box center [311, 639] width 140 height 34
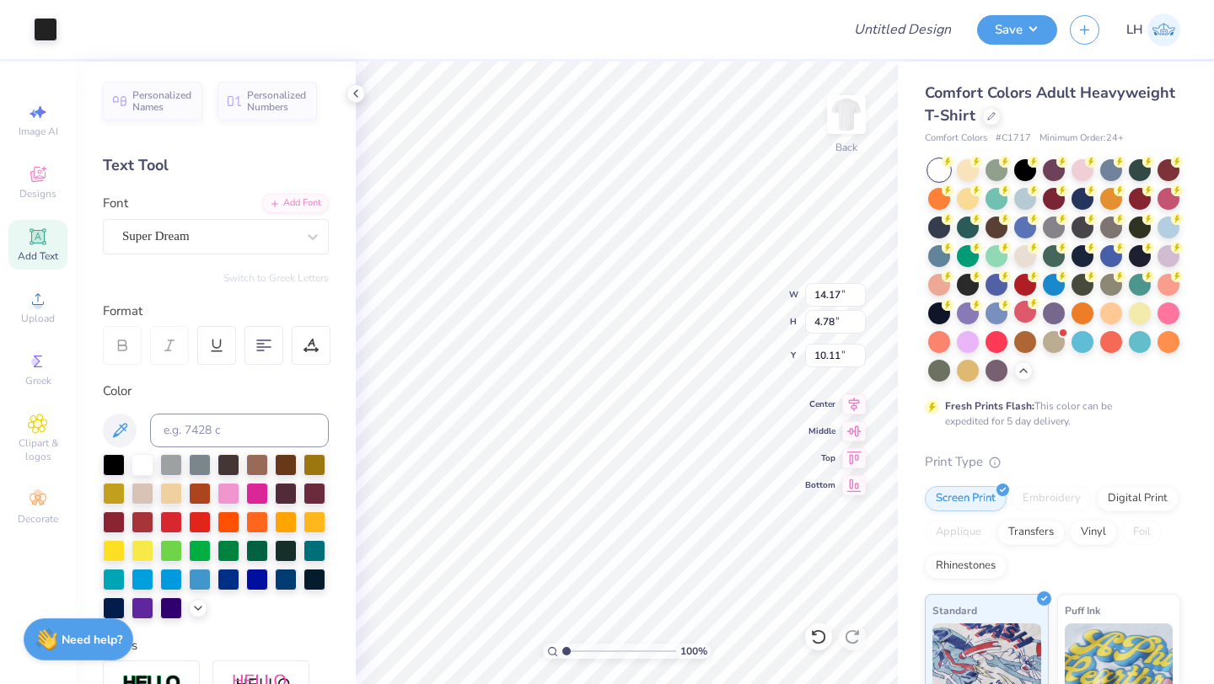
type input "10.74"
type input "3.62"
type input "4.50"
type input "10.09"
type input "3.40"
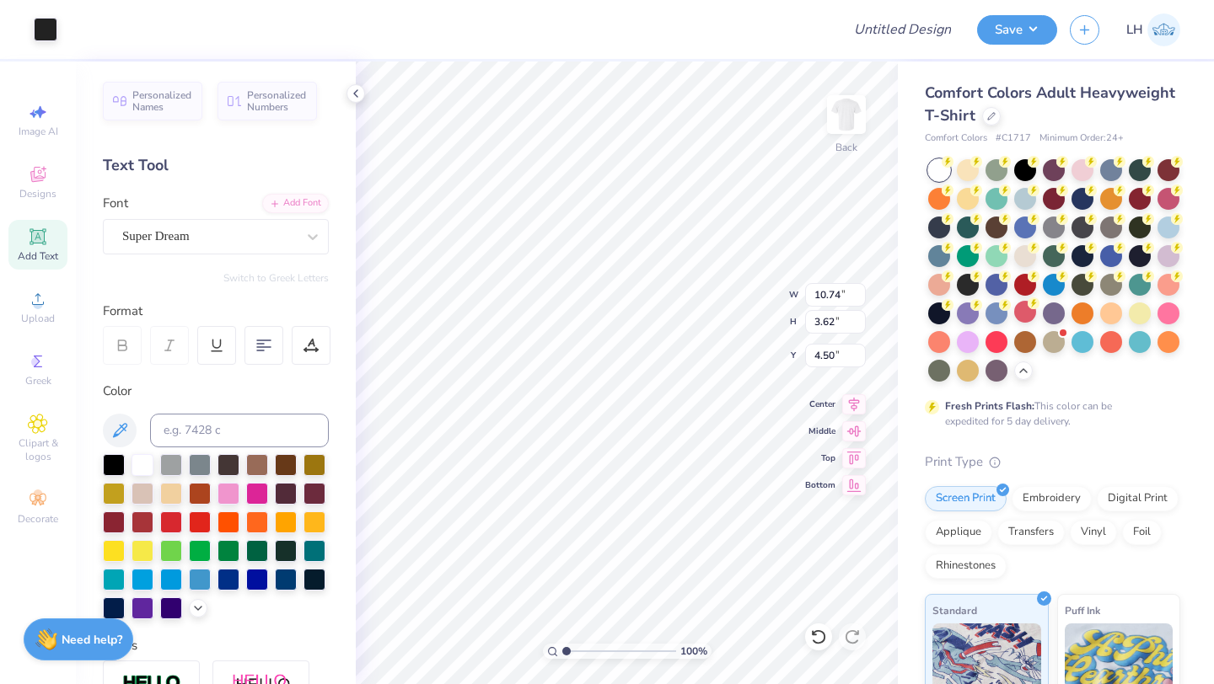
type input "4.71"
type input "9.71"
type input "3.27"
type input "4.84"
click at [40, 255] on span "Add Text" at bounding box center [38, 255] width 40 height 13
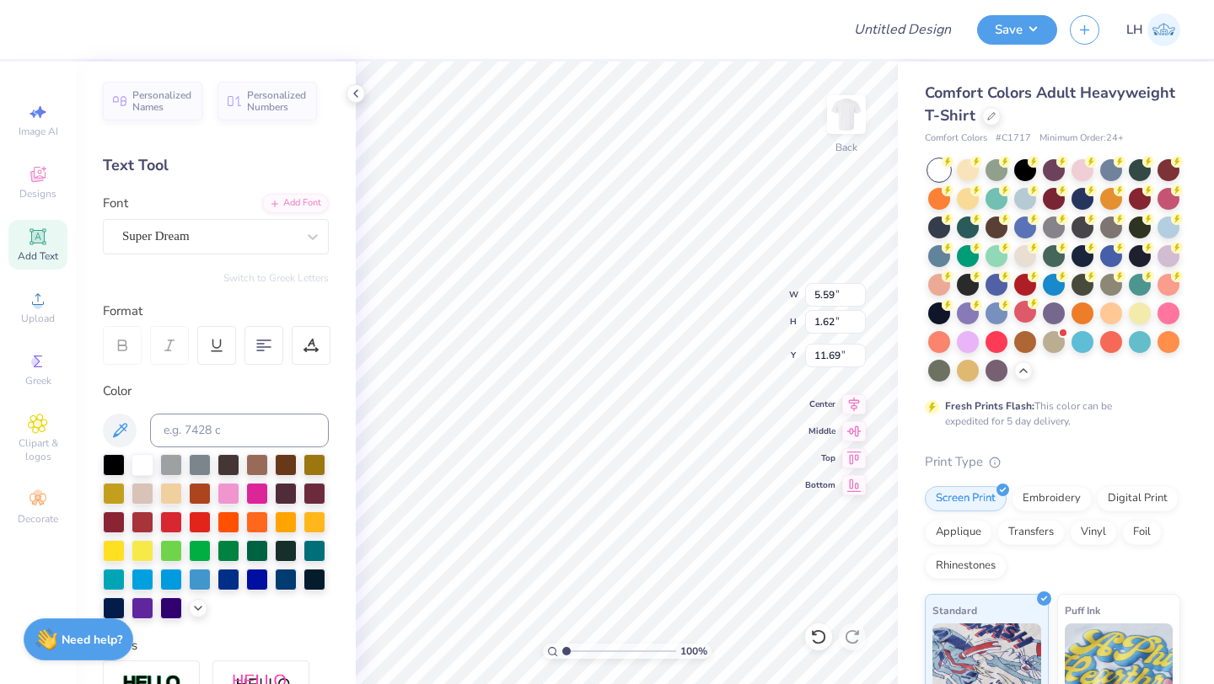
scroll to position [0, 0]
type textarea "X"
type textarea "Brothers"
click at [271, 240] on div "Super Dream" at bounding box center [209, 236] width 177 height 26
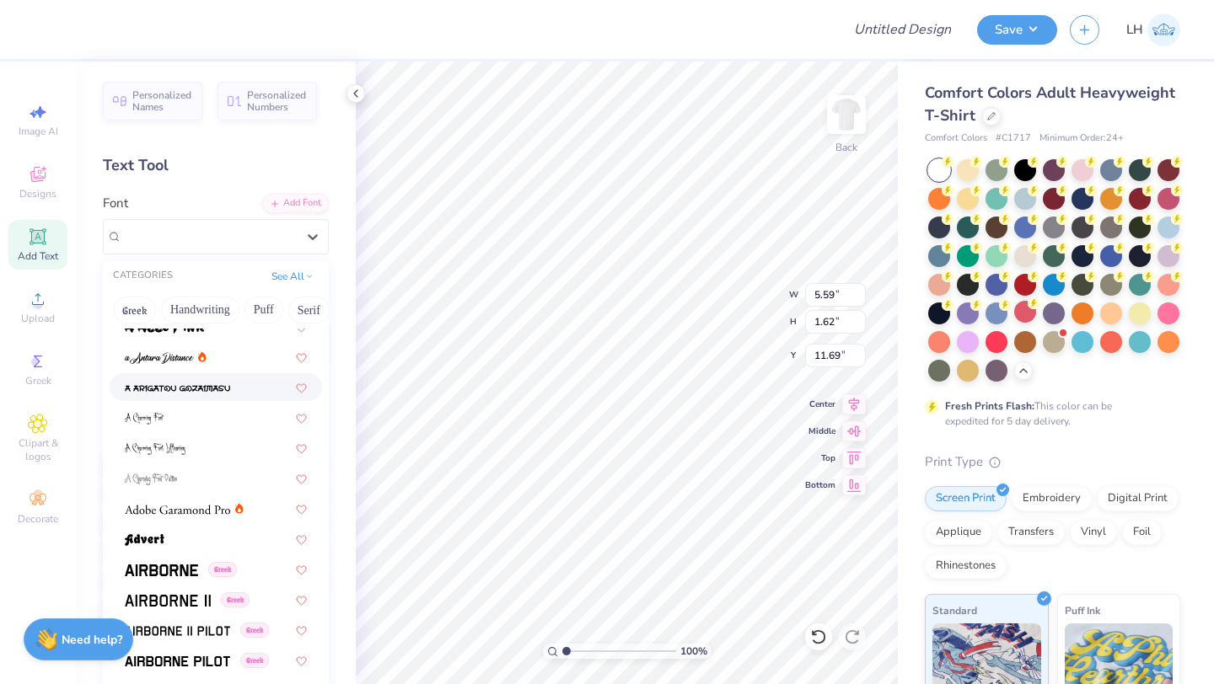
scroll to position [88, 0]
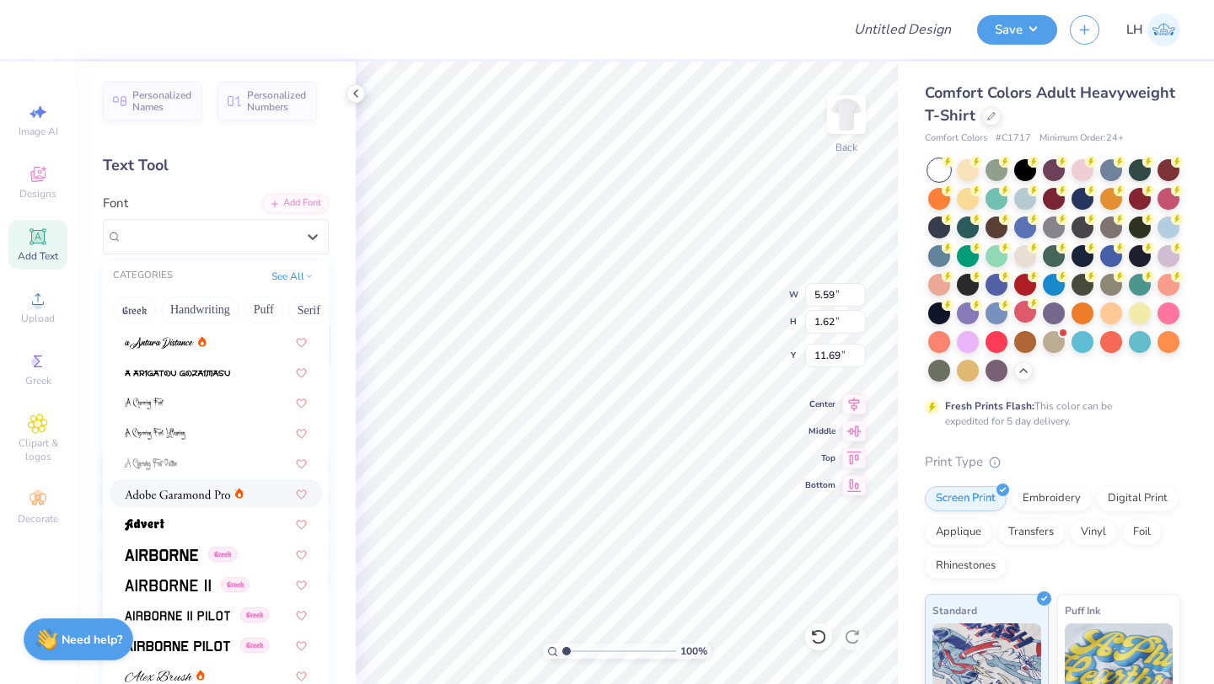
click at [200, 489] on img at bounding box center [177, 495] width 105 height 12
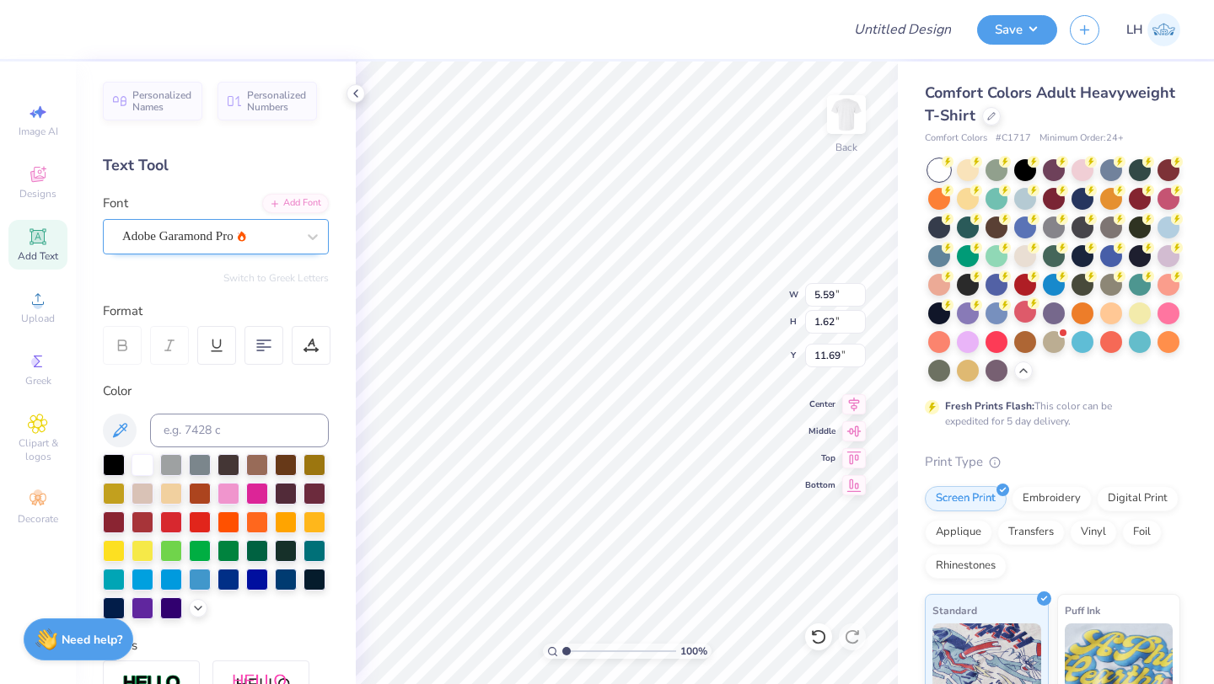
click at [191, 225] on div at bounding box center [209, 236] width 174 height 23
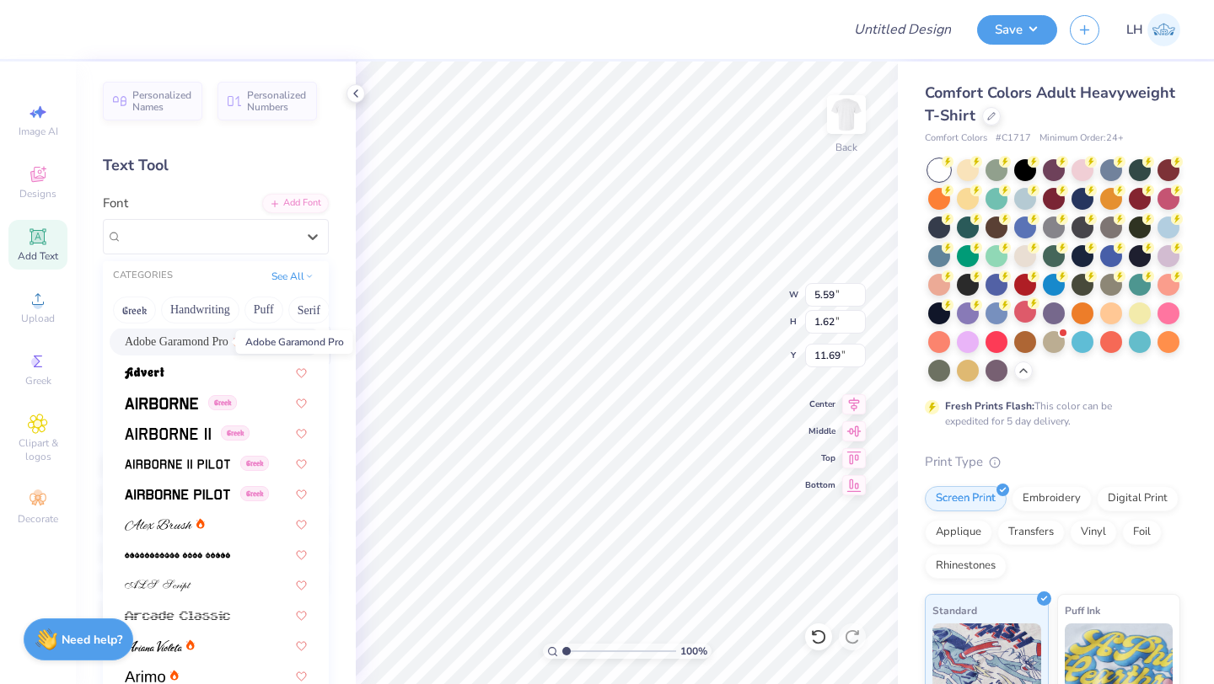
scroll to position [241, 0]
click at [185, 406] on img at bounding box center [161, 403] width 73 height 12
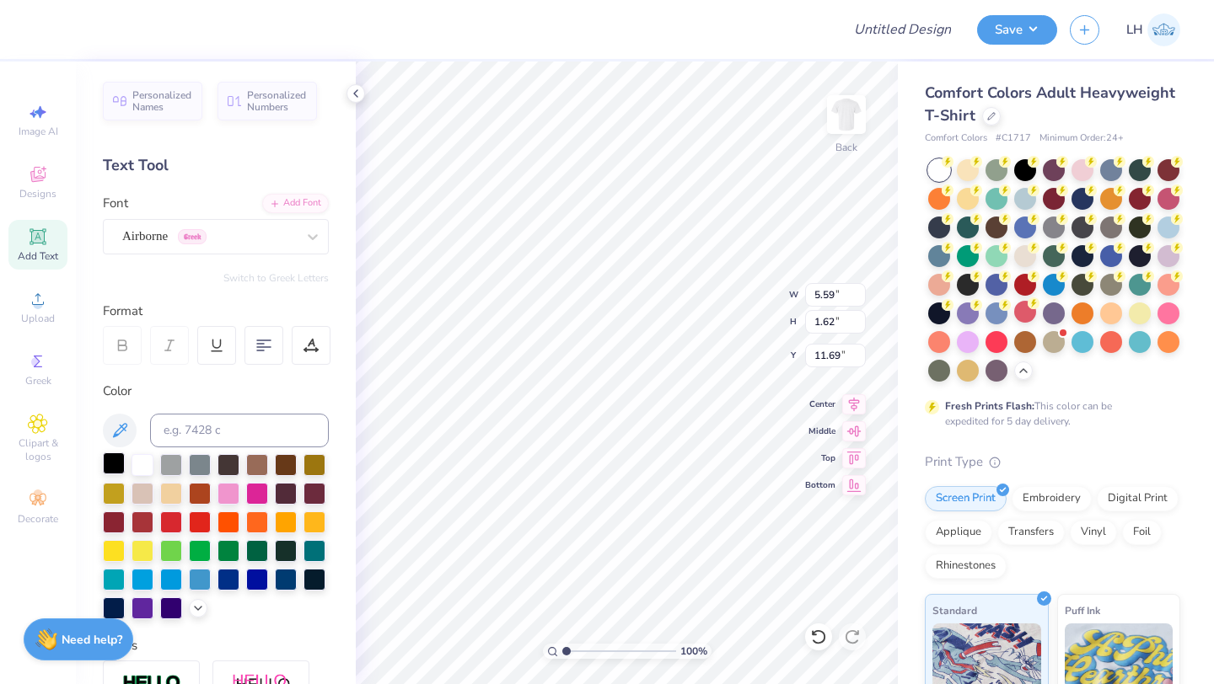
click at [107, 462] on div at bounding box center [114, 464] width 22 height 22
type input "7.57"
type input "1.13"
type input "9.13"
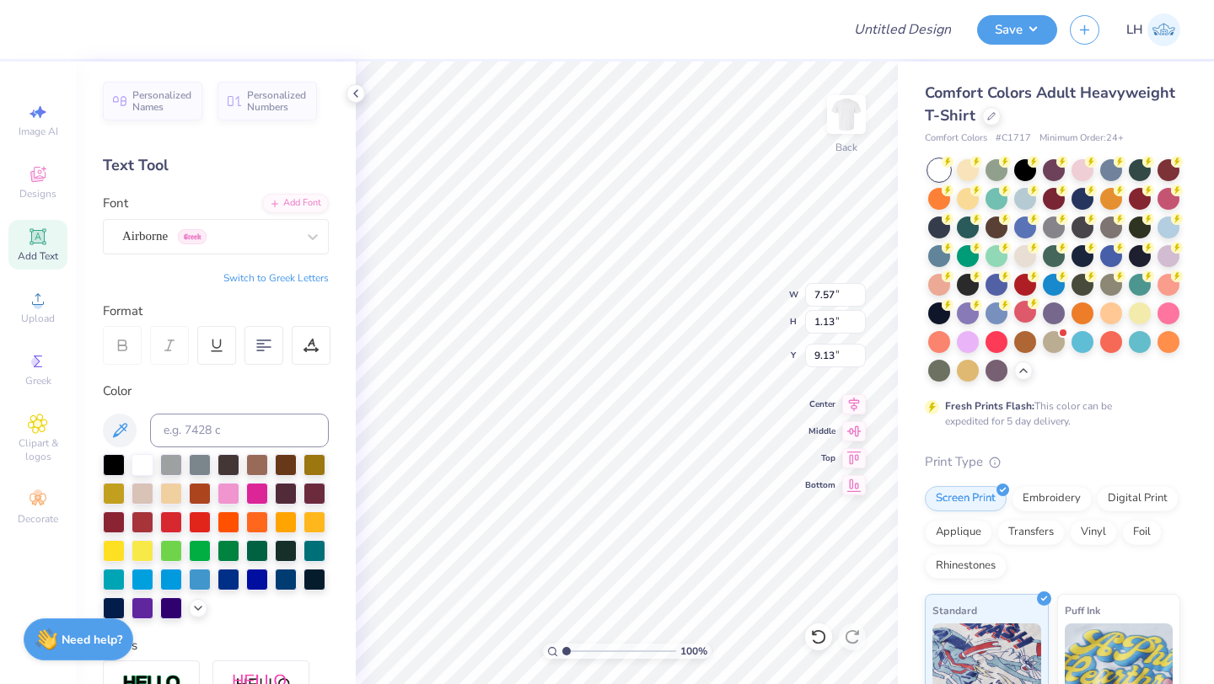
type input "6.49"
type input "0.97"
type input "9.29"
type input "9.71"
type input "3.27"
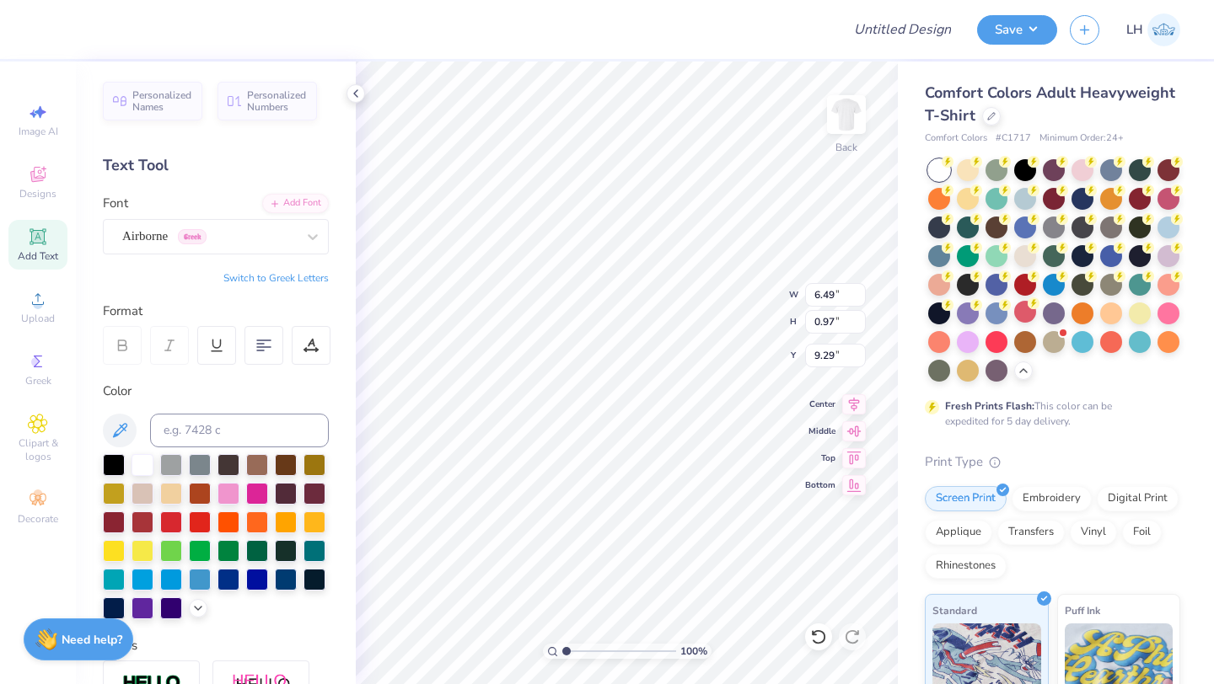
type input "4.84"
click at [855, 409] on icon at bounding box center [854, 402] width 24 height 20
type input "6.49"
type input "0.97"
type input "9.29"
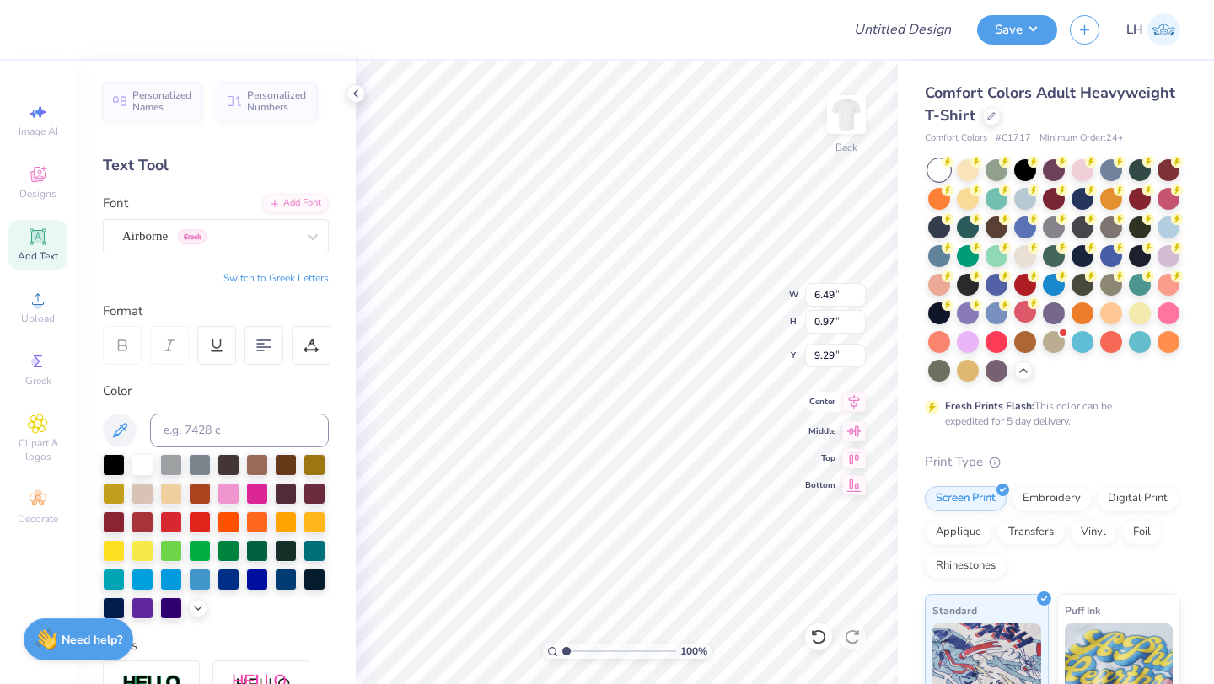
click at [858, 410] on icon at bounding box center [854, 402] width 24 height 20
click at [860, 125] on img at bounding box center [845, 114] width 67 height 67
click at [29, 233] on icon at bounding box center [38, 237] width 20 height 20
click at [309, 244] on icon at bounding box center [312, 236] width 17 height 17
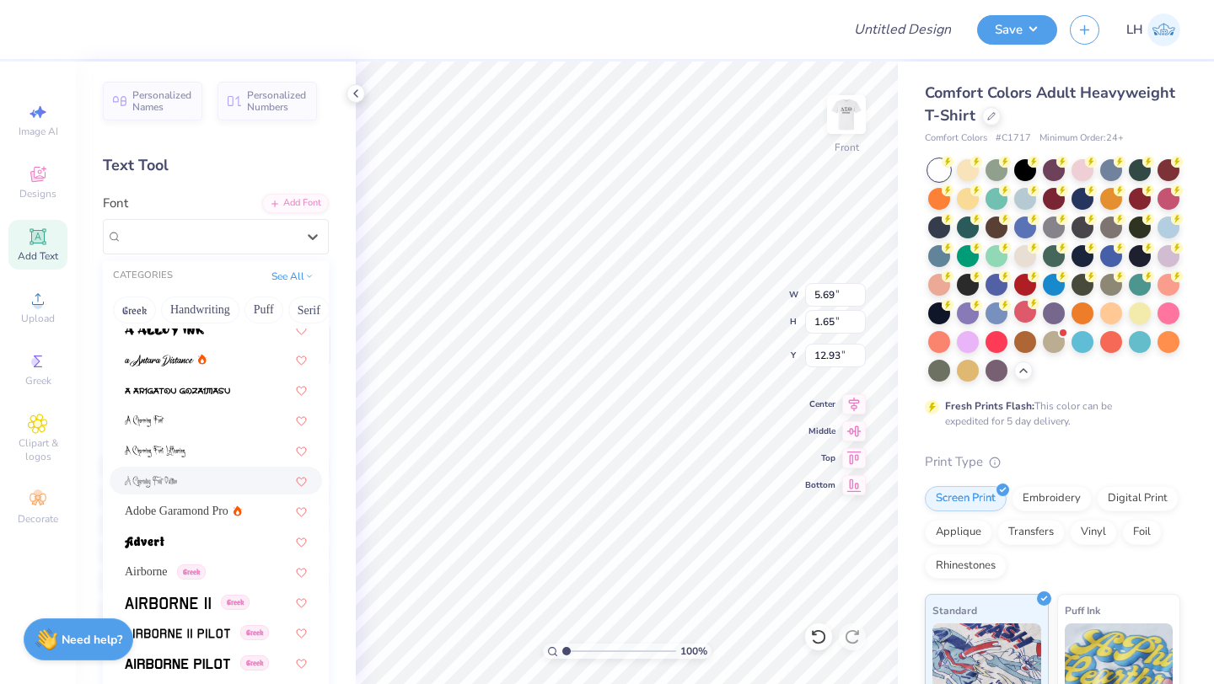
scroll to position [79, 0]
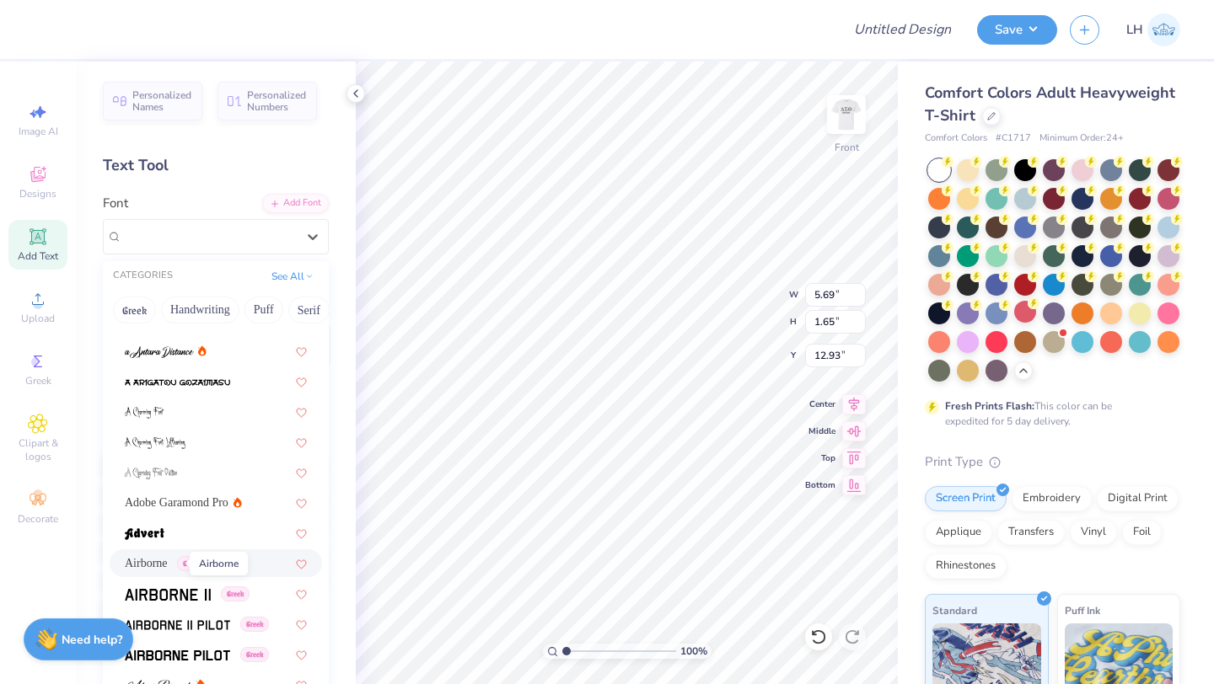
click at [168, 566] on span "Airborne" at bounding box center [146, 564] width 43 height 18
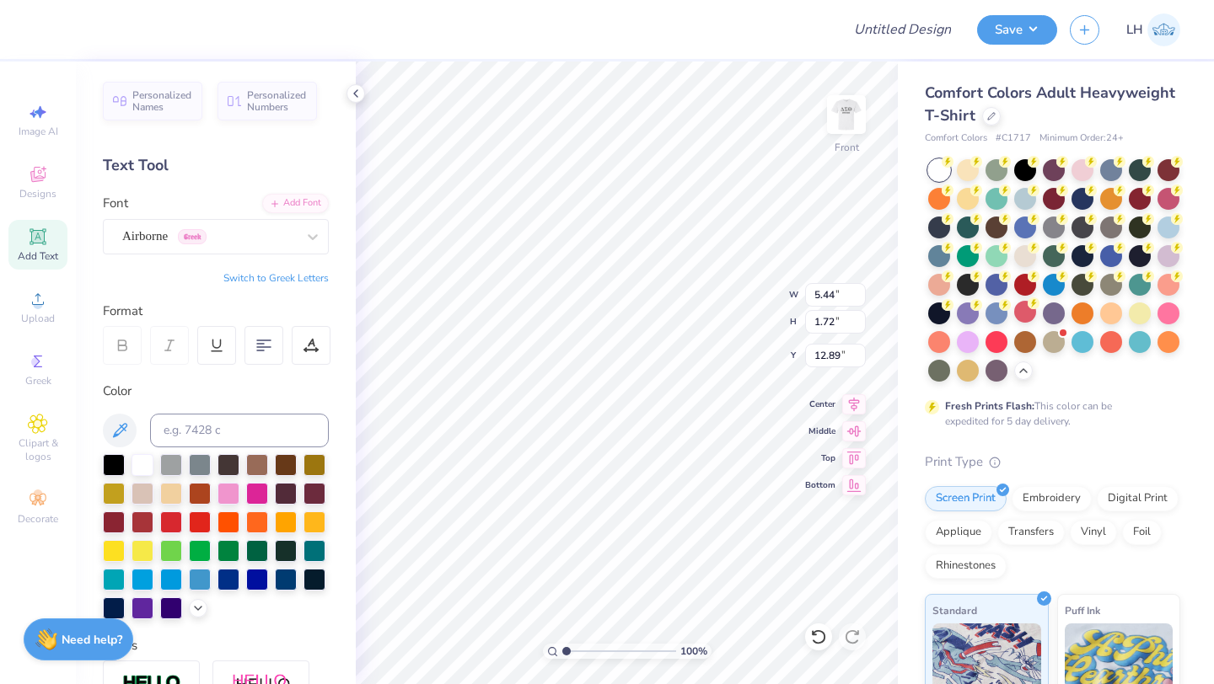
type input "5.44"
type input "1.72"
type input "12.89"
click at [848, 123] on img at bounding box center [845, 114] width 67 height 67
click at [850, 108] on img at bounding box center [845, 114] width 67 height 67
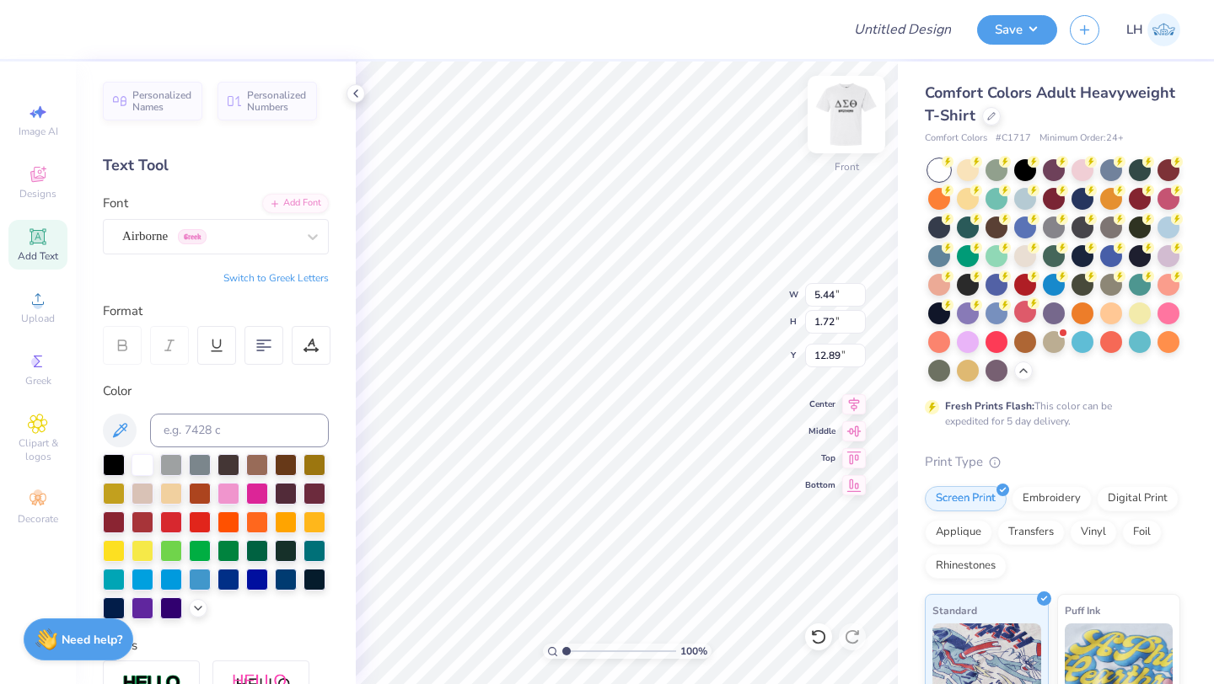
type textarea "T"
type textarea "DTS Charity Bash"
click at [1107, 249] on div at bounding box center [1111, 255] width 22 height 22
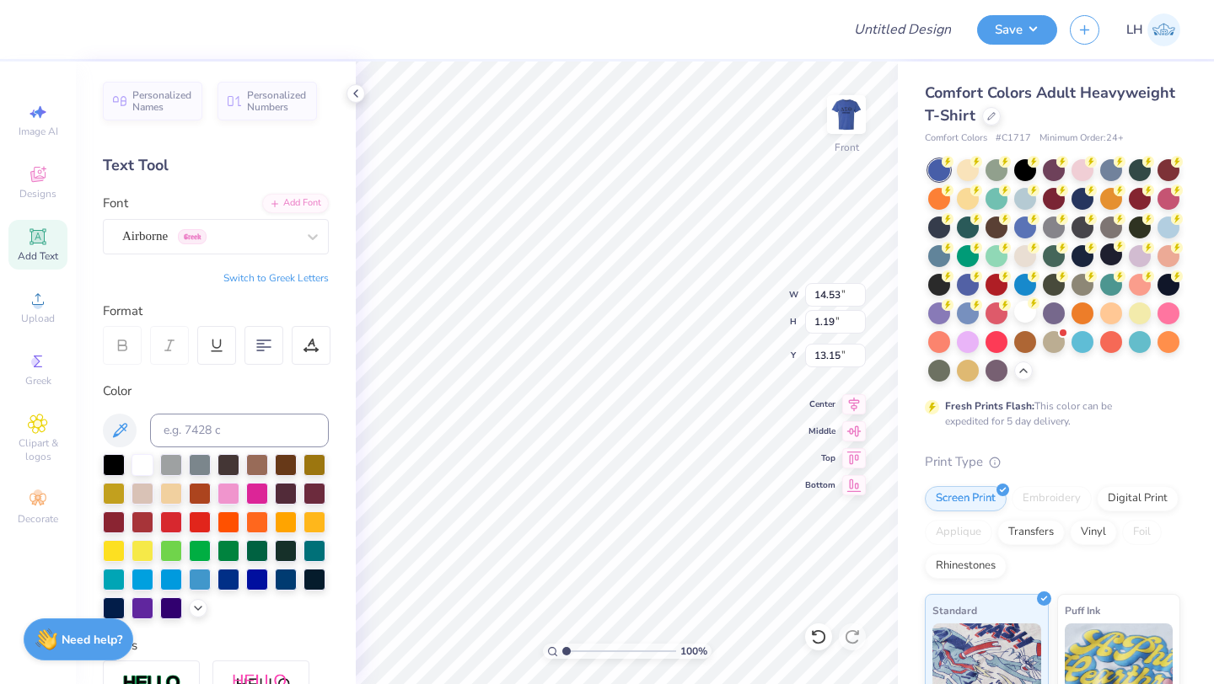
type input "14.53"
type input "1.19"
type input "13.15"
click at [1025, 317] on div at bounding box center [1025, 312] width 22 height 22
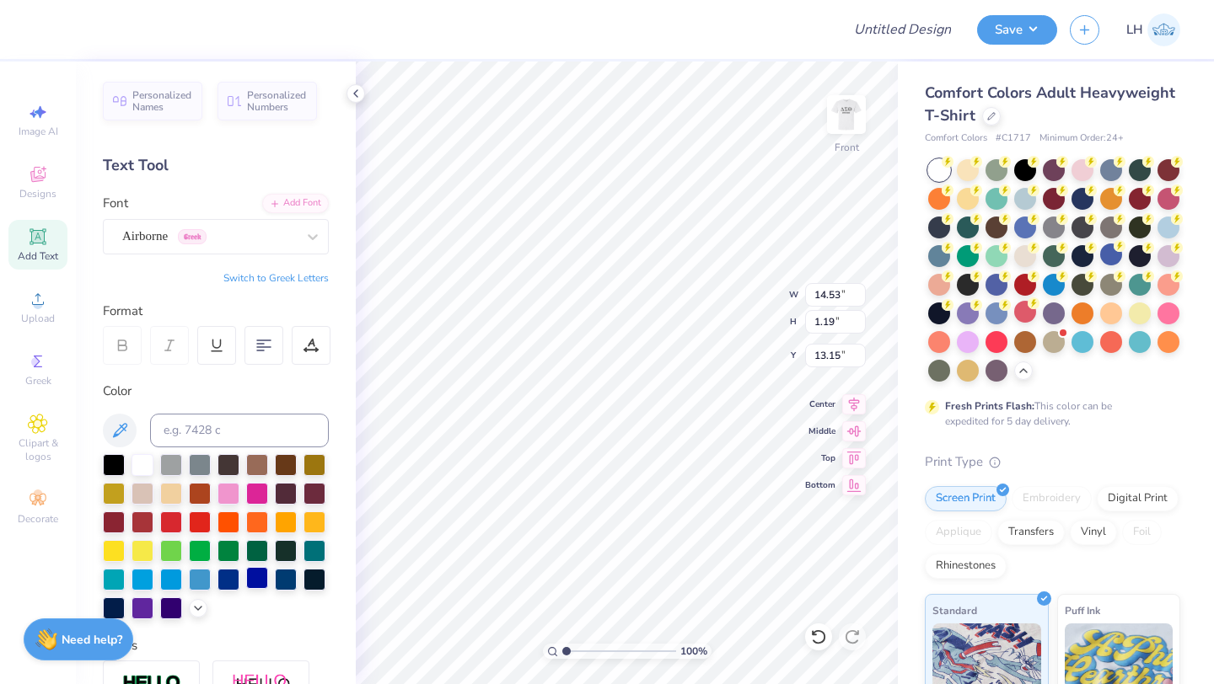
click at [255, 581] on div at bounding box center [257, 578] width 22 height 22
click at [855, 405] on icon at bounding box center [854, 402] width 24 height 20
type input "10.65"
type input "0.87"
type input "6.75"
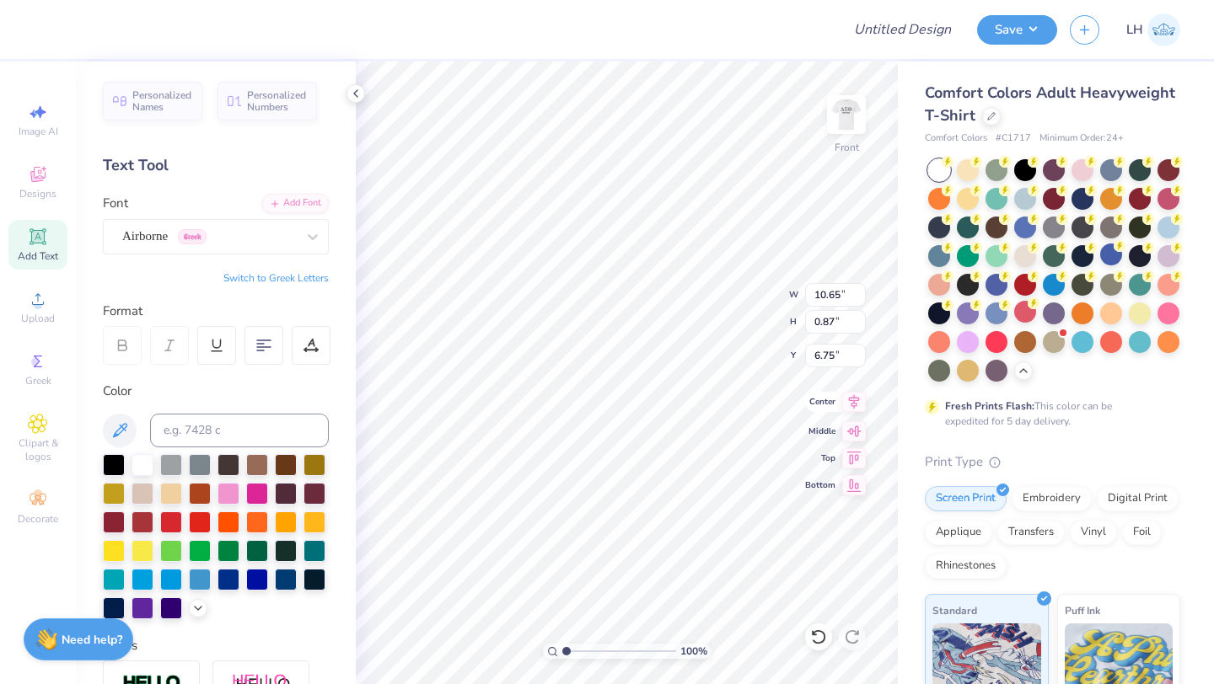
click at [854, 409] on icon at bounding box center [854, 402] width 24 height 20
type input "11.77"
type input "0.96"
type input "13.07"
type input "1.07"
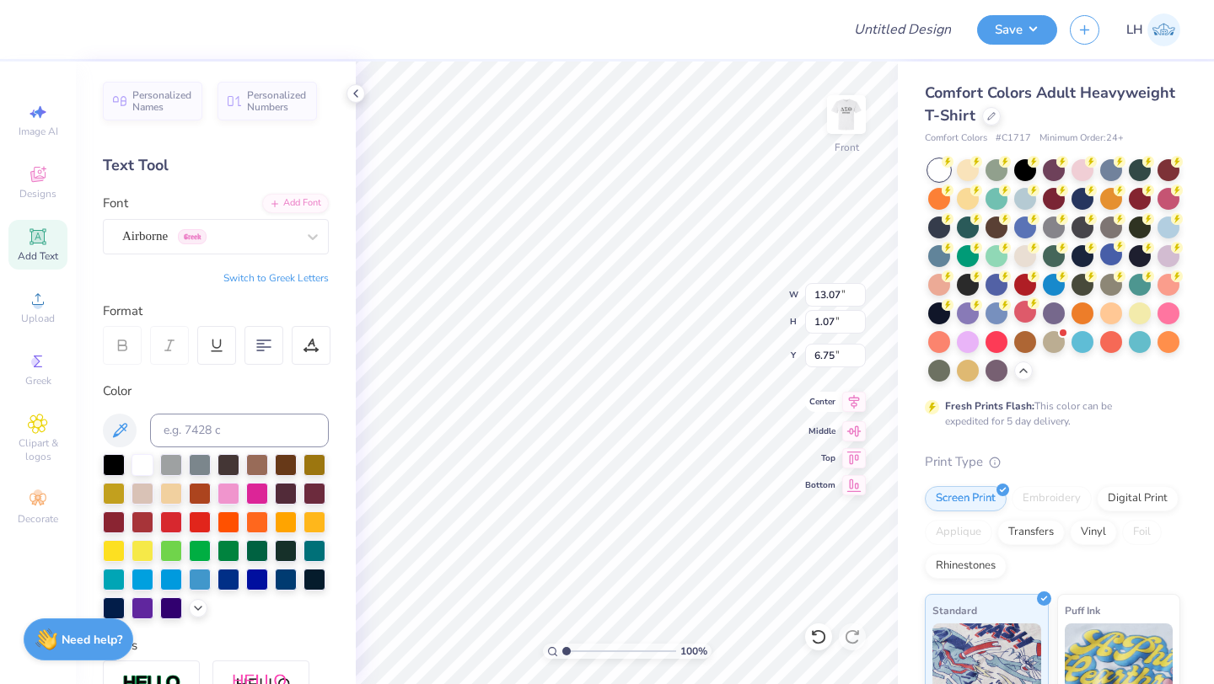
click at [845, 402] on icon at bounding box center [854, 402] width 24 height 20
type input "12.92"
type input "1.06"
type input "12.65"
type input "1.04"
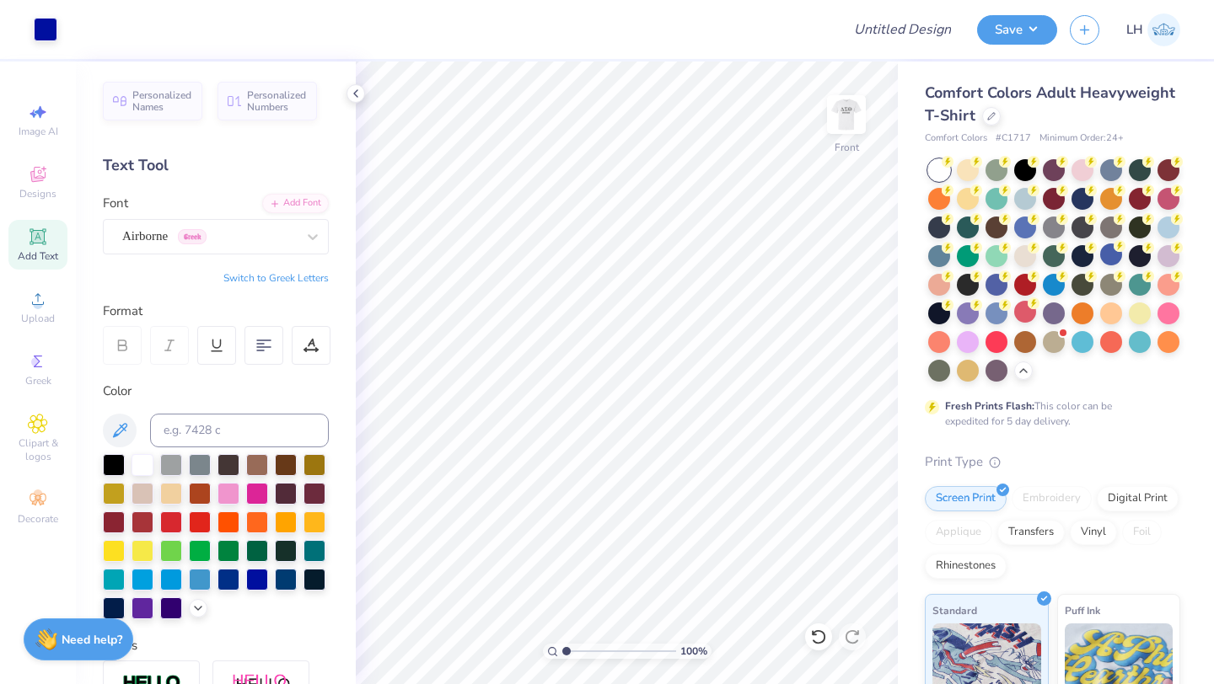
click at [19, 249] on span "Add Text" at bounding box center [38, 255] width 40 height 13
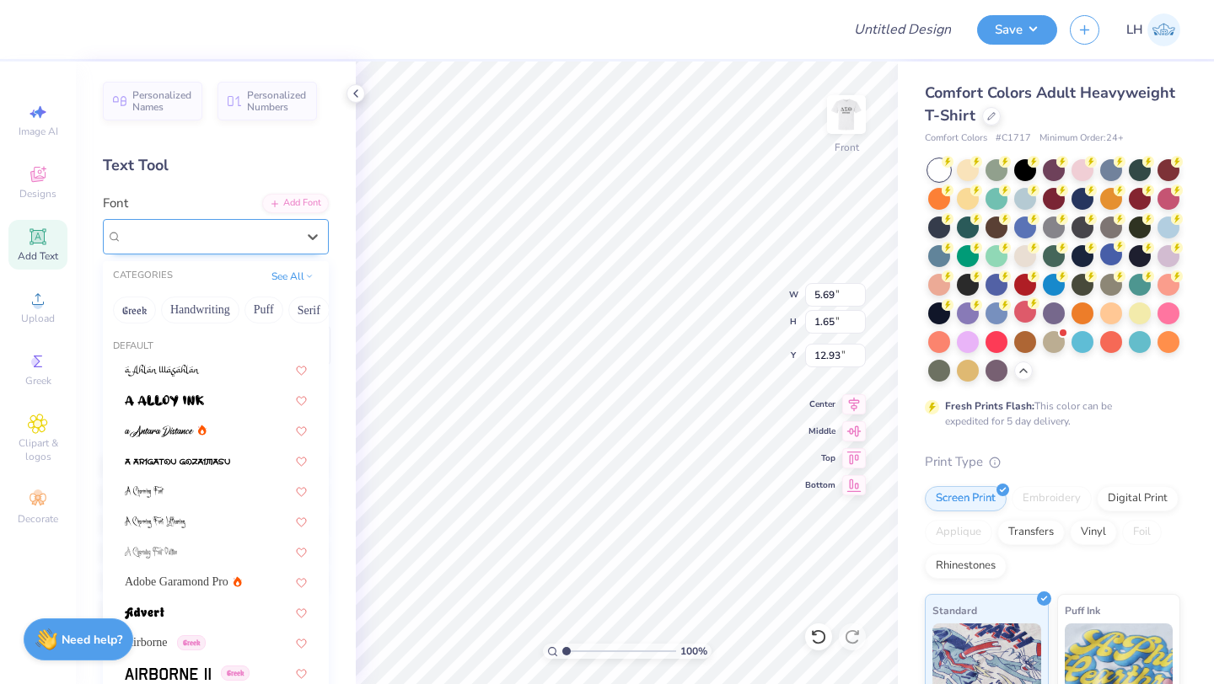
click at [259, 238] on div "Super Dream" at bounding box center [209, 236] width 177 height 26
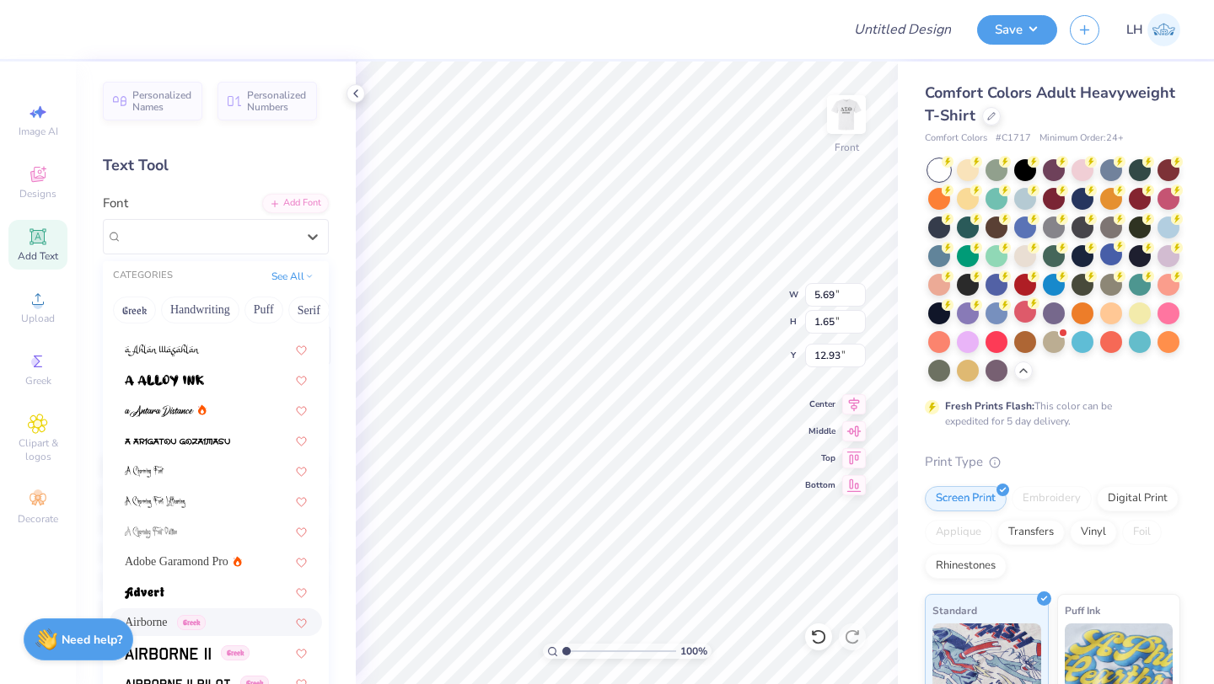
click at [237, 624] on div "Airborne Greek" at bounding box center [216, 623] width 182 height 18
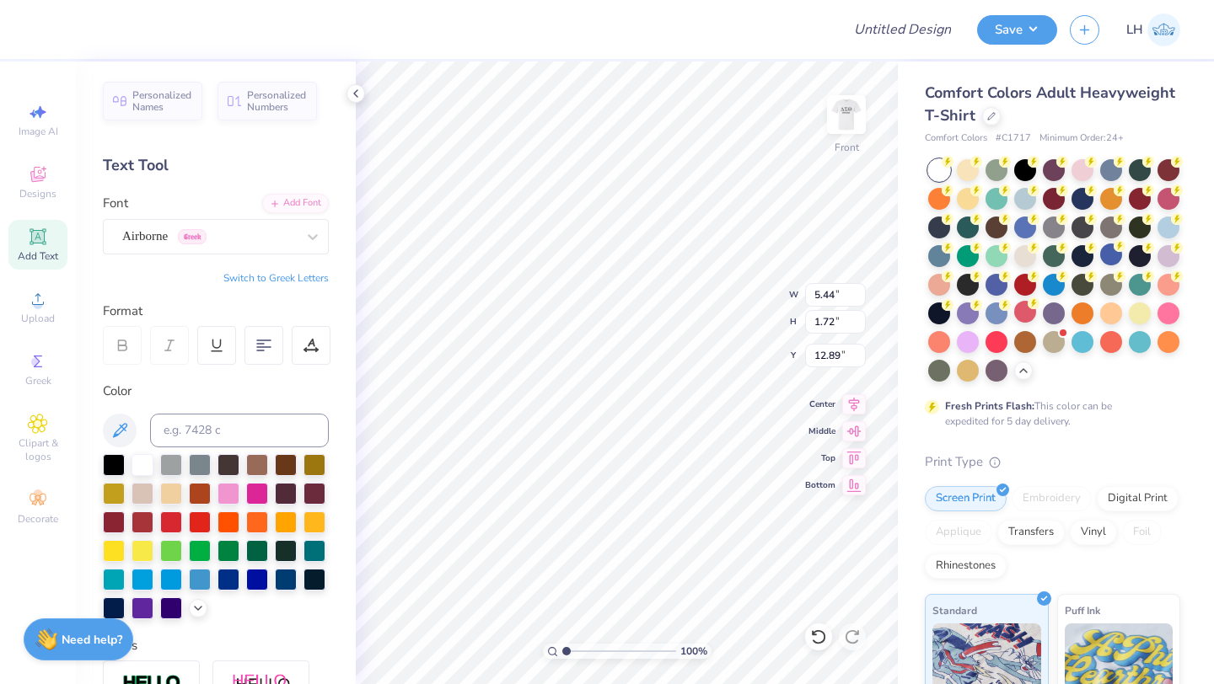
type input "5.44"
type input "1.72"
type input "12.89"
click at [65, 242] on div "Add Text" at bounding box center [37, 245] width 59 height 50
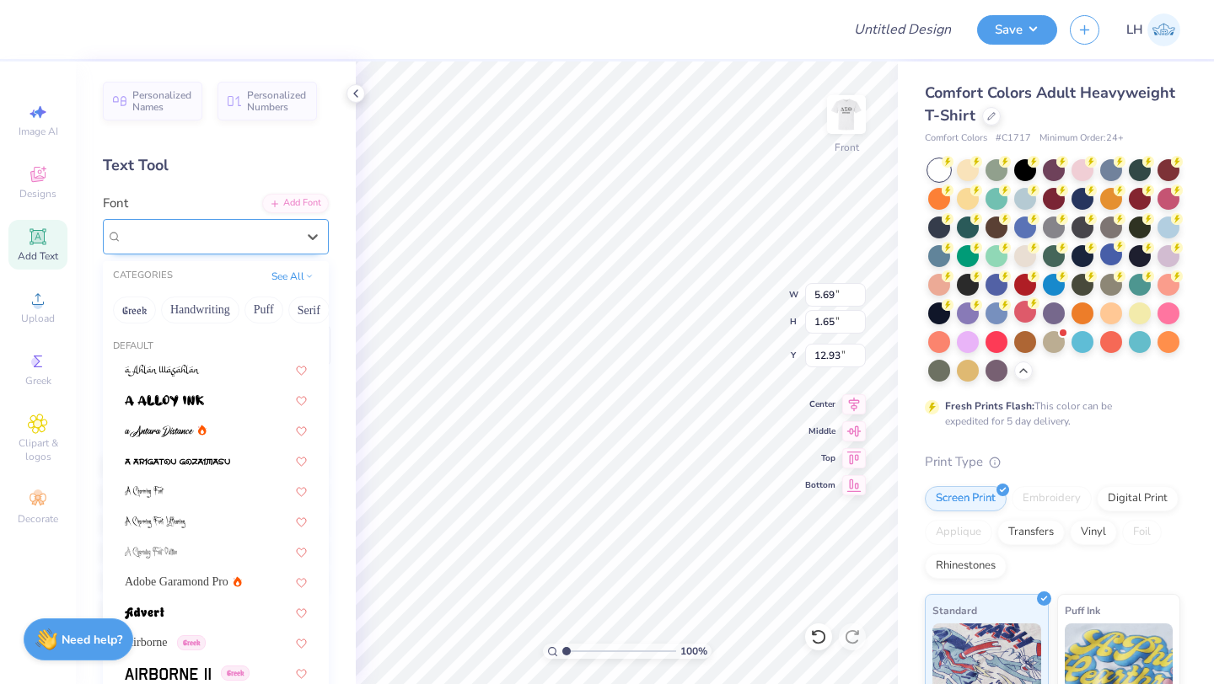
click at [168, 238] on div "Super Dream" at bounding box center [209, 236] width 177 height 26
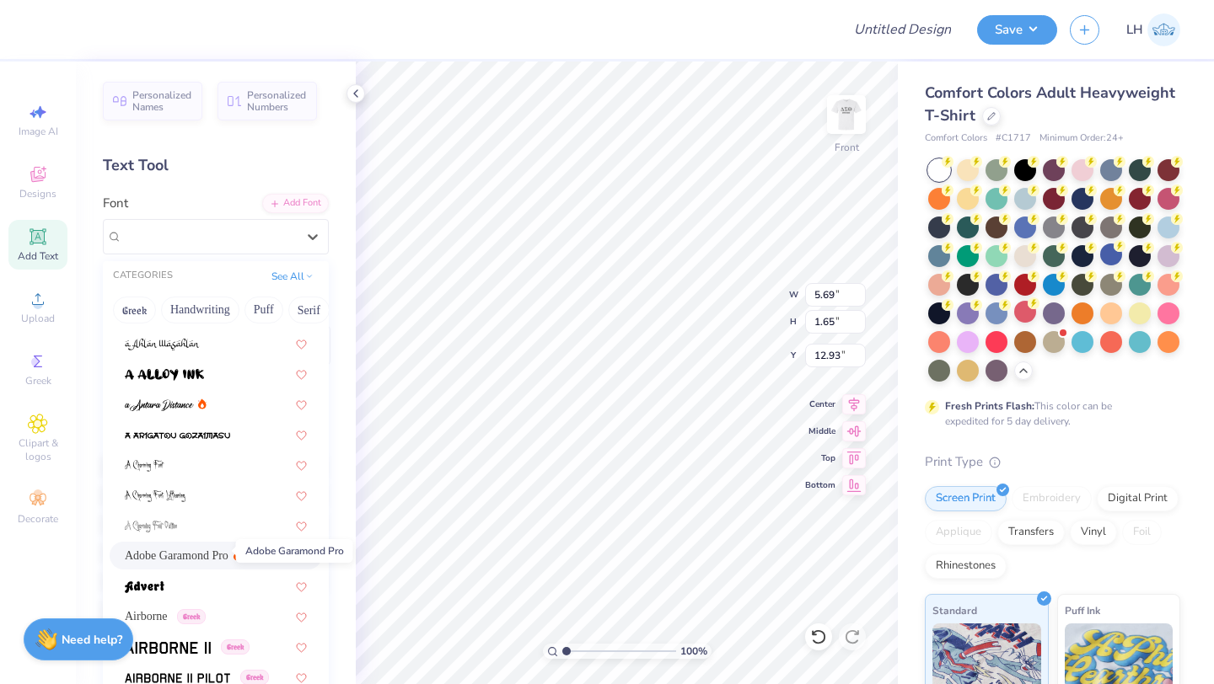
scroll to position [32, 0]
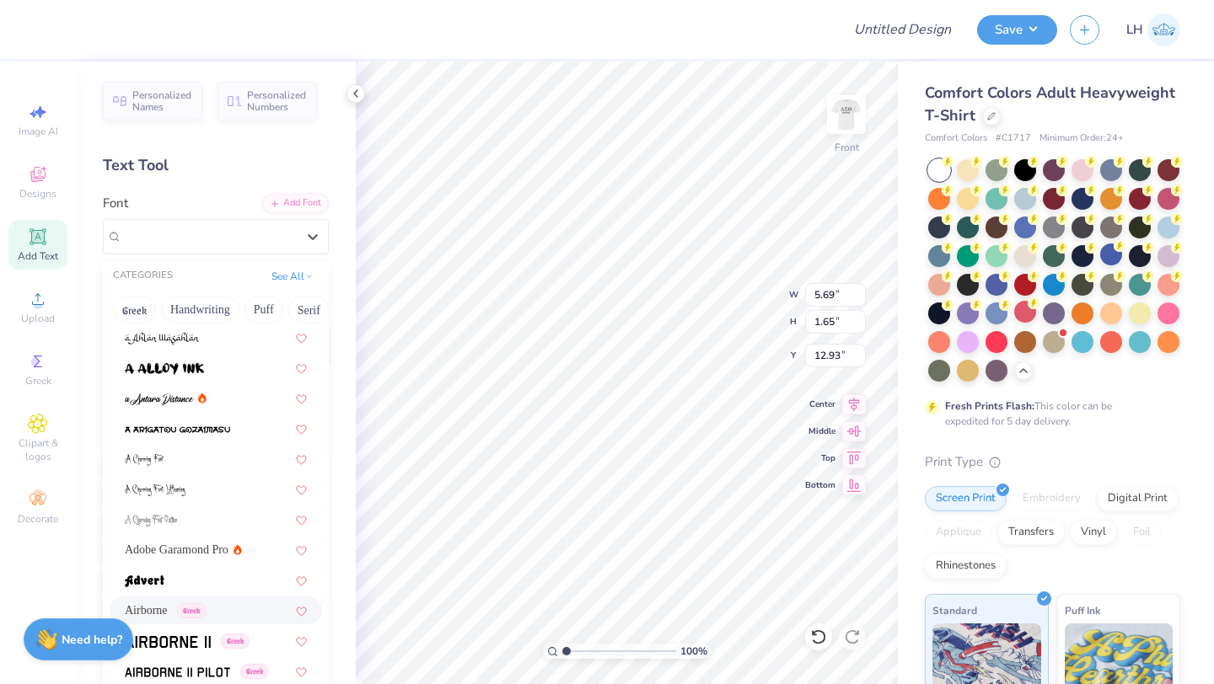
click at [251, 600] on div "Airborne Greek" at bounding box center [216, 611] width 212 height 28
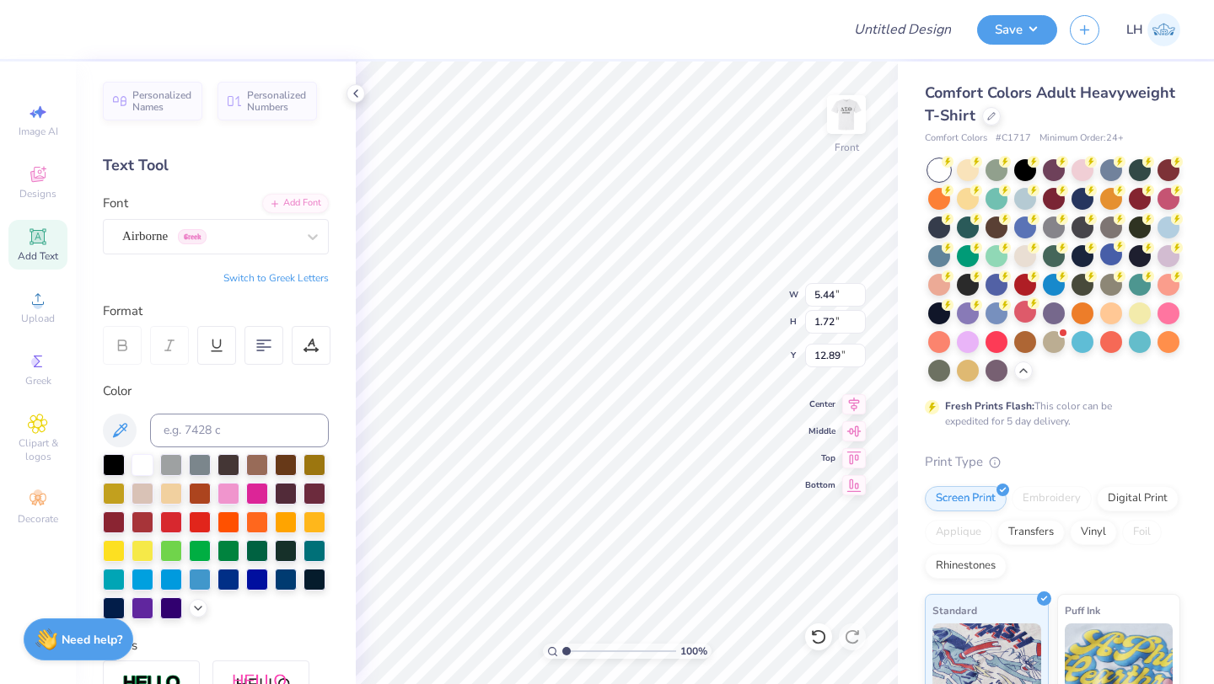
type input "5.44"
type input "1.72"
type input "12.89"
type textarea "T"
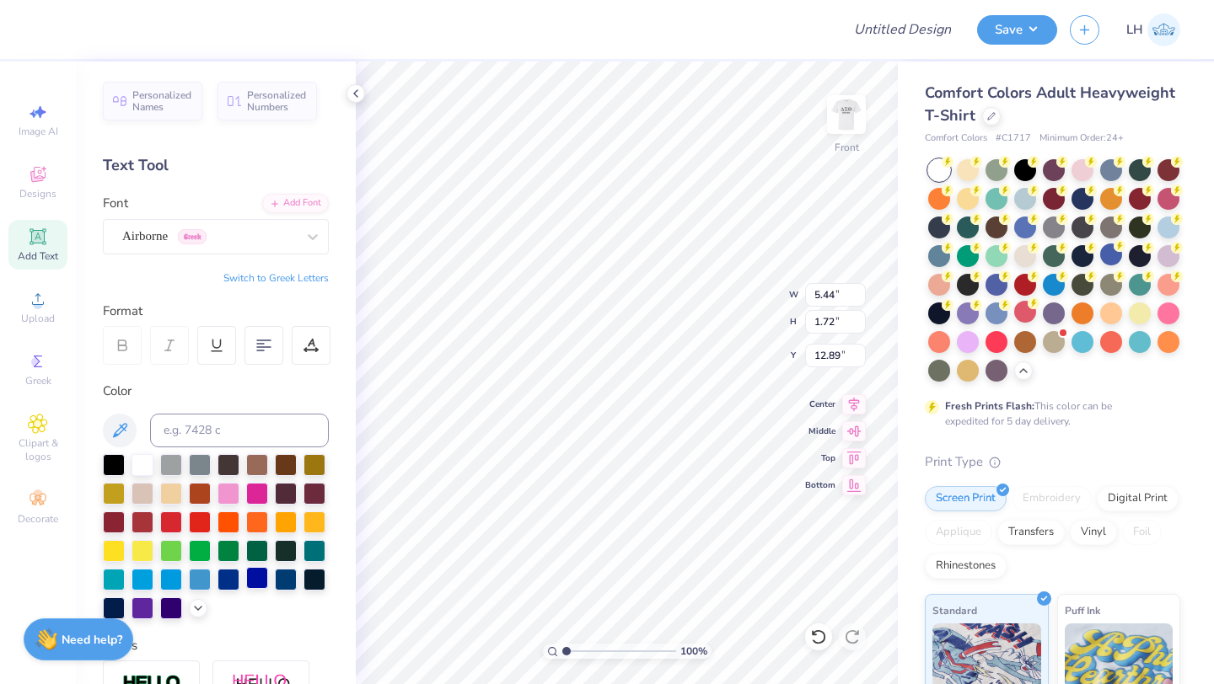
type textarea "19-01-2022"
click at [255, 575] on div at bounding box center [257, 578] width 22 height 22
click at [849, 398] on icon at bounding box center [854, 402] width 11 height 14
type input "11.79"
type input "7.34"
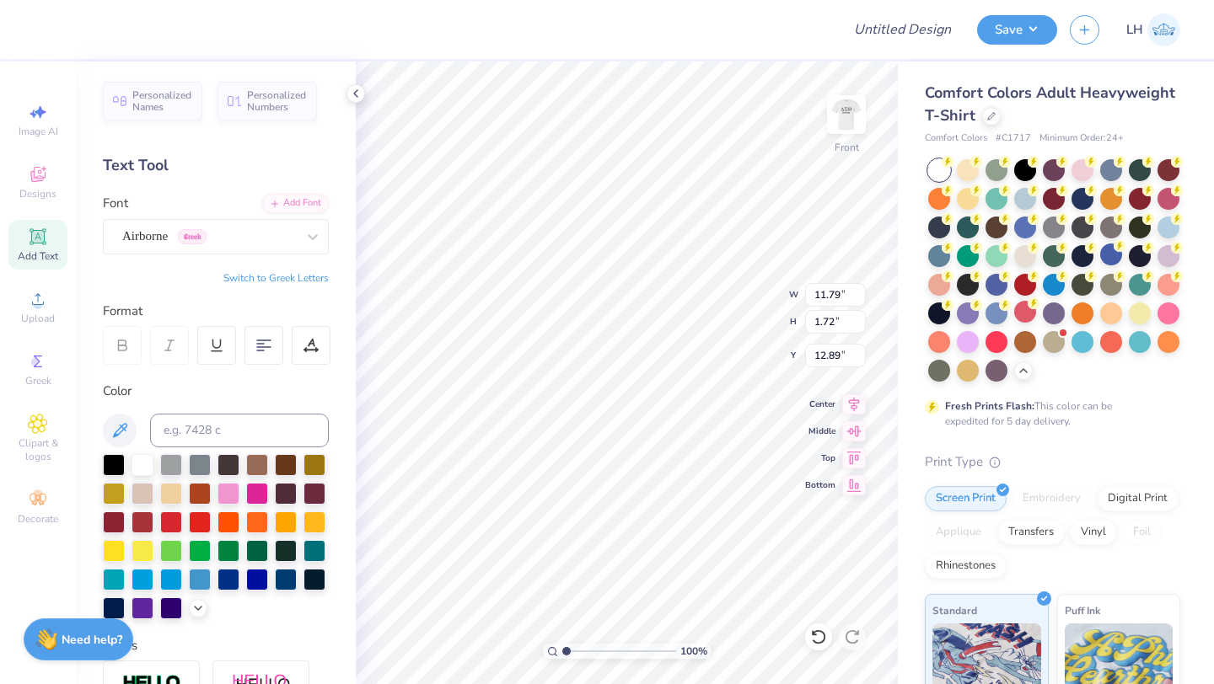
type input "1.07"
type input "4.13"
type input "0.60"
click at [848, 397] on icon at bounding box center [854, 402] width 24 height 20
type input "4.57"
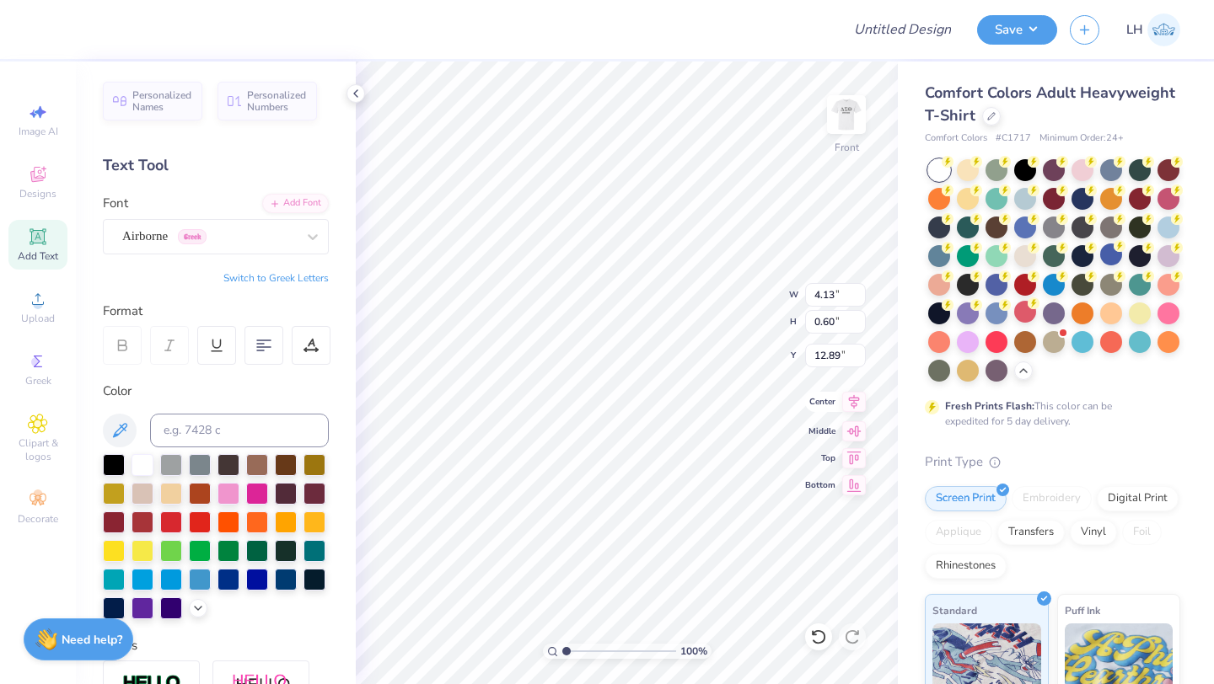
type input "0.67"
type input "12.83"
type input "5.36"
type input "0.78"
type input "9.02"
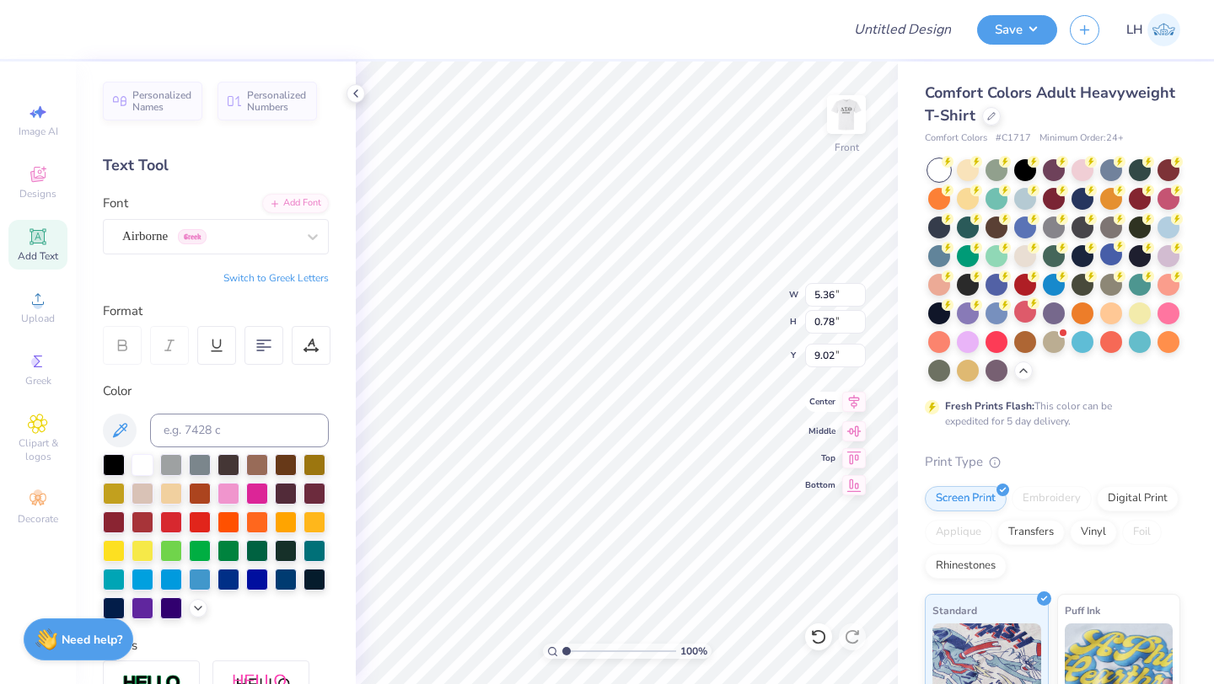
click at [844, 405] on icon at bounding box center [854, 402] width 24 height 20
type textarea "~19-01-2022~ New York"
click at [851, 406] on icon at bounding box center [854, 402] width 11 height 14
type input "6.52"
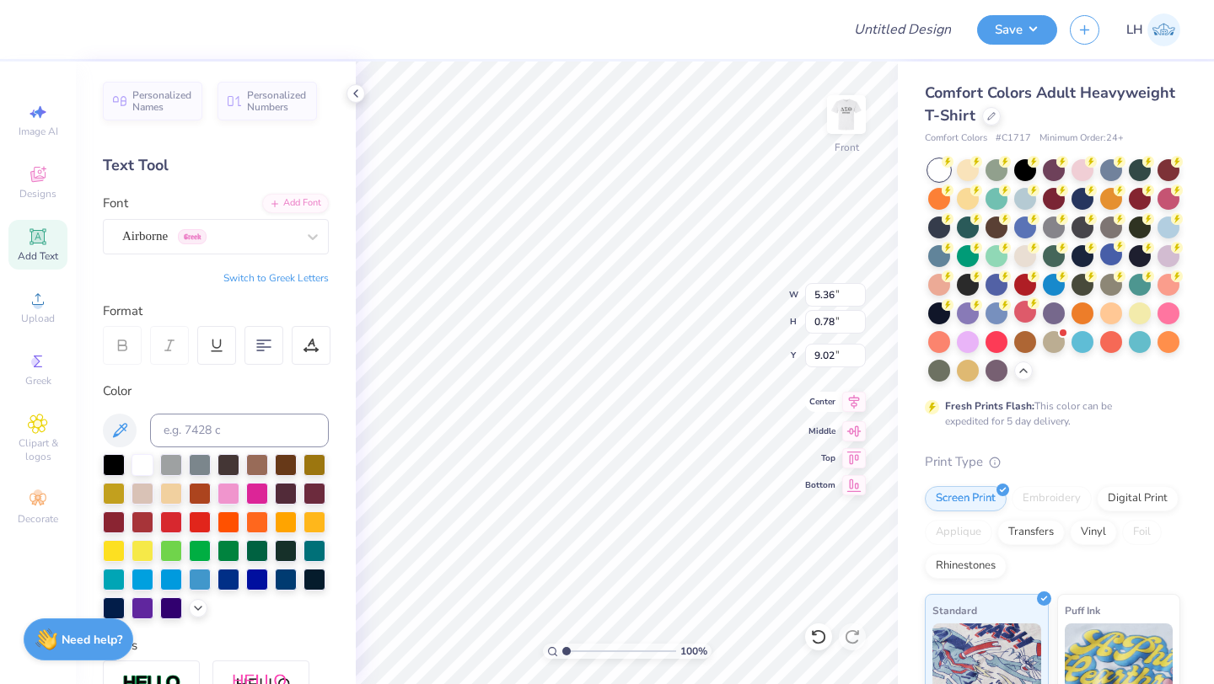
type input "2.06"
type input "8.38"
click at [855, 399] on icon at bounding box center [854, 402] width 24 height 20
type textarea "~19-01-2022~ New York"
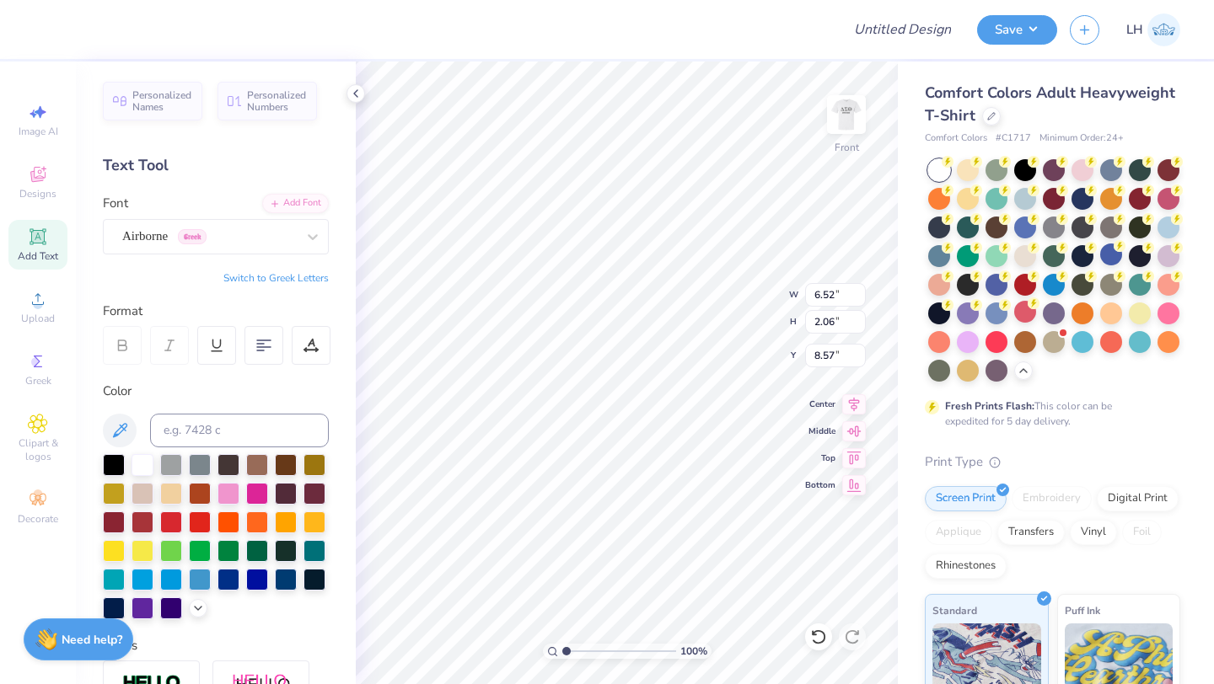
type input "8.57"
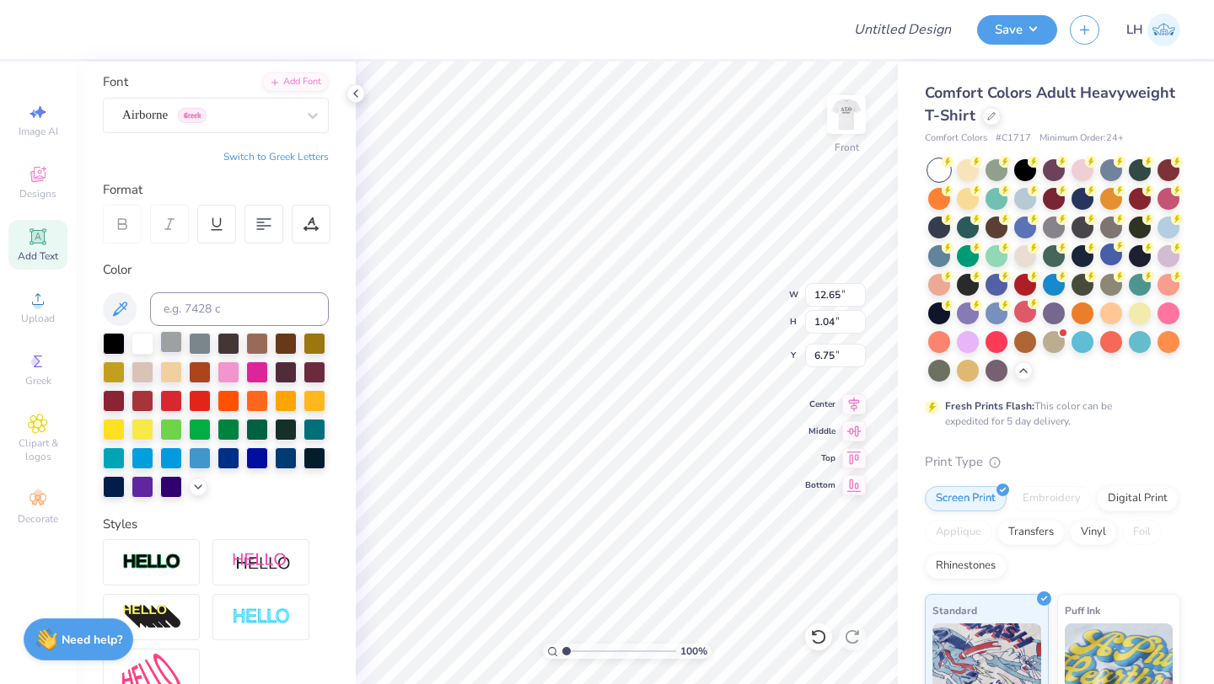
scroll to position [215, 0]
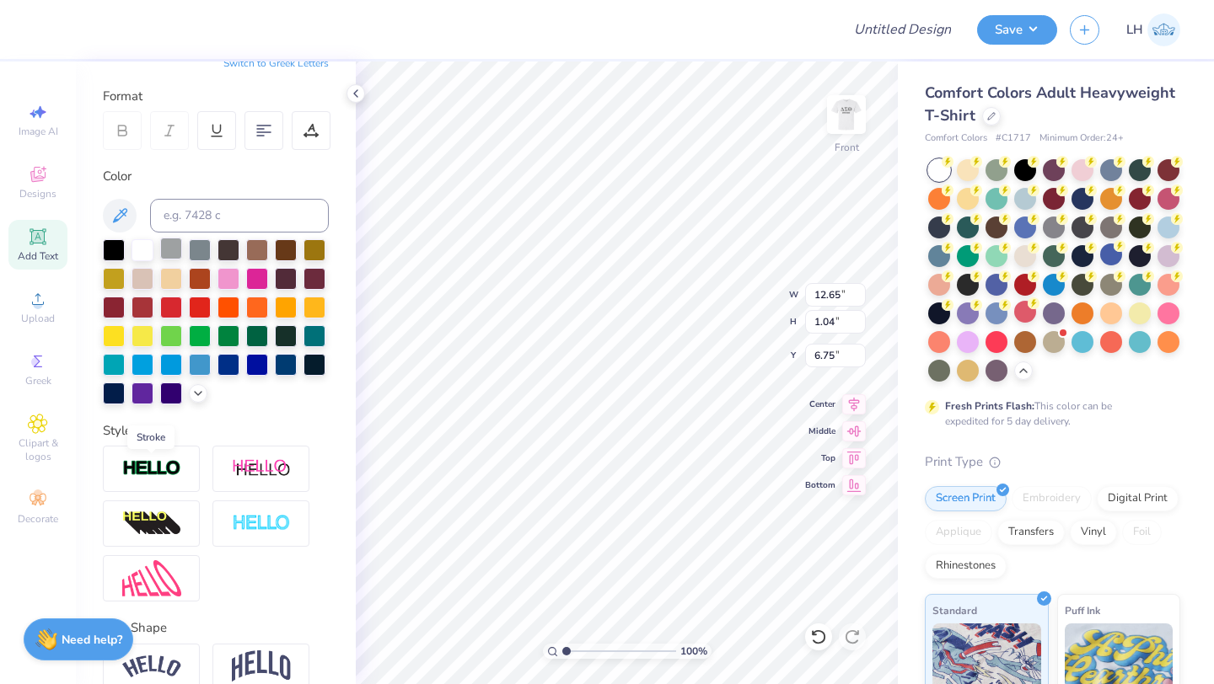
click at [179, 474] on img at bounding box center [151, 468] width 59 height 19
type input "12.67"
type input "1.05"
type input "6.74"
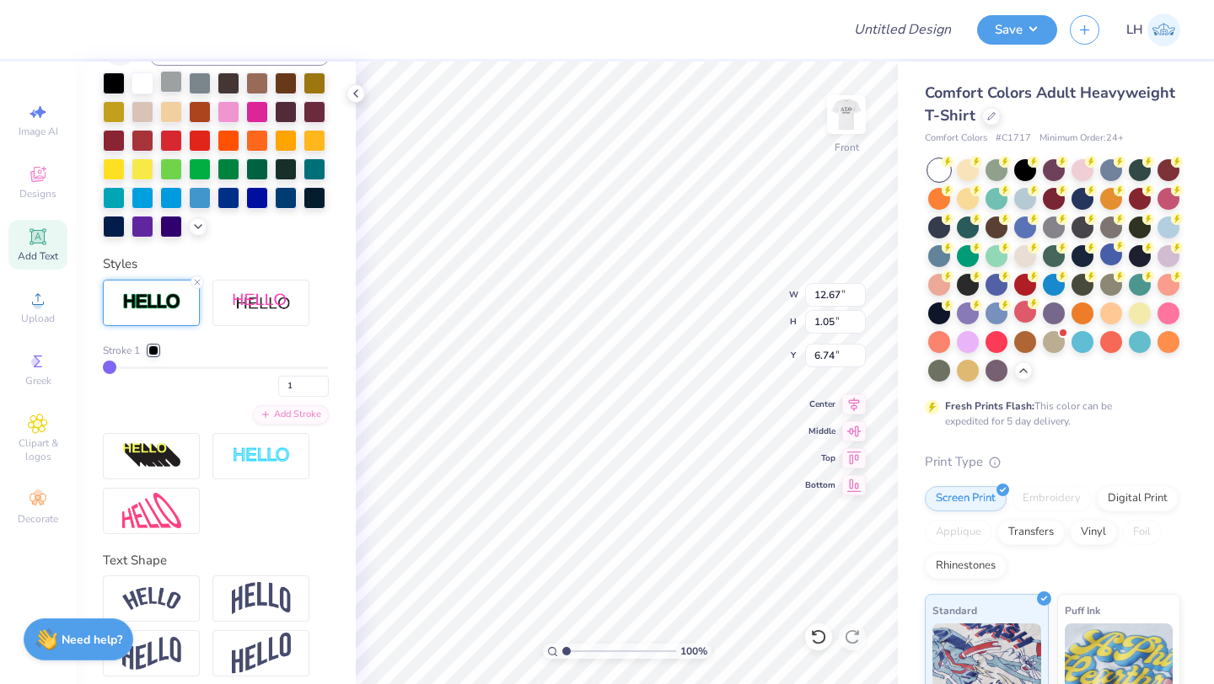
scroll to position [459, 0]
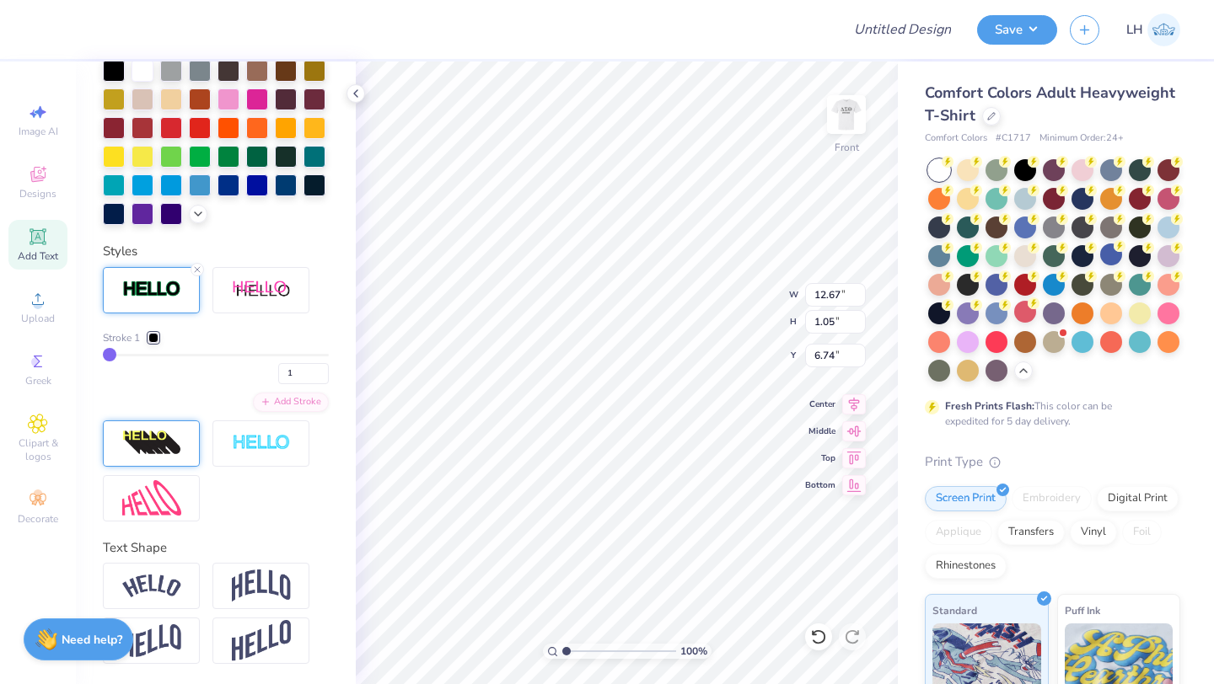
click at [161, 435] on img at bounding box center [151, 443] width 59 height 27
type input "14.53"
type input "1.20"
type input "6.82"
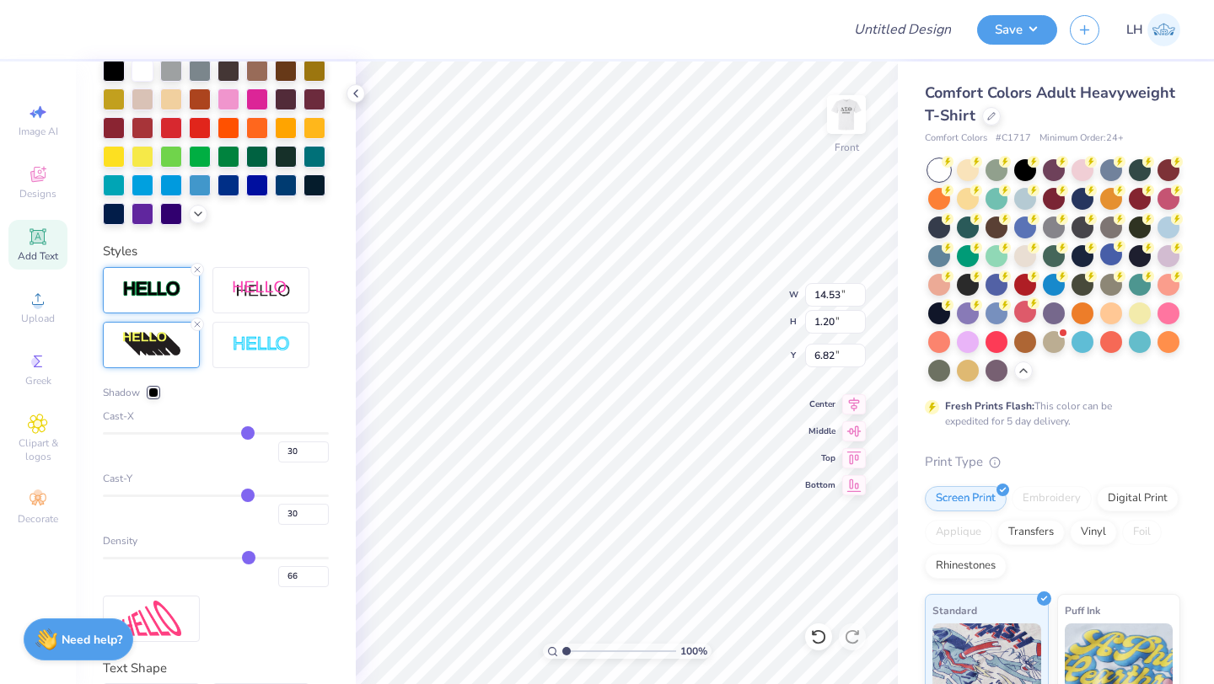
click at [167, 288] on img at bounding box center [151, 289] width 59 height 19
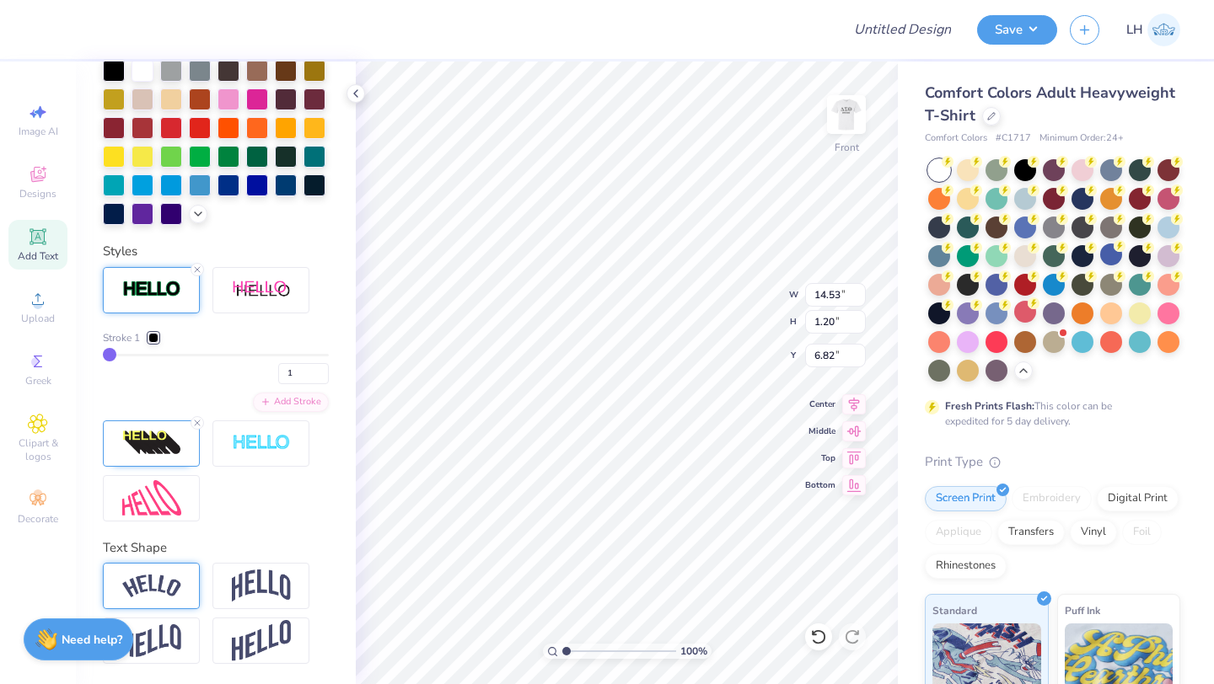
click at [166, 576] on img at bounding box center [151, 586] width 59 height 23
type input "2.98"
type input "6.18"
click at [195, 421] on line at bounding box center [197, 423] width 5 height 5
type input "11.19"
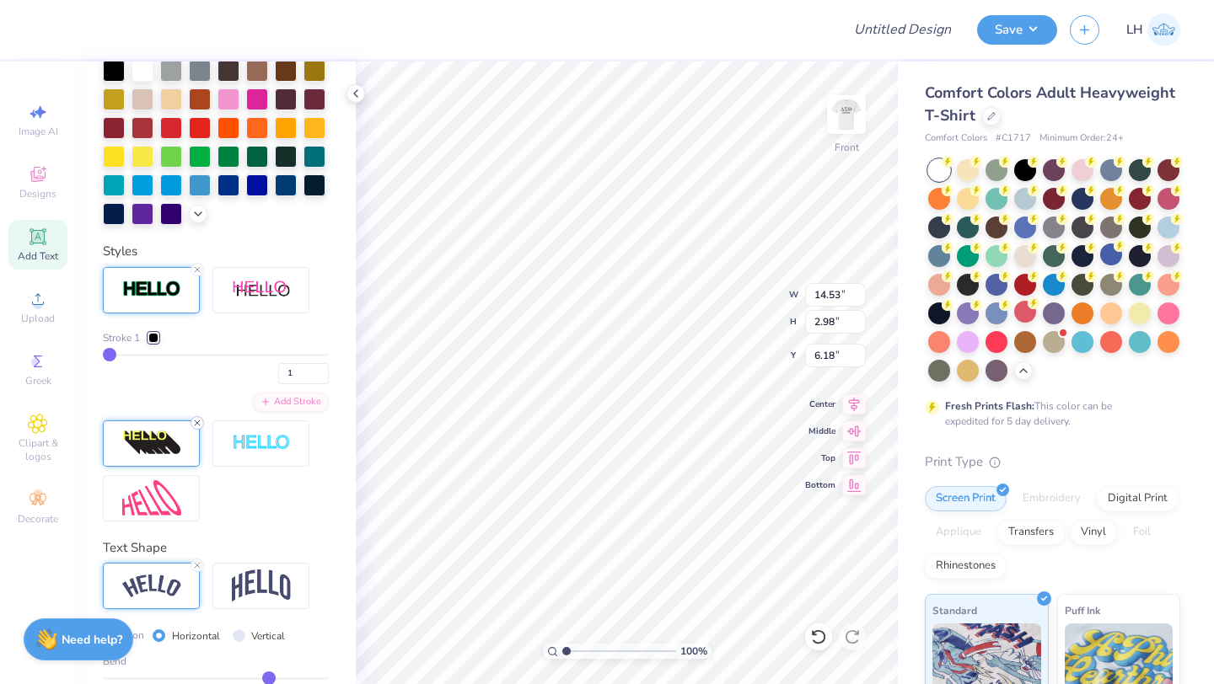
type input "2.30"
type input "6.27"
click at [851, 406] on icon at bounding box center [854, 402] width 11 height 14
type input "12.10"
type input "2.49"
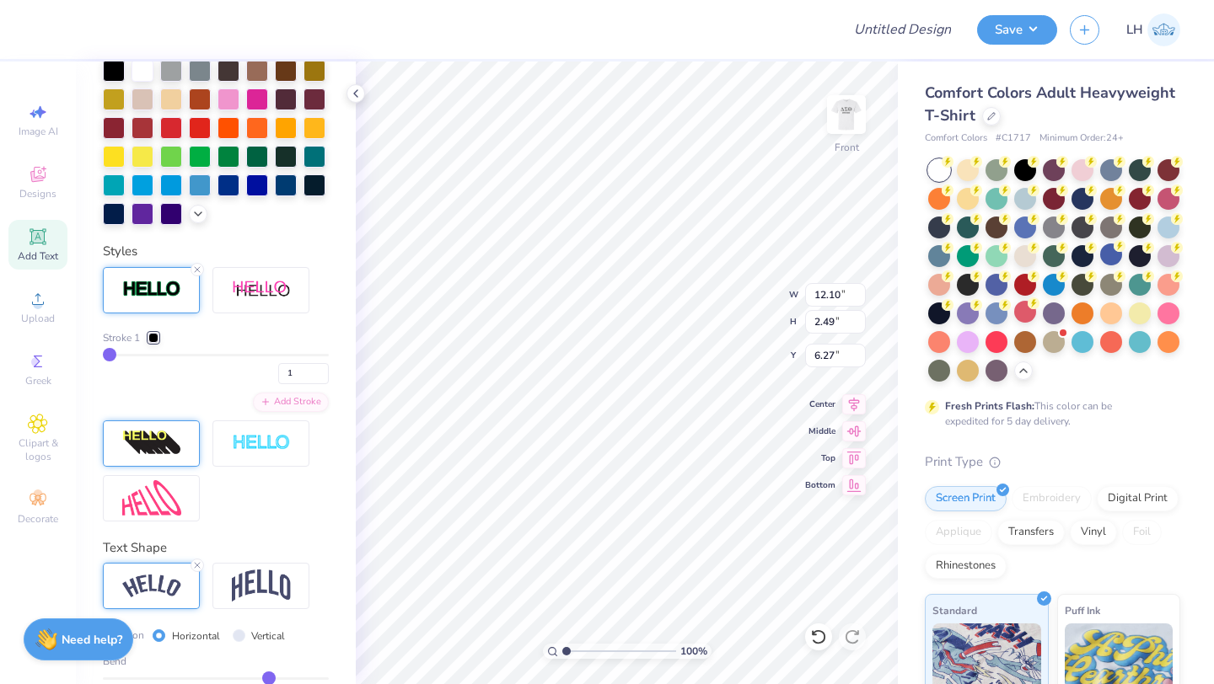
type input "13.15"
type input "2.70"
click at [862, 408] on icon at bounding box center [854, 402] width 24 height 20
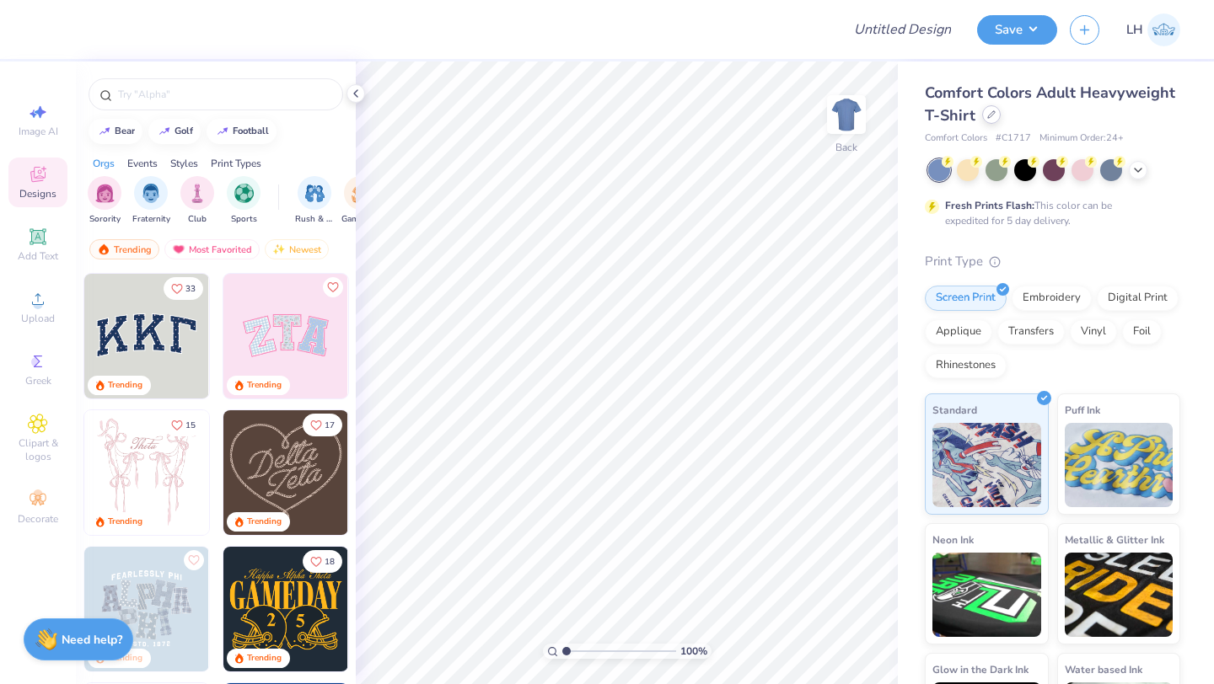
click at [992, 113] on icon at bounding box center [991, 114] width 8 height 8
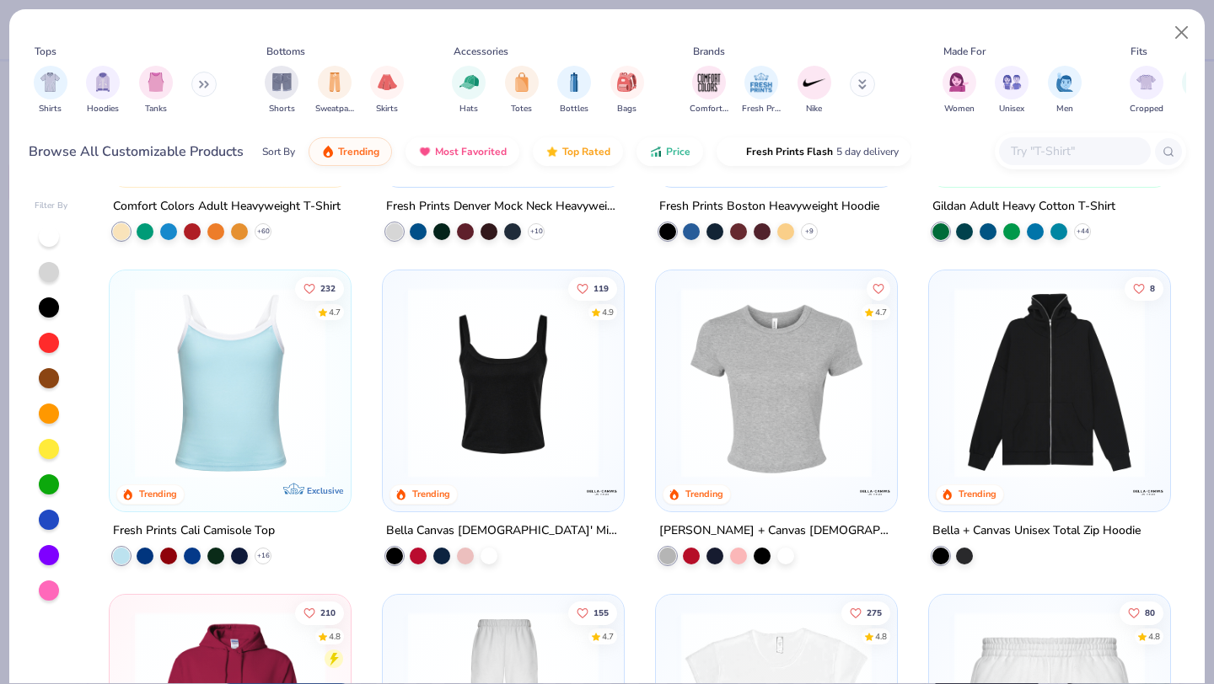
scroll to position [268, 0]
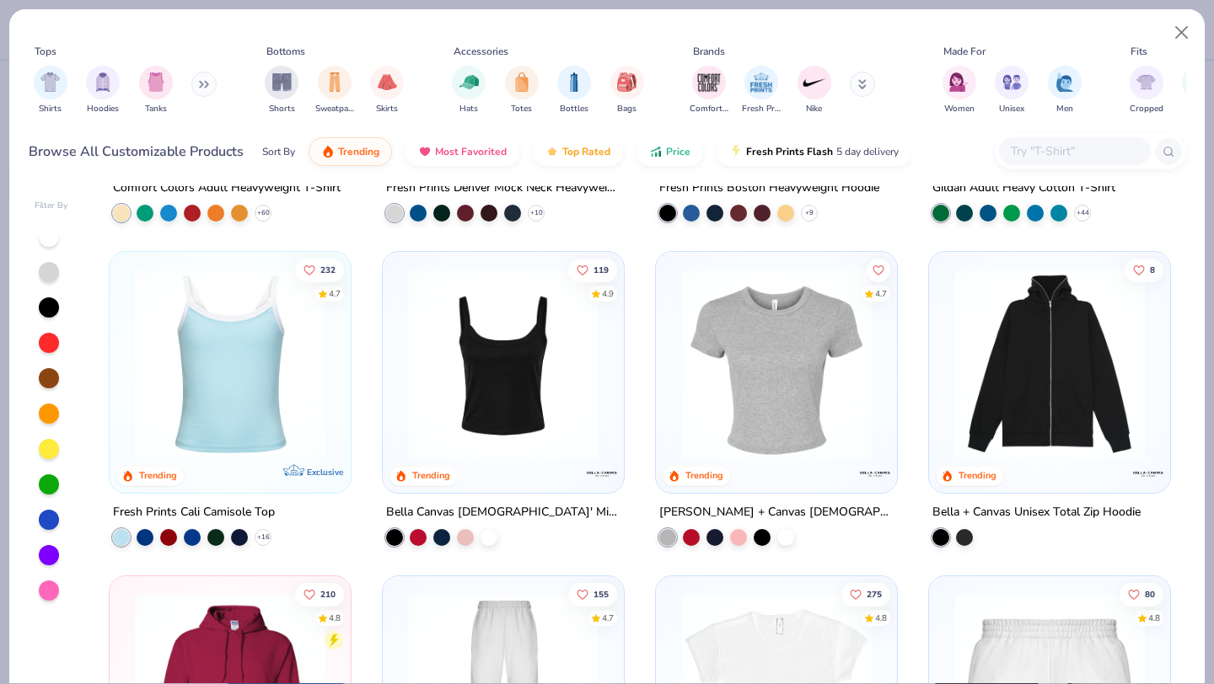
click at [581, 507] on div "Bella Canvas [DEMOGRAPHIC_DATA]' Micro Ribbed Scoop Tank" at bounding box center [503, 511] width 234 height 21
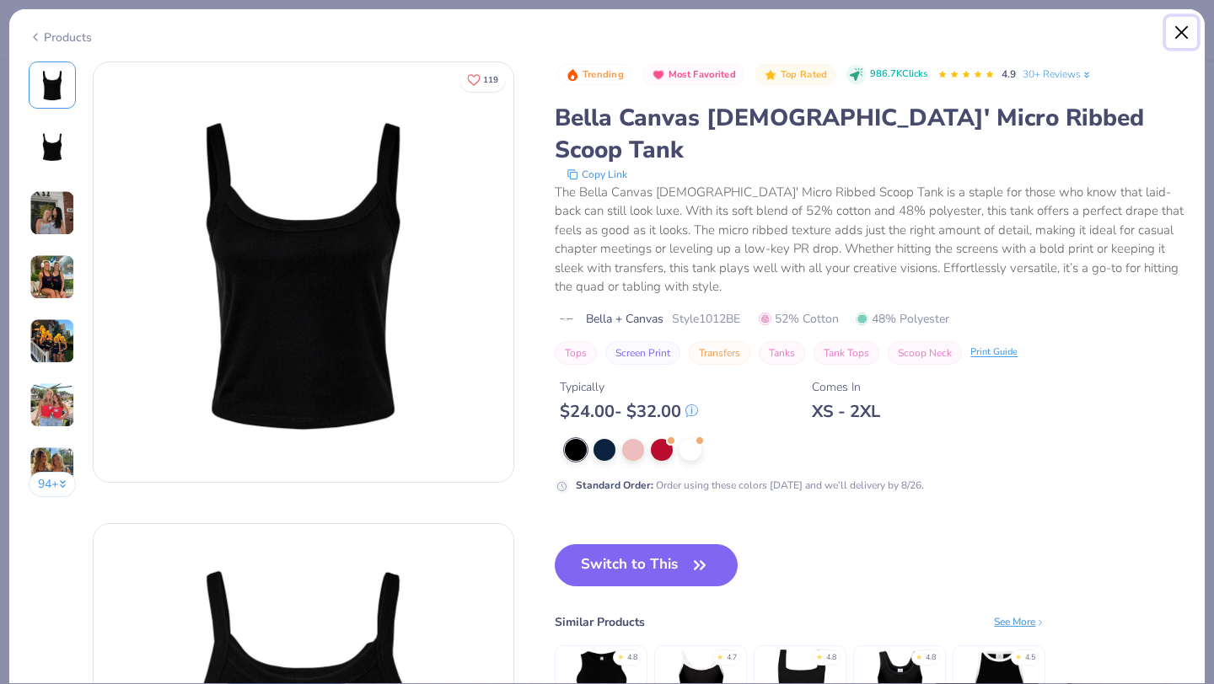
click at [1174, 29] on button "Close" at bounding box center [1182, 33] width 32 height 32
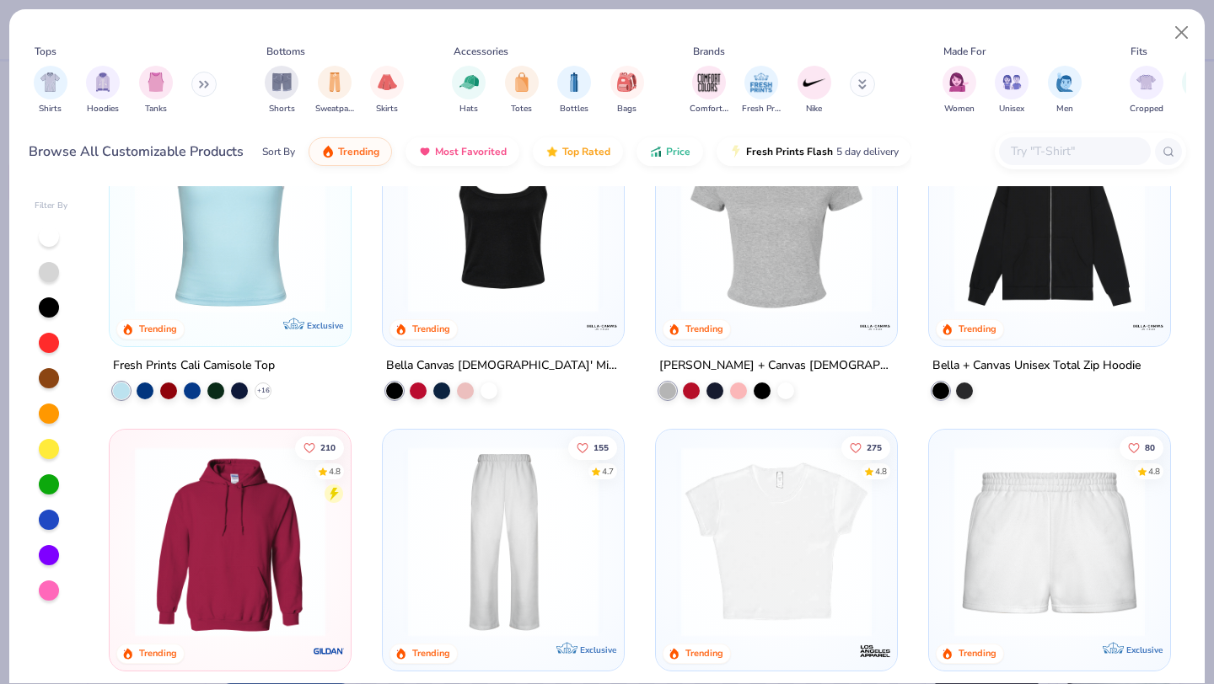
scroll to position [363, 0]
